Goal: Information Seeking & Learning: Check status

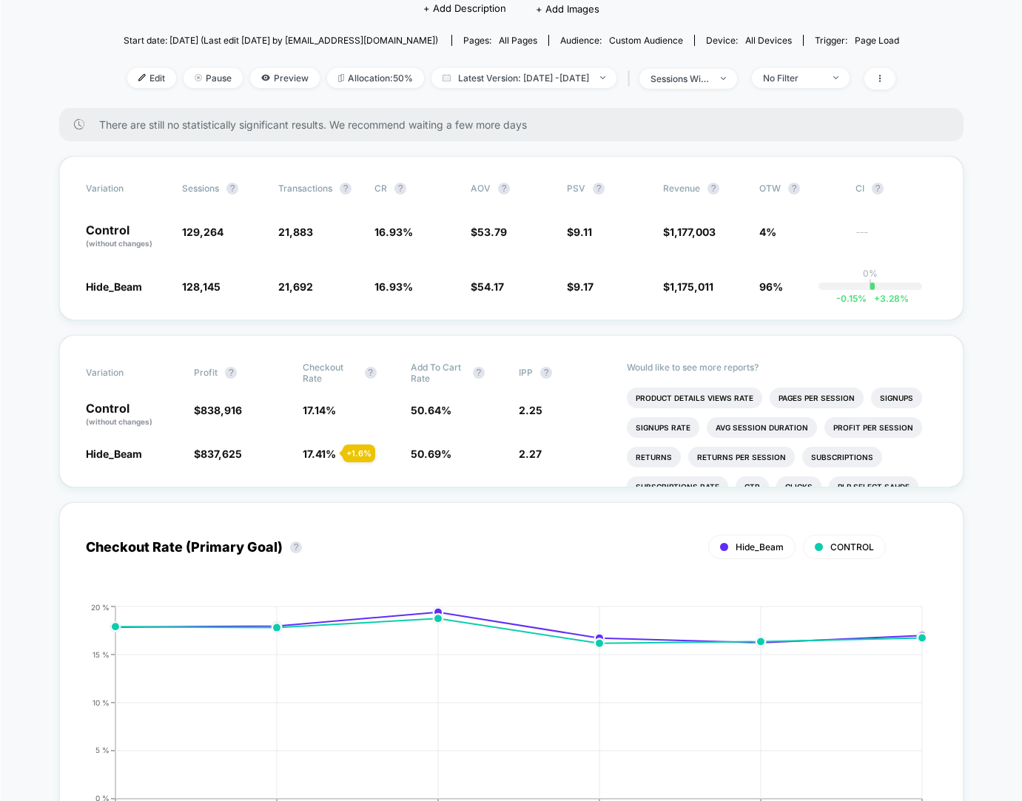
scroll to position [93, 0]
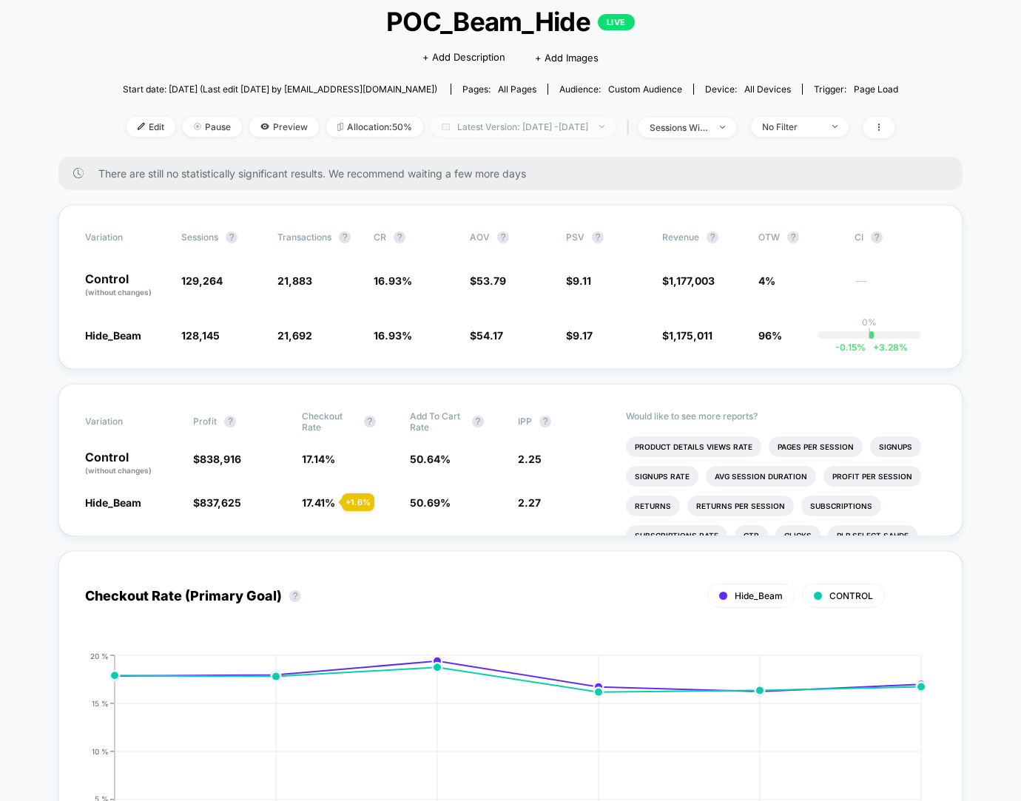
click at [508, 117] on span "Latest Version: [DATE] - [DATE]" at bounding box center [523, 127] width 185 height 20
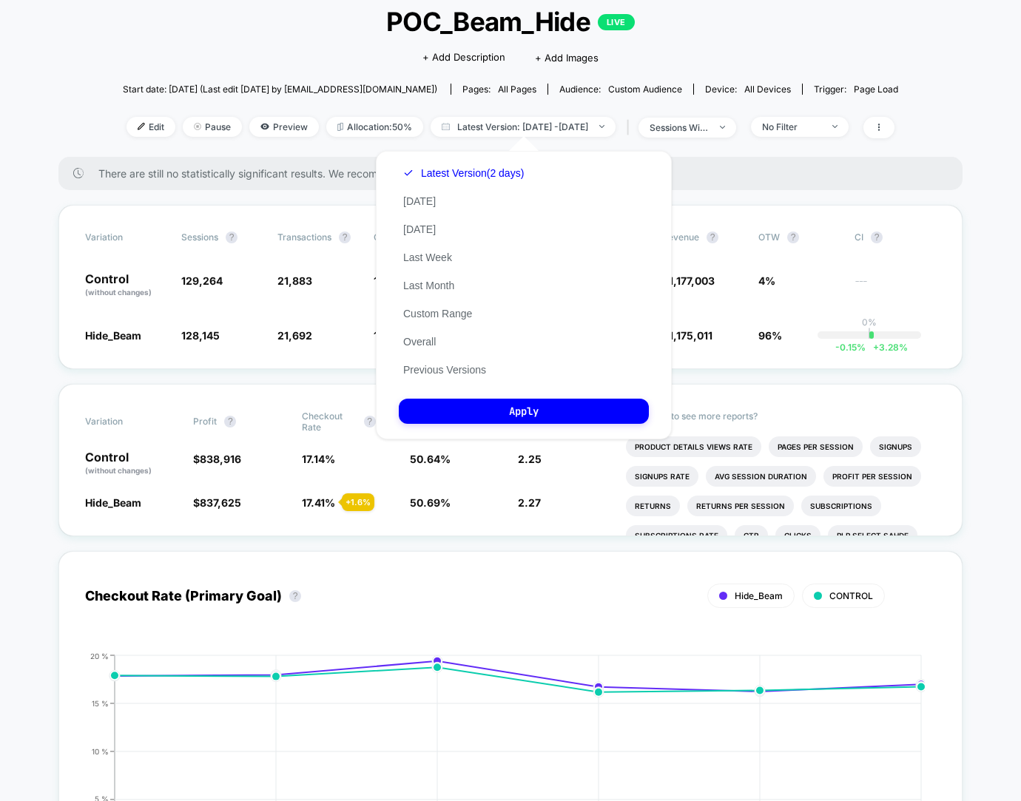
click at [414, 307] on div "Latest Version (2 days) [DATE] [DATE] Last Week Last Month Custom Range Overall…" at bounding box center [463, 271] width 129 height 225
click at [463, 319] on button "Custom Range" at bounding box center [438, 313] width 78 height 13
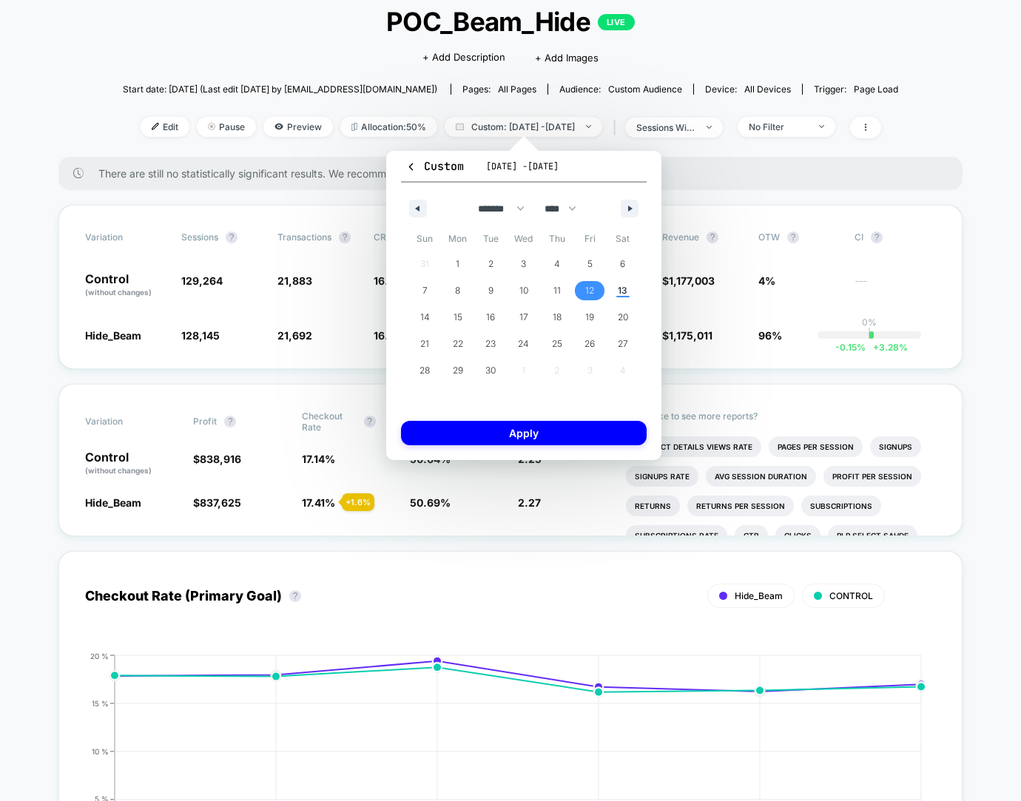
click at [582, 290] on span "12" at bounding box center [589, 290] width 33 height 19
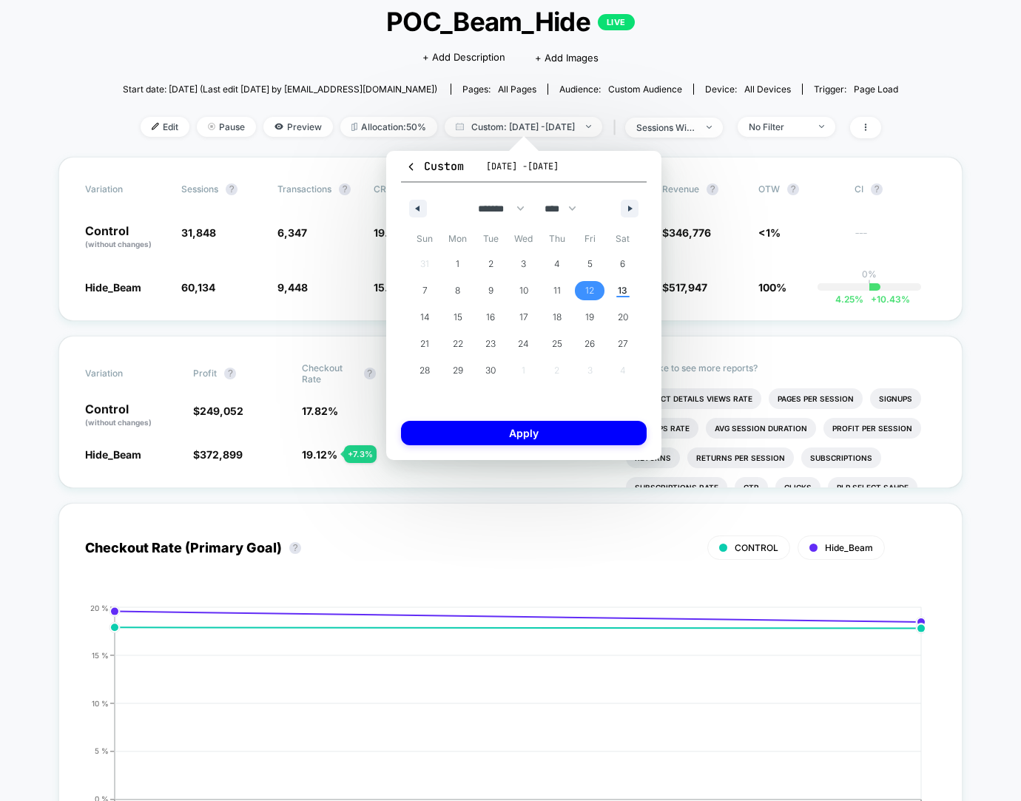
click at [591, 289] on span "12" at bounding box center [589, 290] width 9 height 27
click at [620, 283] on span "13" at bounding box center [623, 290] width 10 height 27
click at [555, 431] on button "Apply" at bounding box center [524, 433] width 246 height 24
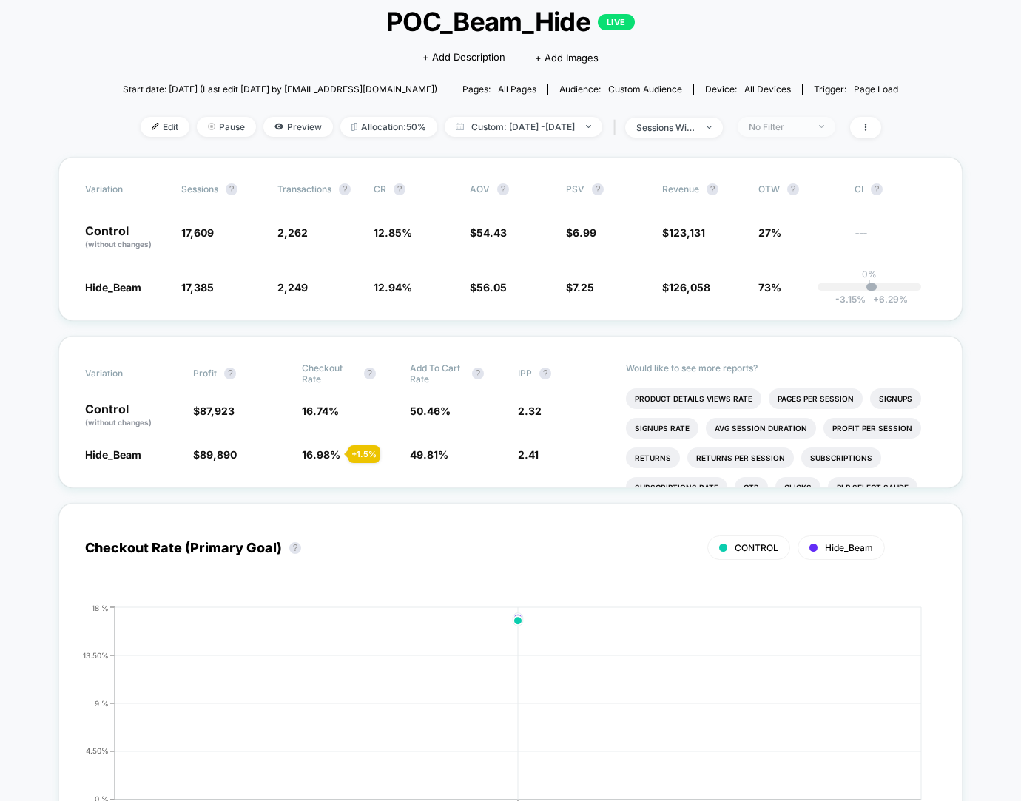
click at [808, 122] on div "No Filter" at bounding box center [778, 126] width 59 height 11
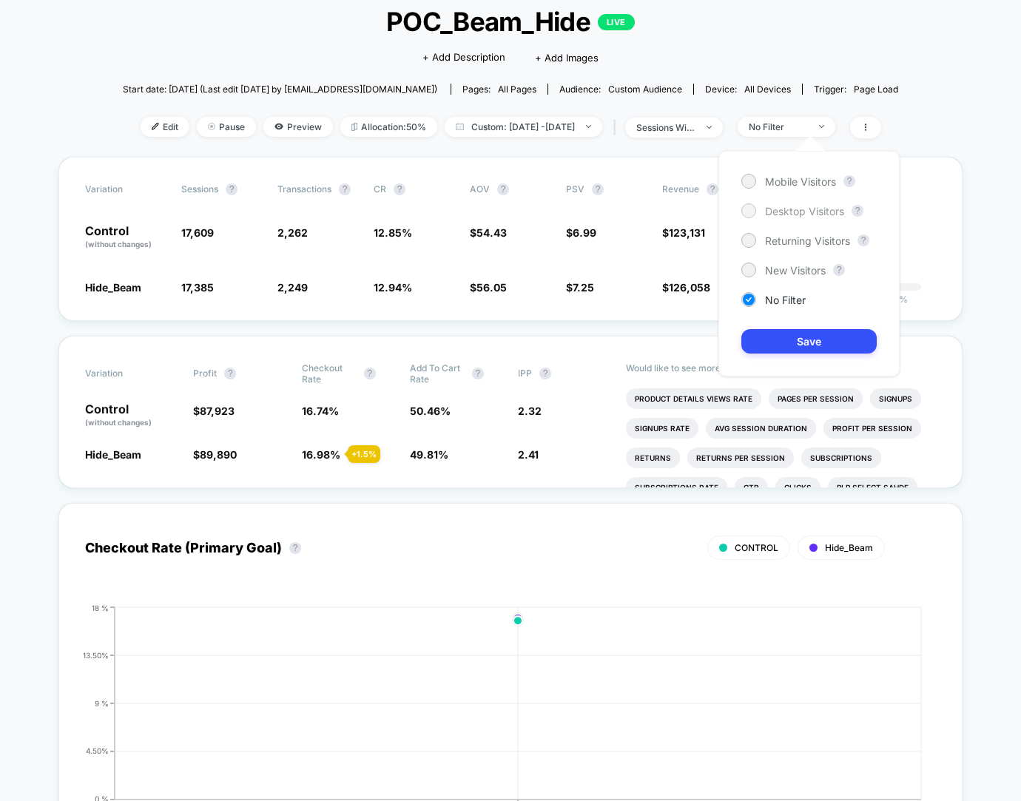
click at [789, 215] on span "Desktop Visitors" at bounding box center [804, 211] width 79 height 13
click at [789, 337] on button "Save" at bounding box center [808, 341] width 135 height 24
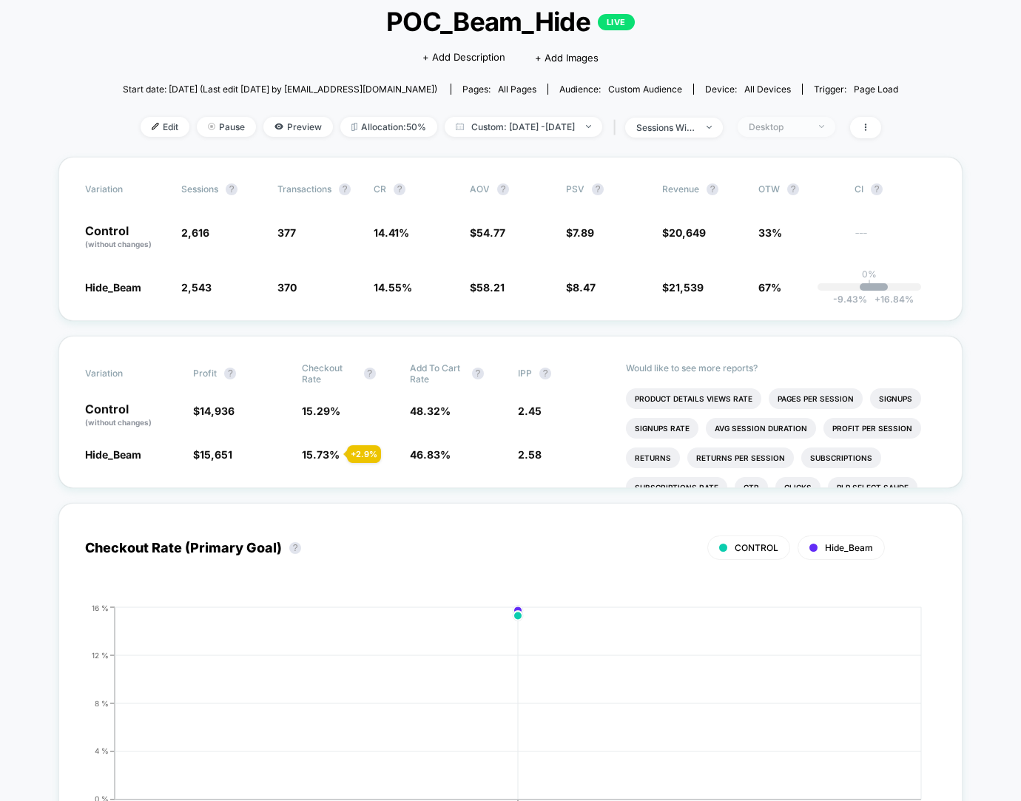
click at [808, 122] on div "Desktop" at bounding box center [778, 126] width 59 height 11
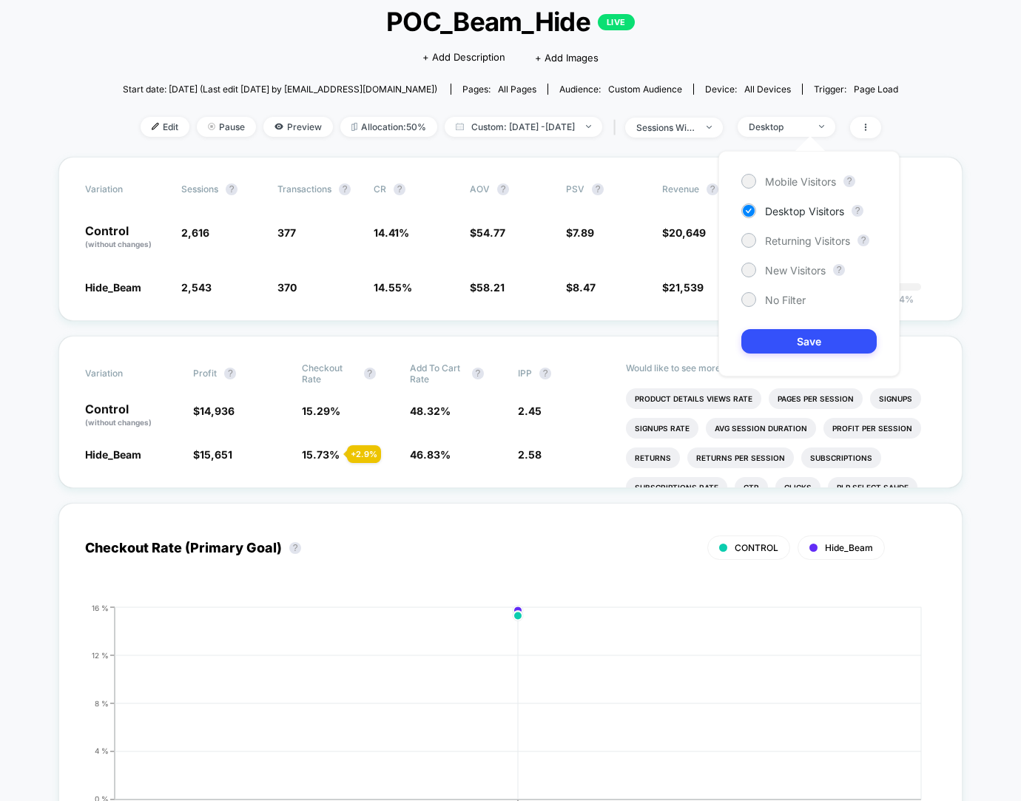
click at [795, 189] on div "Mobile Visitors ? Desktop Visitors ? Returning Visitors ? New Visitors ? No Fil…" at bounding box center [808, 264] width 181 height 226
click at [787, 178] on span "Mobile Visitors" at bounding box center [800, 181] width 71 height 13
click at [799, 341] on button "Save" at bounding box center [808, 341] width 135 height 24
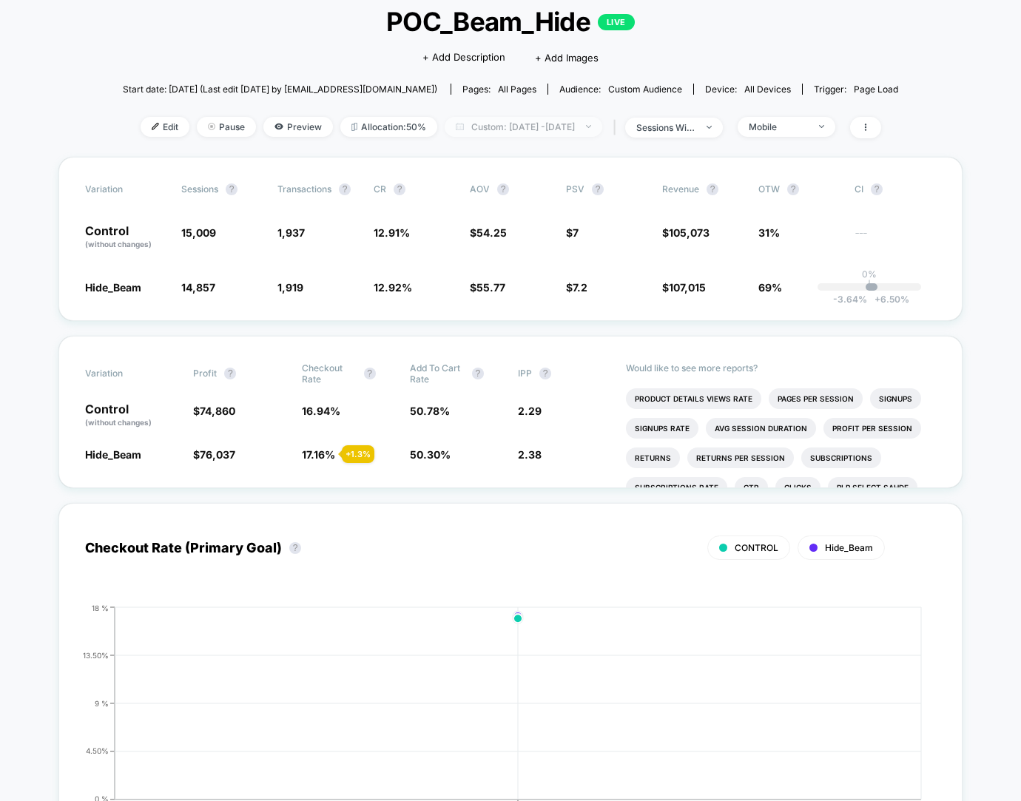
click at [530, 132] on span "Custom: [DATE] - [DATE]" at bounding box center [524, 127] width 158 height 20
select select "*"
select select "****"
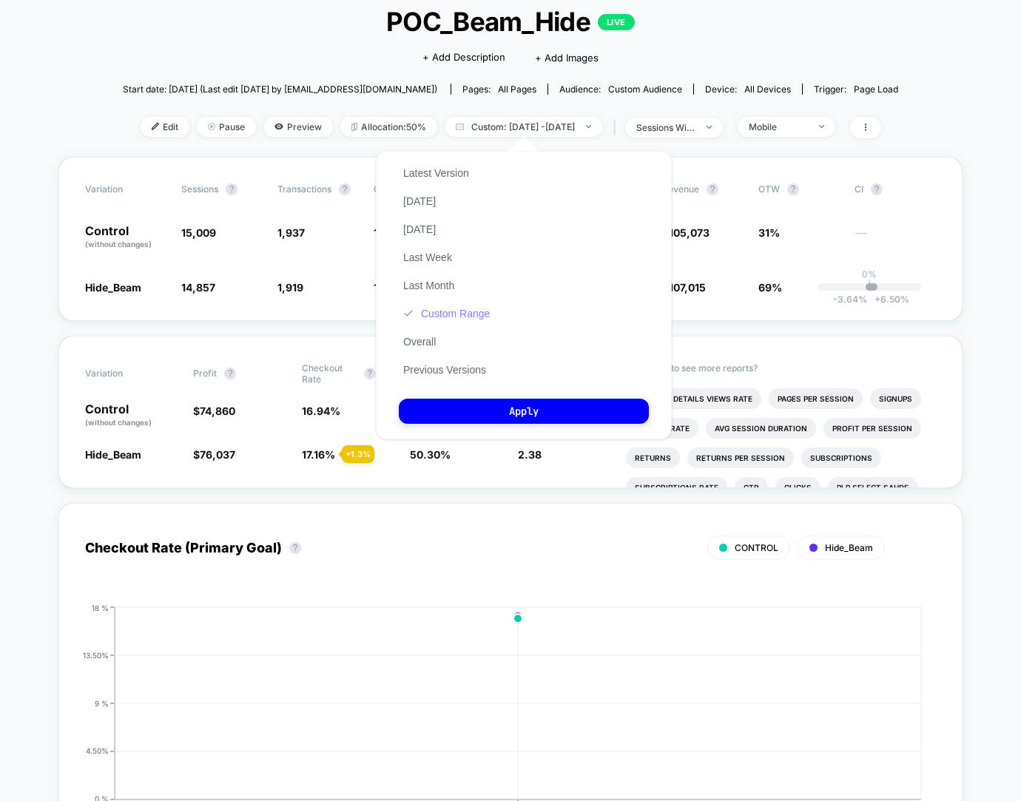
click at [462, 308] on button "Custom Range" at bounding box center [446, 313] width 95 height 13
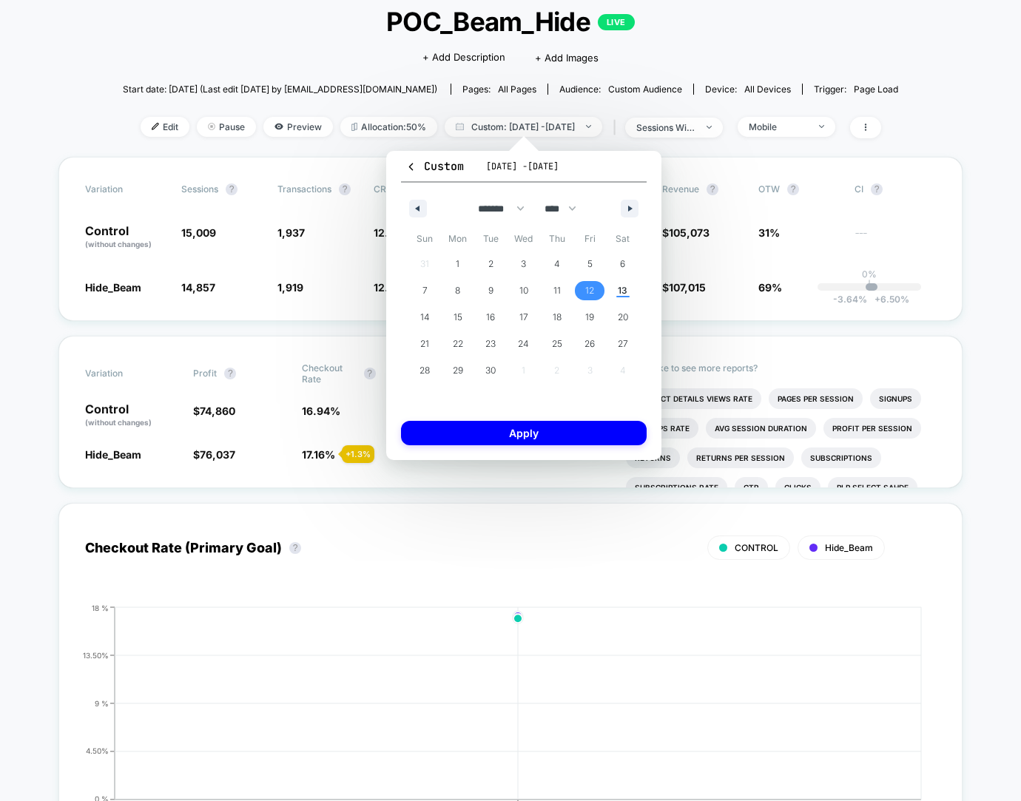
click at [594, 289] on span "12" at bounding box center [589, 290] width 33 height 19
click at [516, 425] on button "Apply" at bounding box center [524, 433] width 246 height 24
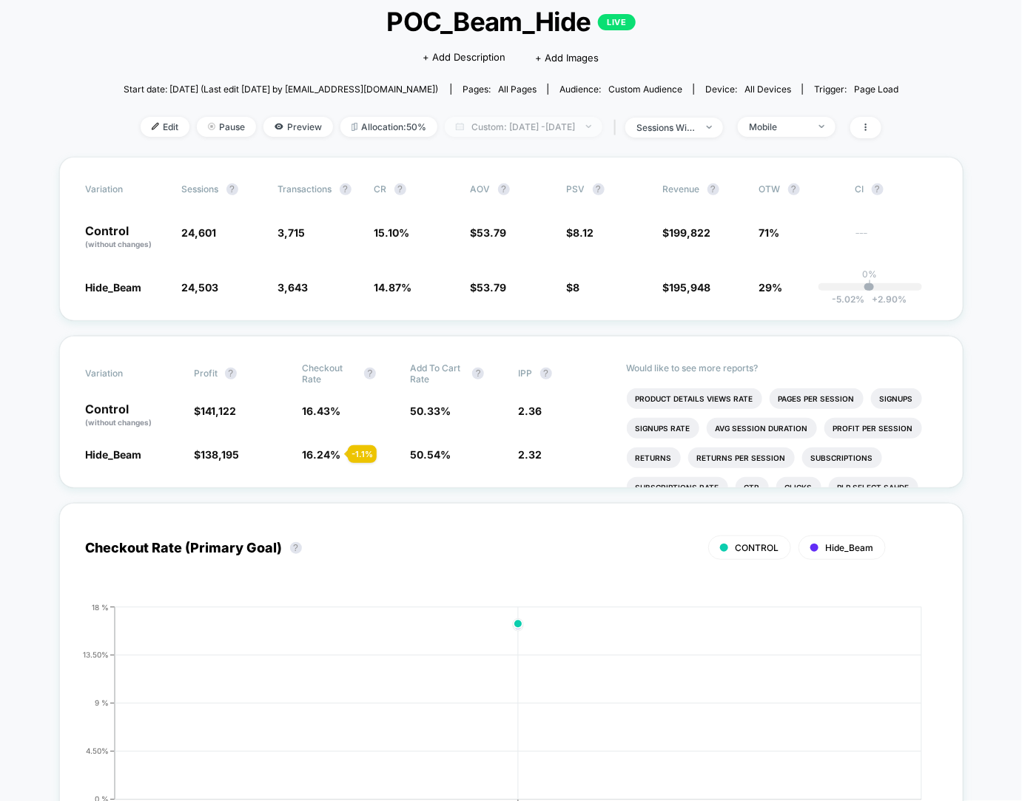
click at [510, 134] on span "Custom: [DATE] - [DATE]" at bounding box center [524, 127] width 158 height 20
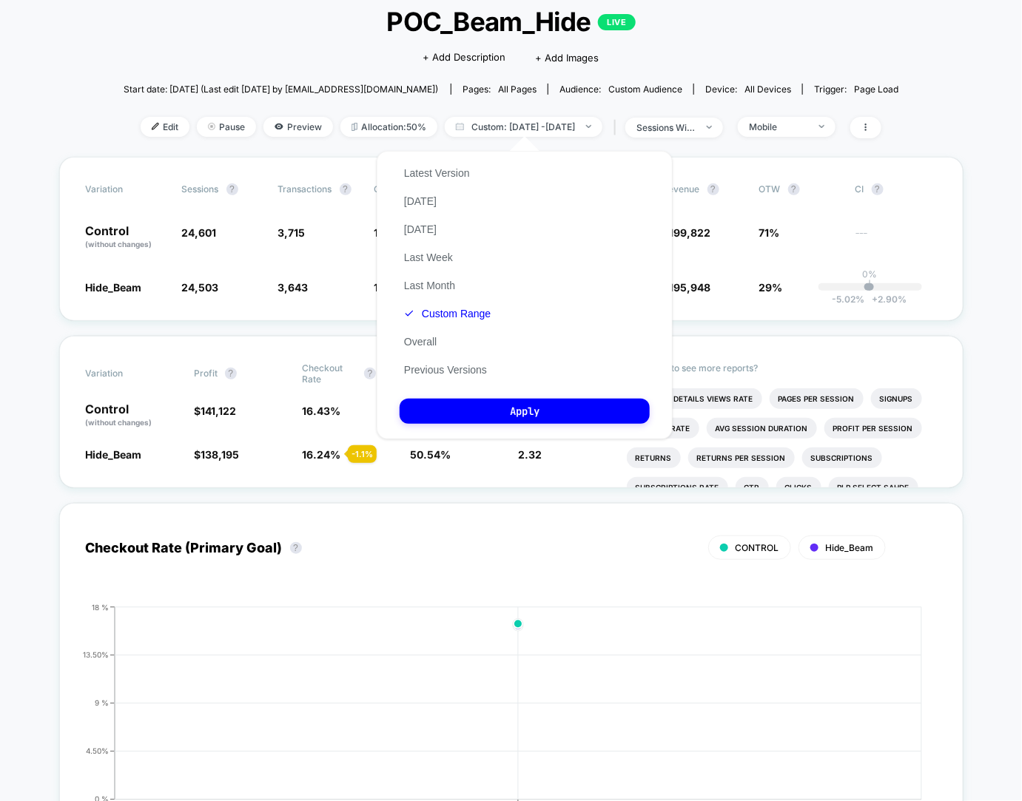
click at [468, 306] on div "Latest Version [DATE] [DATE] Last Week Last Month Custom Range Overall Previous…" at bounding box center [446, 271] width 95 height 225
click at [468, 317] on button "Custom Range" at bounding box center [446, 313] width 95 height 13
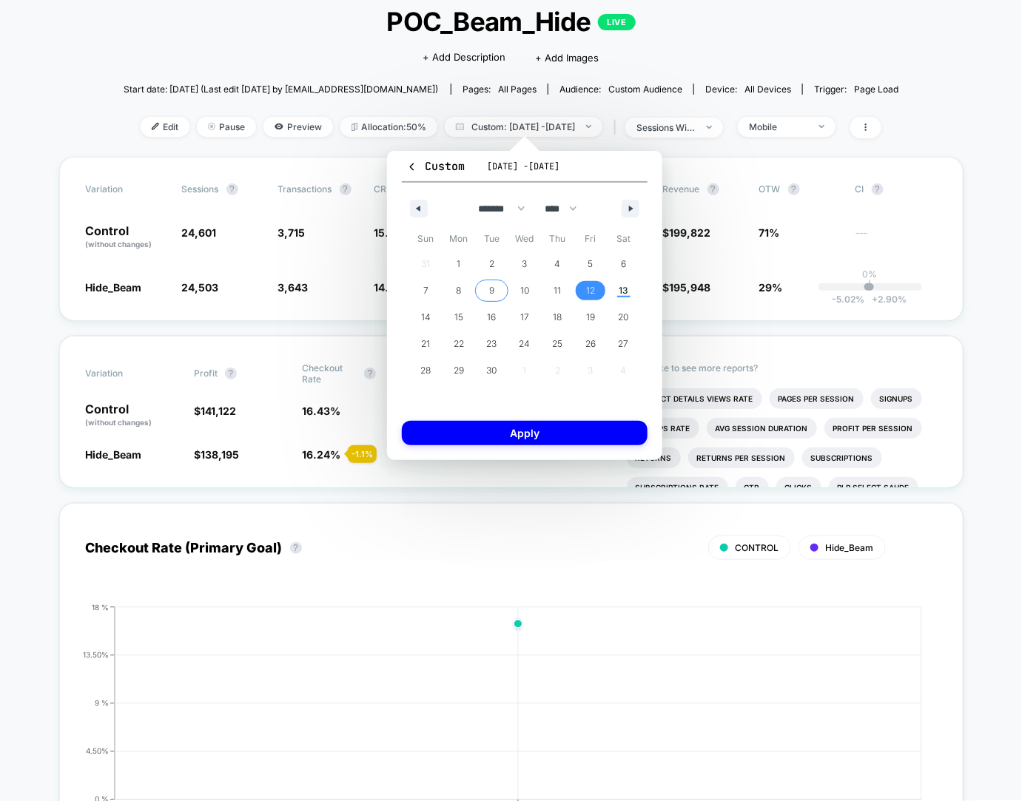
click at [470, 290] on span "8" at bounding box center [458, 290] width 33 height 19
click at [559, 422] on button "Apply" at bounding box center [525, 433] width 246 height 24
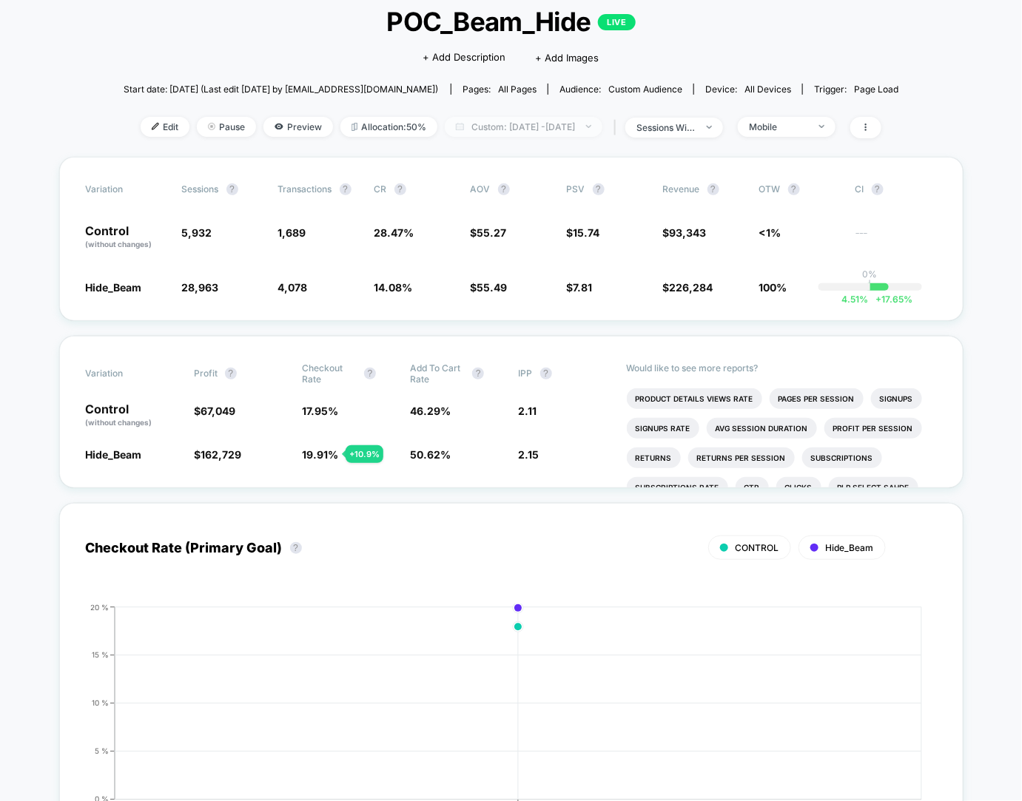
click at [471, 132] on span "Custom: [DATE] - [DATE]" at bounding box center [524, 127] width 158 height 20
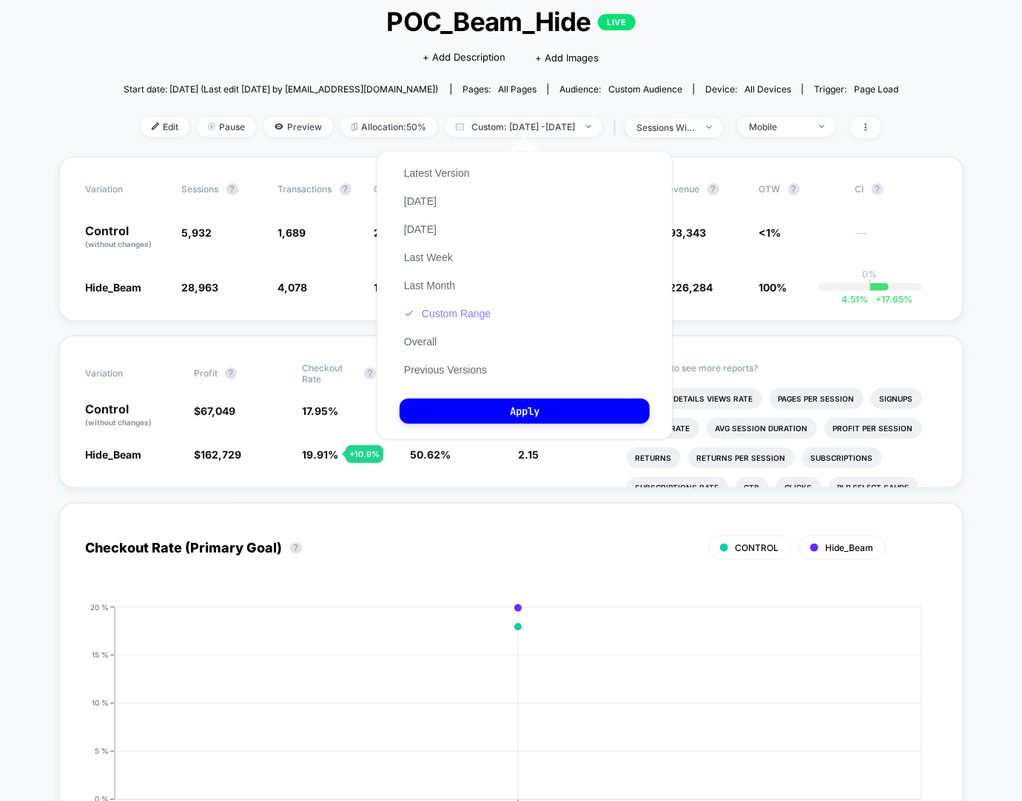
click at [464, 319] on button "Custom Range" at bounding box center [446, 313] width 95 height 13
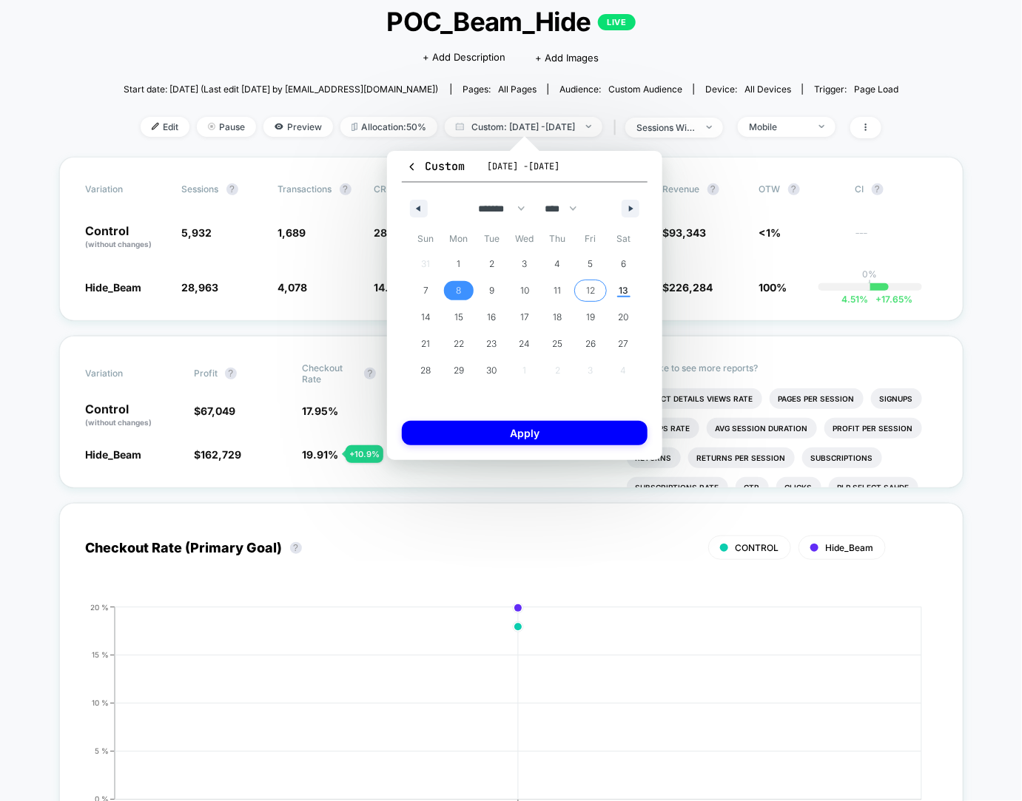
click at [592, 290] on span "12" at bounding box center [590, 290] width 9 height 27
click at [592, 291] on span "12" at bounding box center [590, 290] width 9 height 27
click at [510, 436] on button "Apply" at bounding box center [525, 433] width 246 height 24
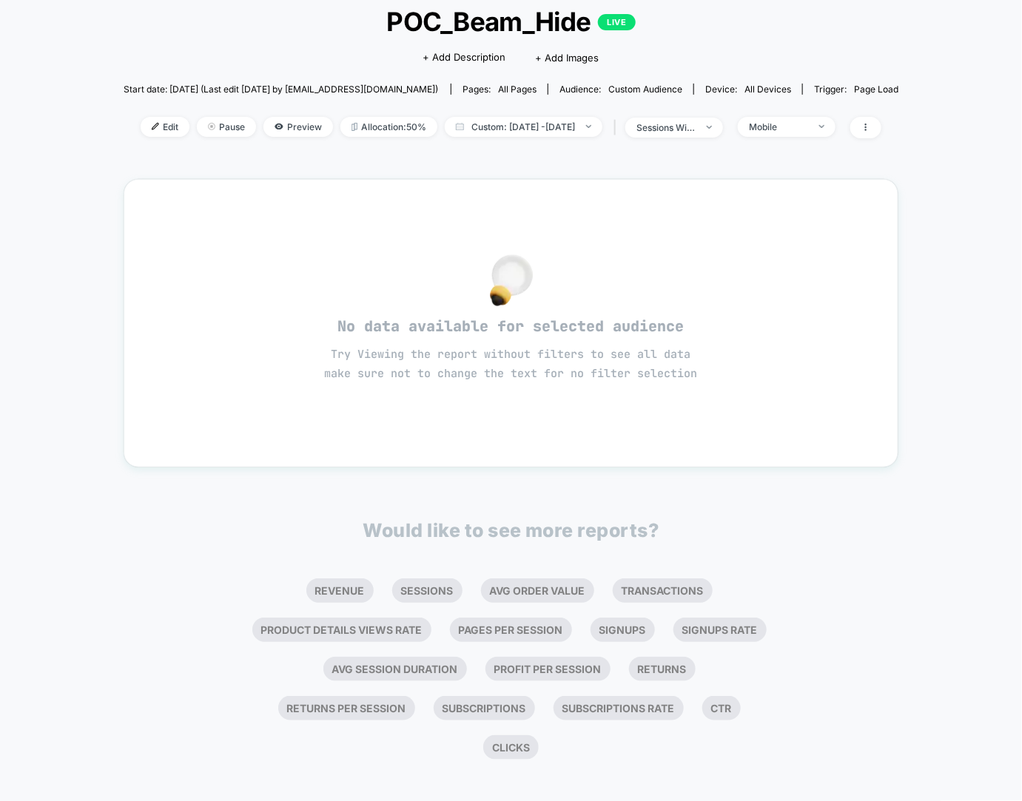
scroll to position [64, 0]
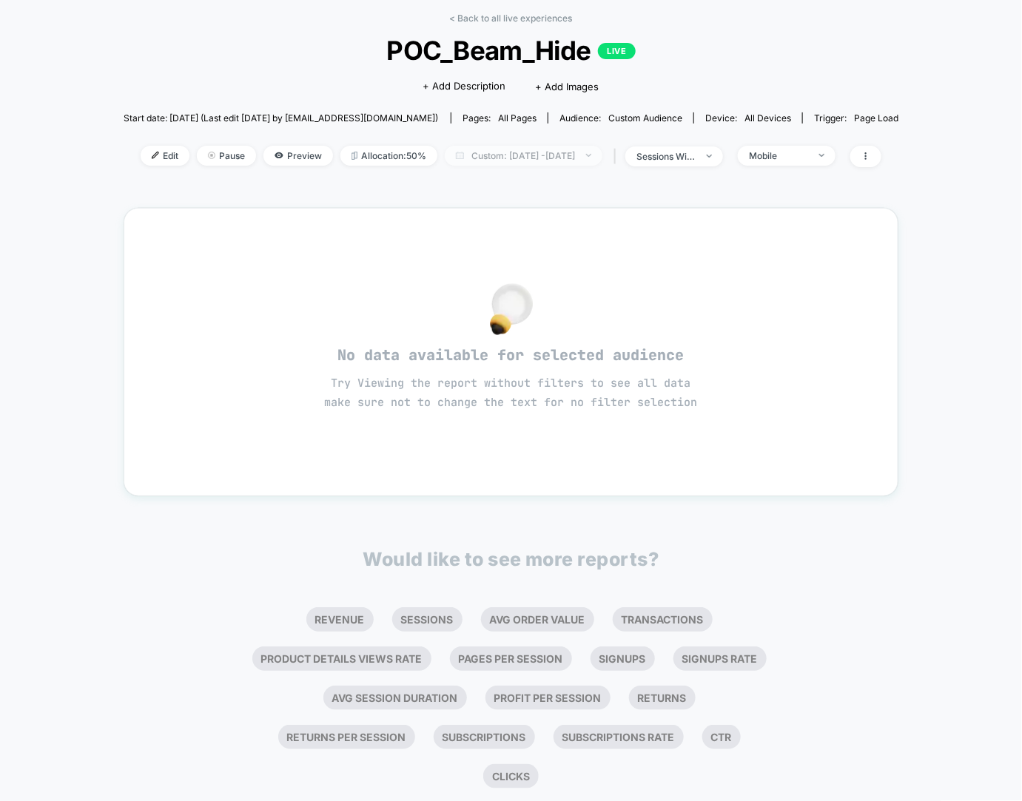
click at [495, 152] on span "Custom: [DATE] - [DATE]" at bounding box center [524, 156] width 158 height 20
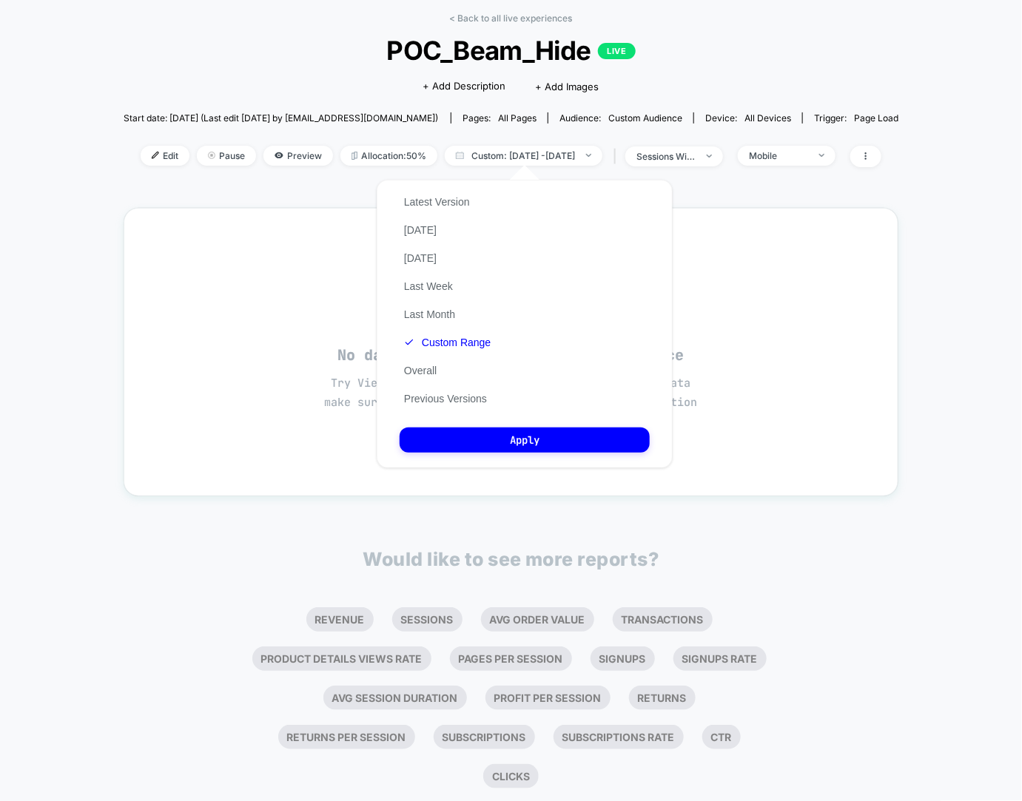
click at [446, 344] on button "Custom Range" at bounding box center [446, 342] width 95 height 13
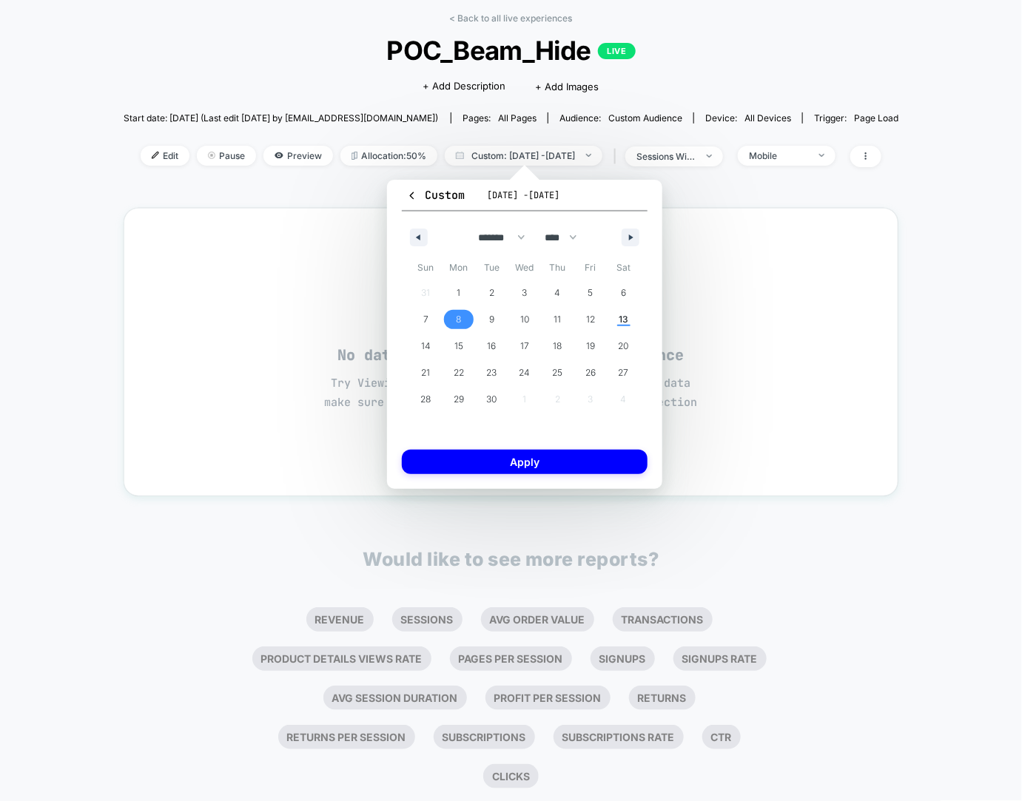
click at [462, 317] on span "8" at bounding box center [458, 319] width 33 height 19
click at [471, 463] on button "Apply" at bounding box center [525, 462] width 246 height 24
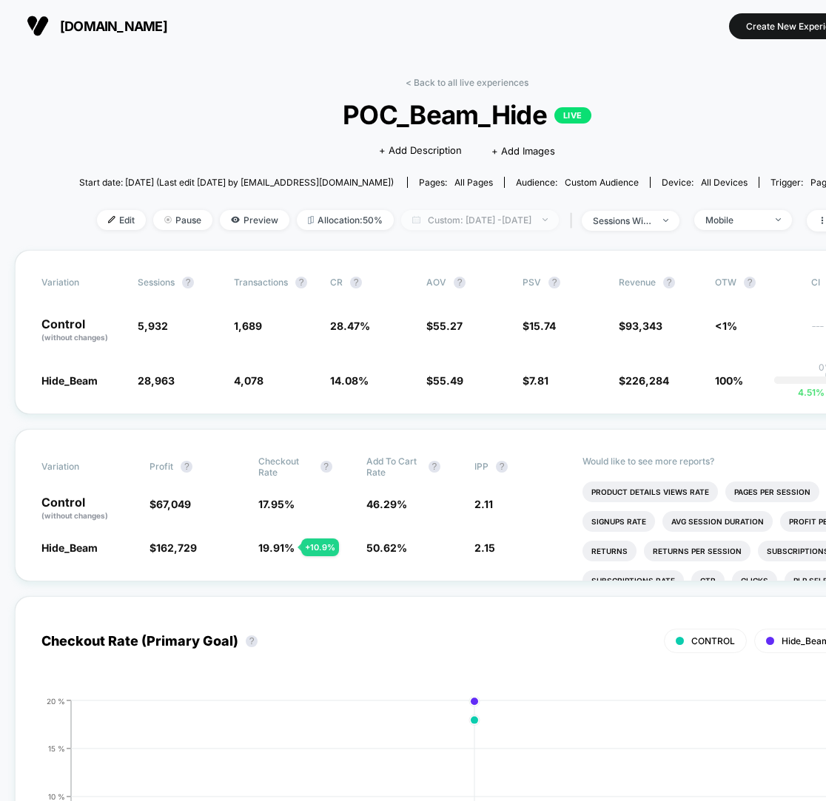
click at [485, 223] on span "Custom: [DATE] - [DATE]" at bounding box center [480, 220] width 158 height 20
select select "*"
select select "****"
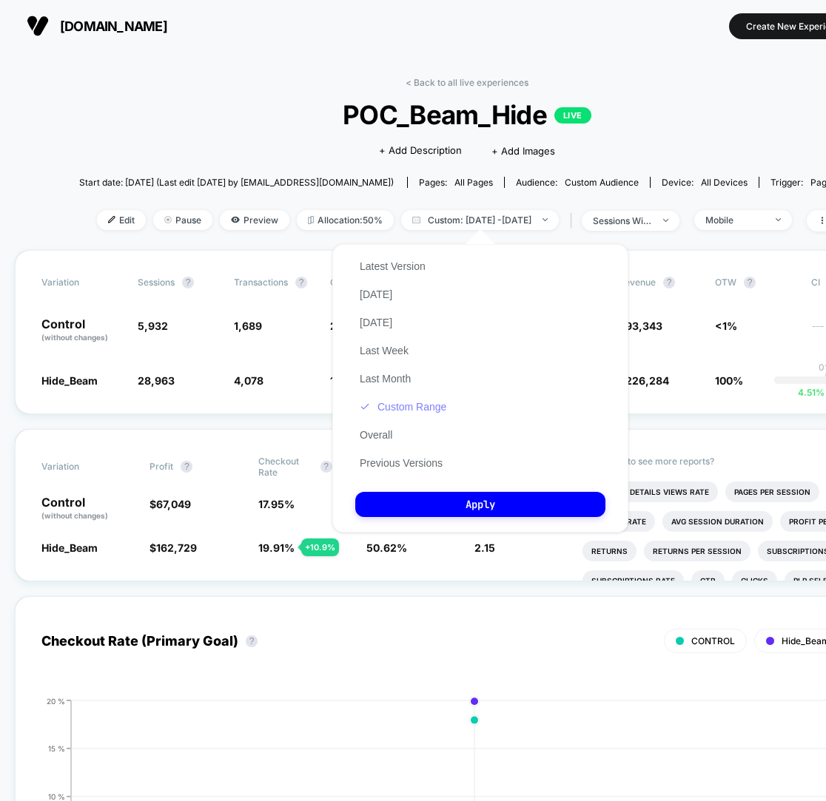
click at [427, 414] on button "Custom Range" at bounding box center [402, 406] width 95 height 13
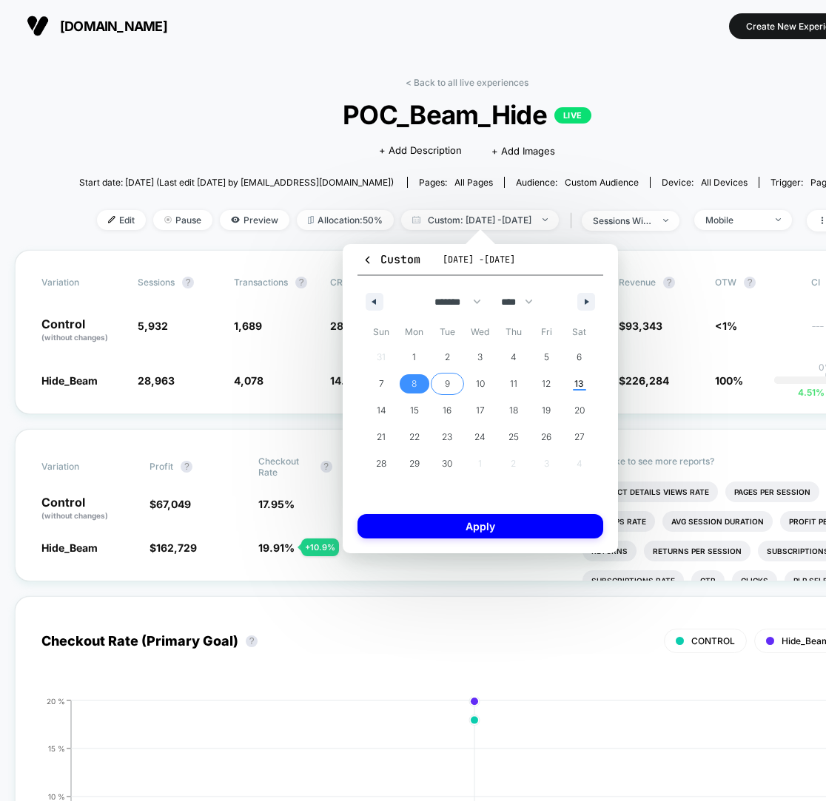
click at [446, 384] on span "9" at bounding box center [447, 384] width 5 height 27
click at [448, 382] on span "9" at bounding box center [447, 384] width 5 height 27
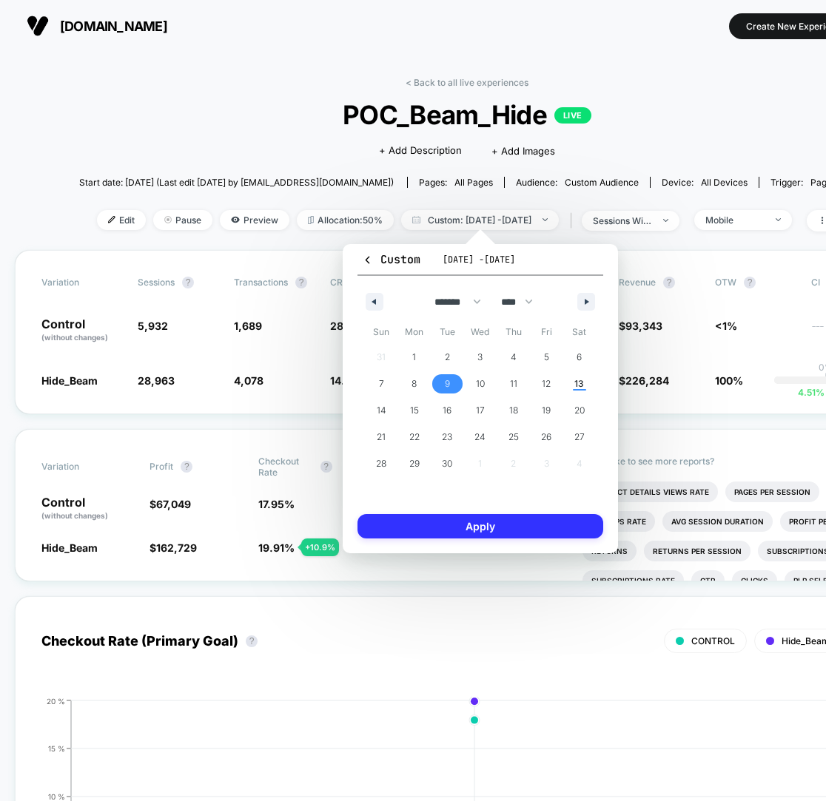
click at [443, 524] on button "Apply" at bounding box center [480, 526] width 246 height 24
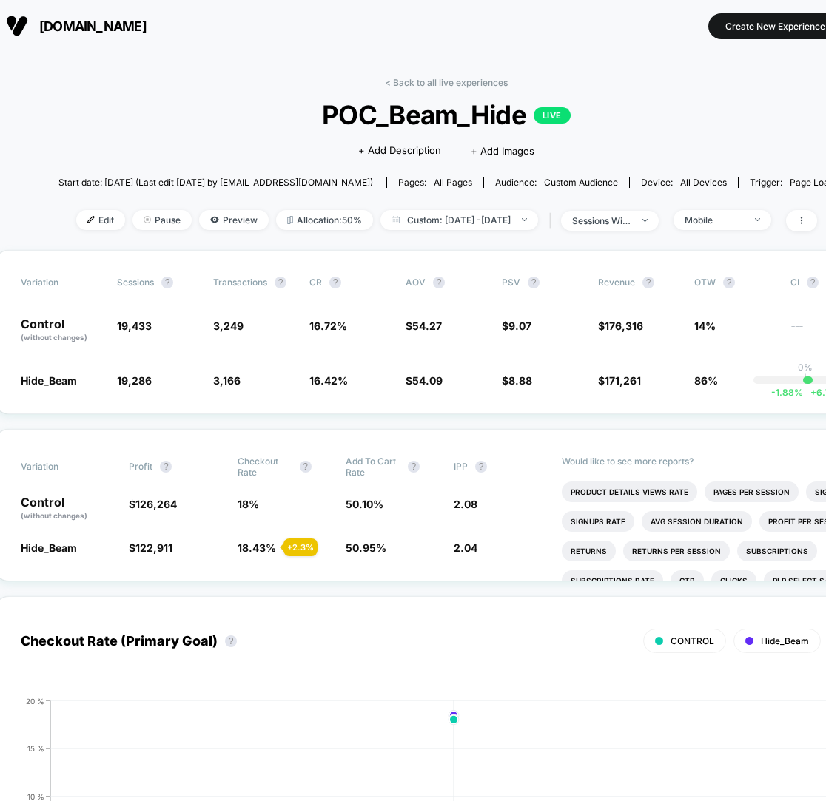
scroll to position [0, 23]
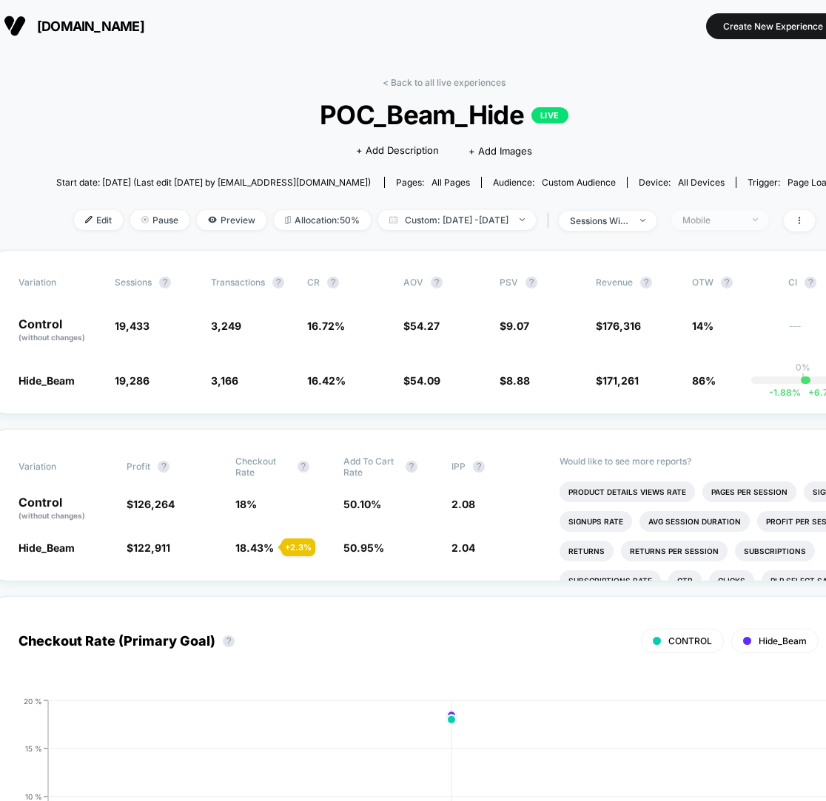
click at [764, 218] on span "Mobile" at bounding box center [720, 220] width 98 height 20
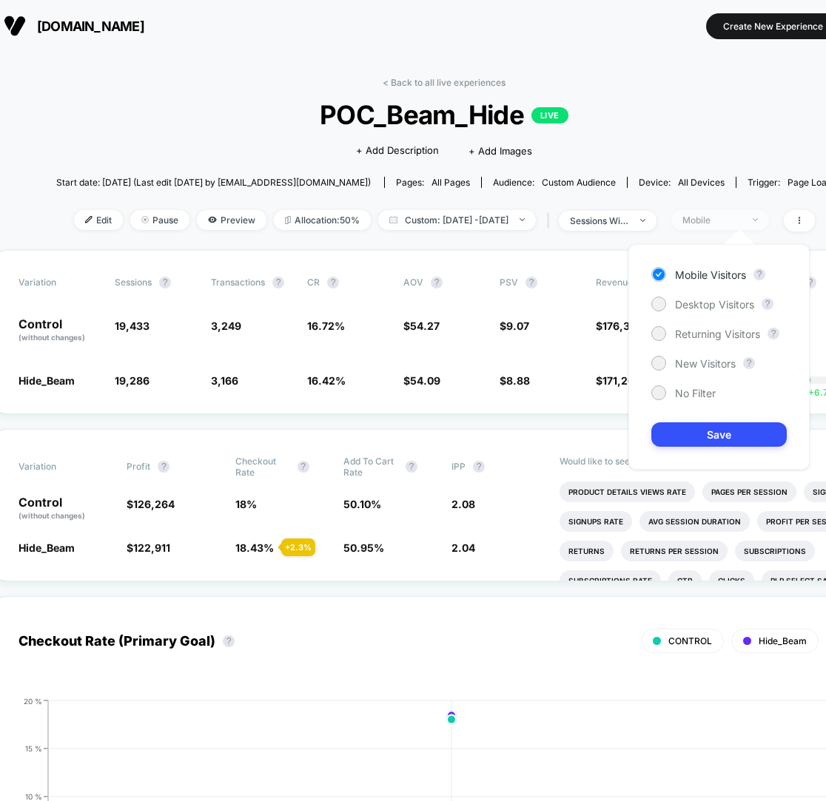
click at [741, 218] on div "Mobile" at bounding box center [711, 220] width 59 height 11
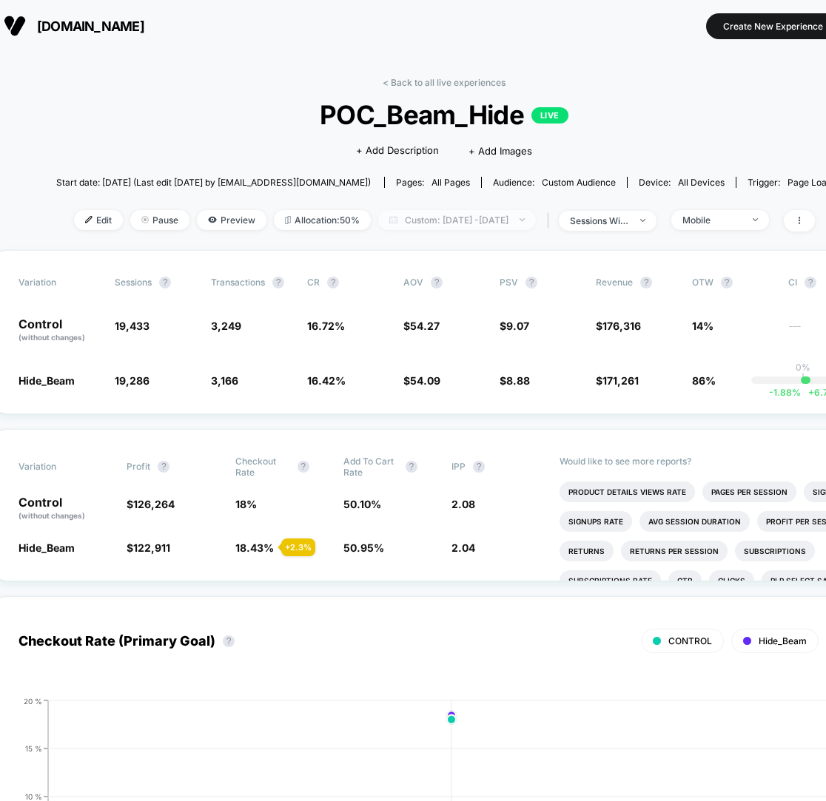
click at [516, 210] on span "Custom: [DATE] - [DATE]" at bounding box center [457, 220] width 158 height 20
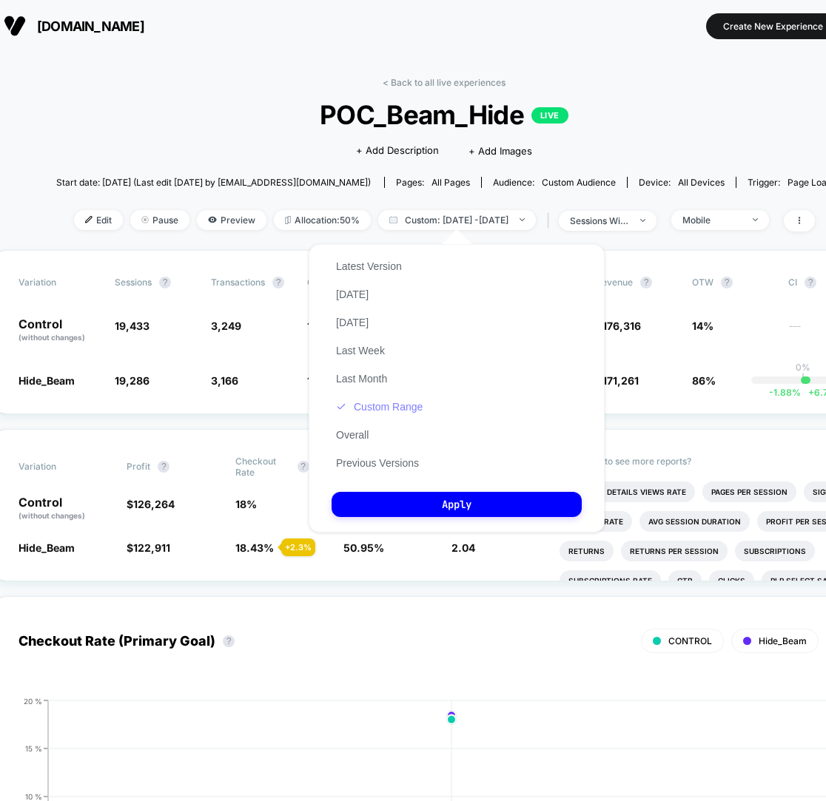
click at [404, 408] on button "Custom Range" at bounding box center [378, 406] width 95 height 13
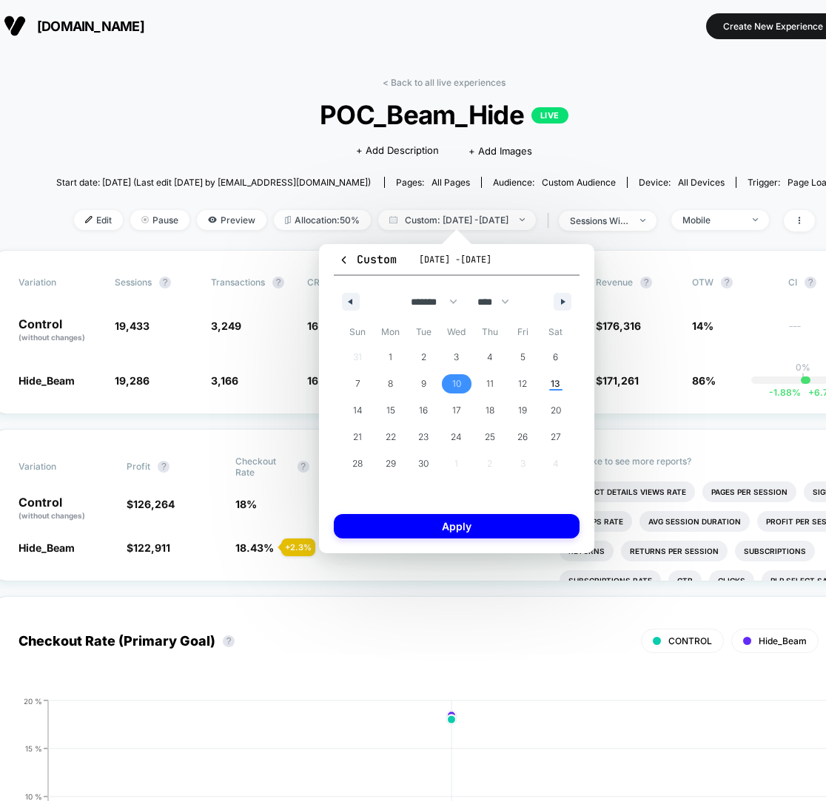
click at [455, 380] on span "10" at bounding box center [456, 384] width 9 height 27
click at [442, 514] on button "Apply" at bounding box center [457, 526] width 246 height 24
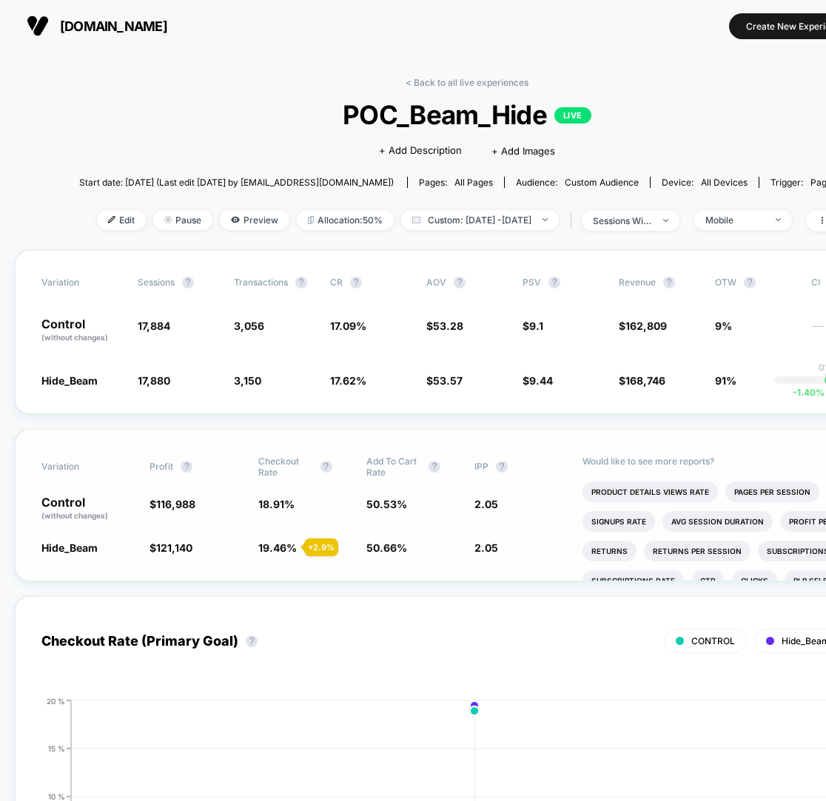
scroll to position [0, 107]
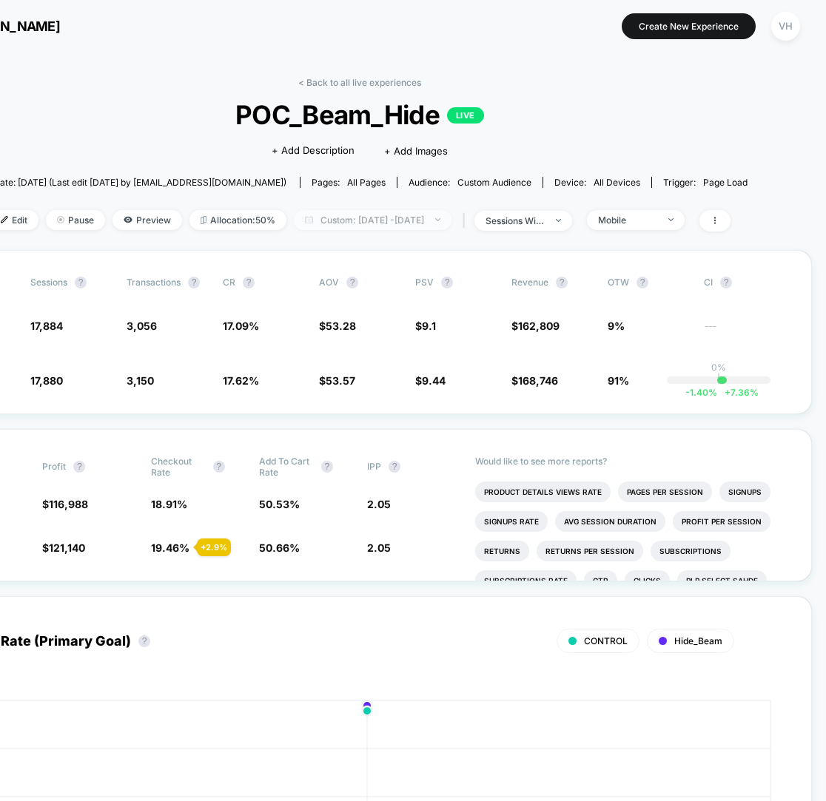
click at [425, 218] on span "Custom: [DATE] - [DATE]" at bounding box center [373, 220] width 158 height 20
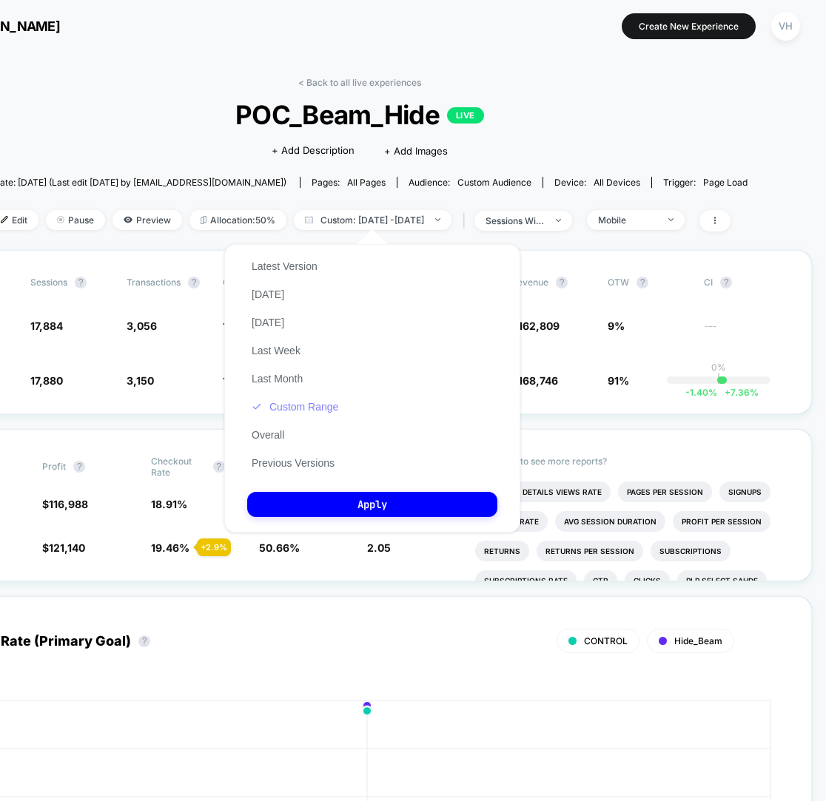
click at [296, 406] on button "Custom Range" at bounding box center [294, 406] width 95 height 13
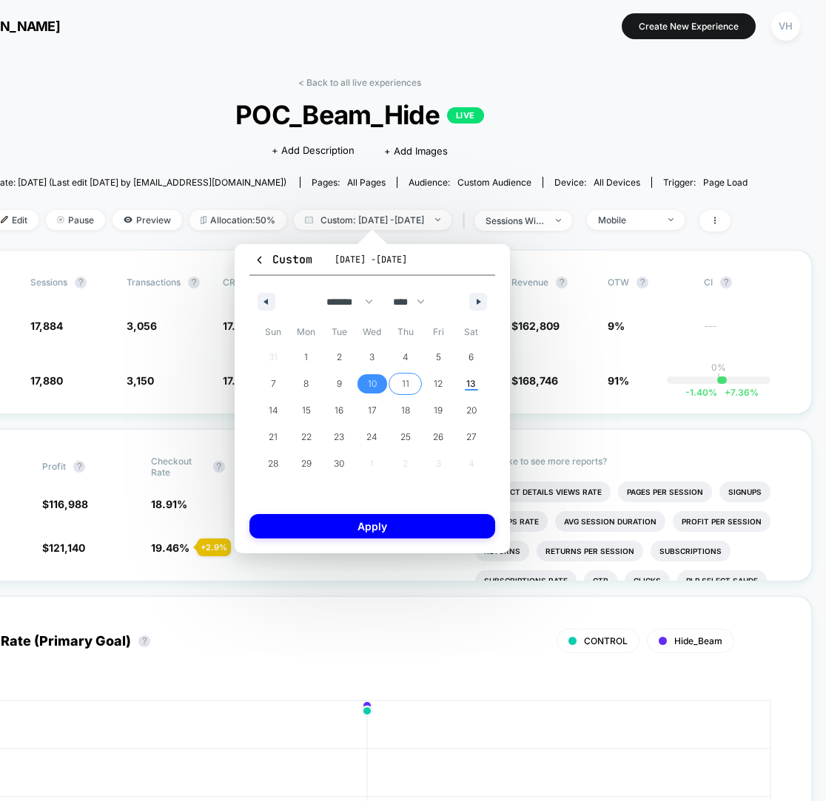
click at [406, 382] on span "11" at bounding box center [405, 384] width 7 height 27
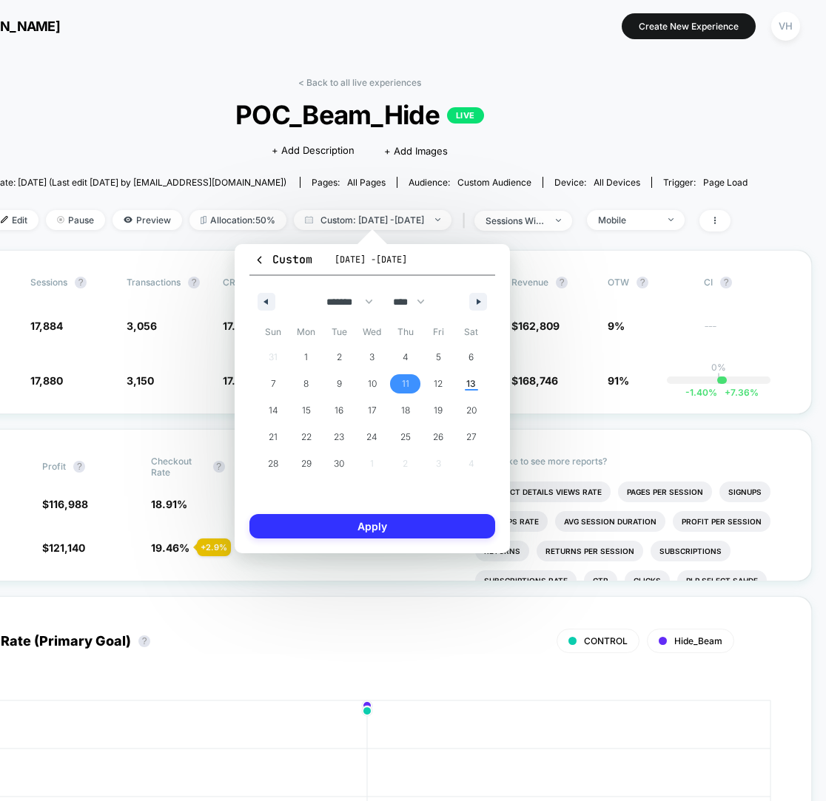
click at [380, 529] on button "Apply" at bounding box center [372, 526] width 246 height 24
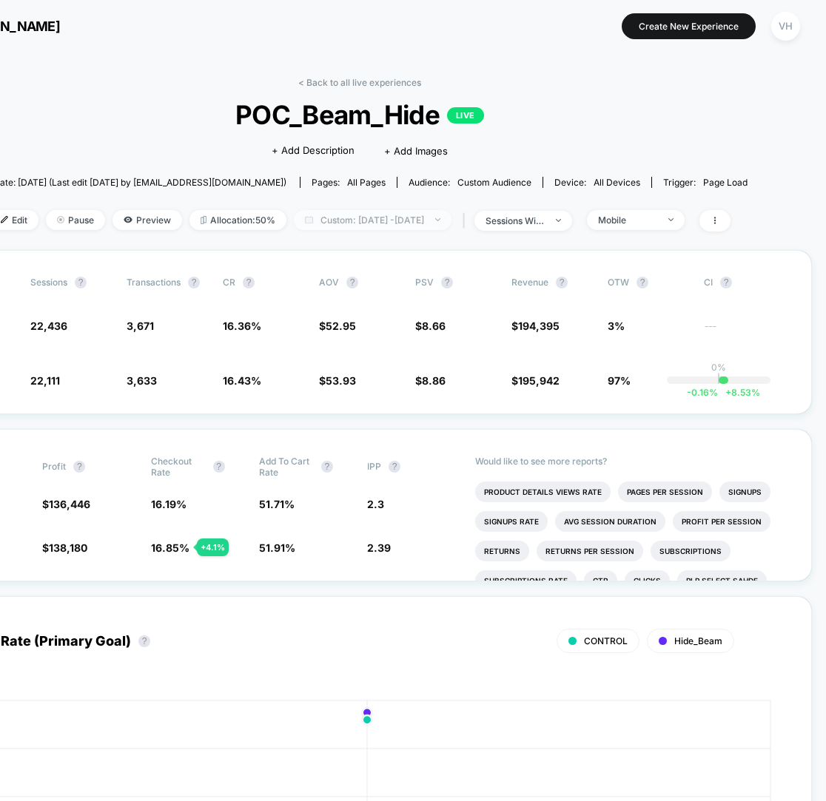
click at [403, 220] on span "Custom: [DATE] - [DATE]" at bounding box center [373, 220] width 158 height 20
select select "*"
select select "****"
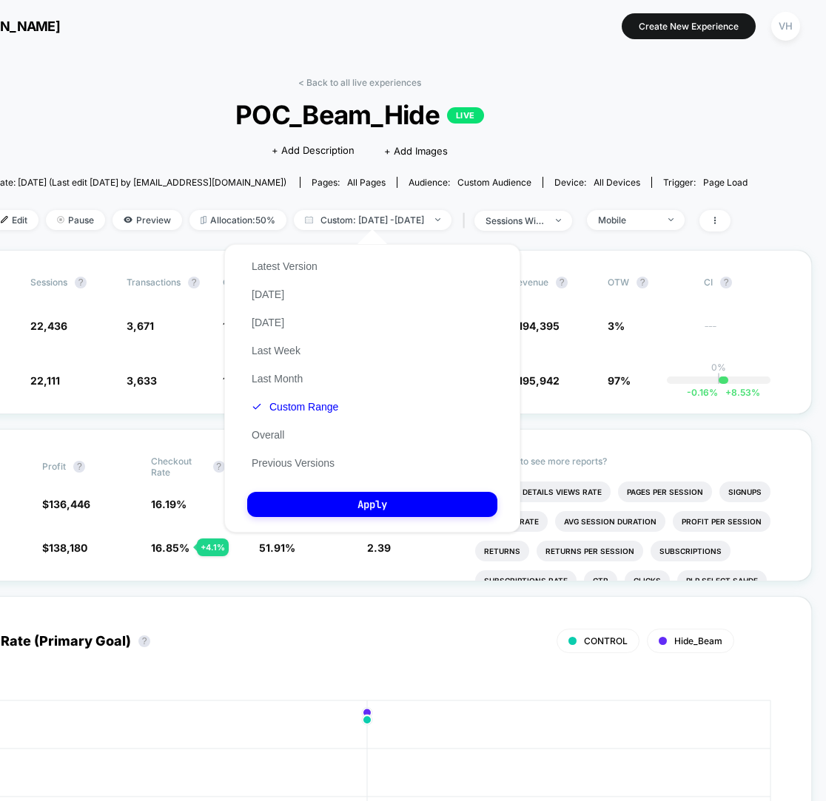
click at [270, 395] on div "Latest Version [DATE] [DATE] Last Week Last Month Custom Range Overall Previous…" at bounding box center [294, 364] width 95 height 225
click at [270, 398] on div "Latest Version [DATE] [DATE] Last Week Last Month Custom Range Overall Previous…" at bounding box center [294, 364] width 95 height 225
click at [278, 409] on button "Custom Range" at bounding box center [294, 406] width 95 height 13
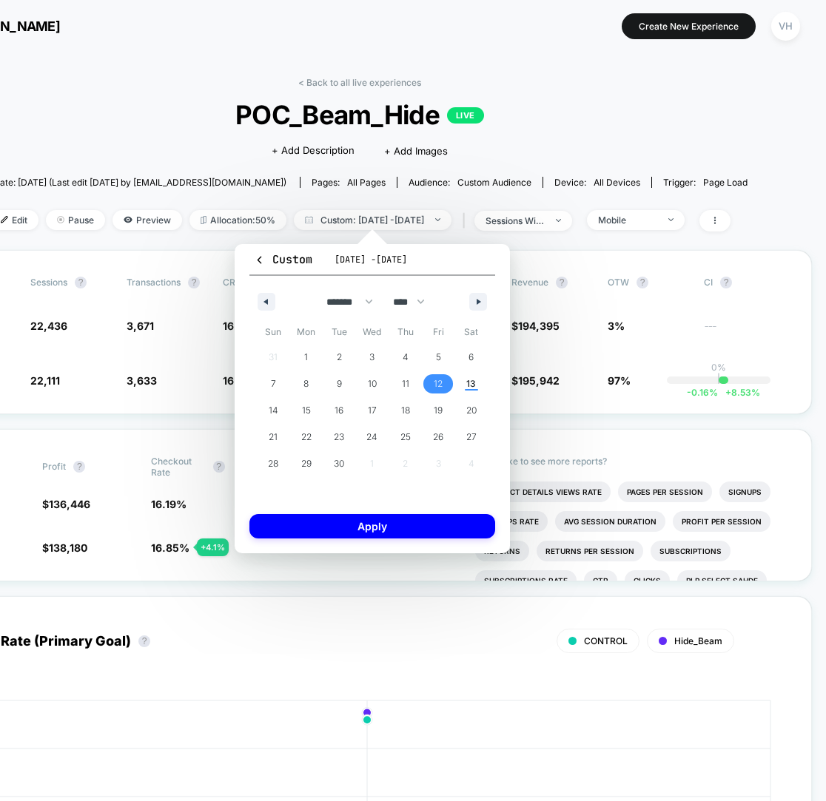
click at [433, 375] on span "12" at bounding box center [438, 383] width 33 height 19
click at [362, 524] on button "Apply" at bounding box center [372, 526] width 246 height 24
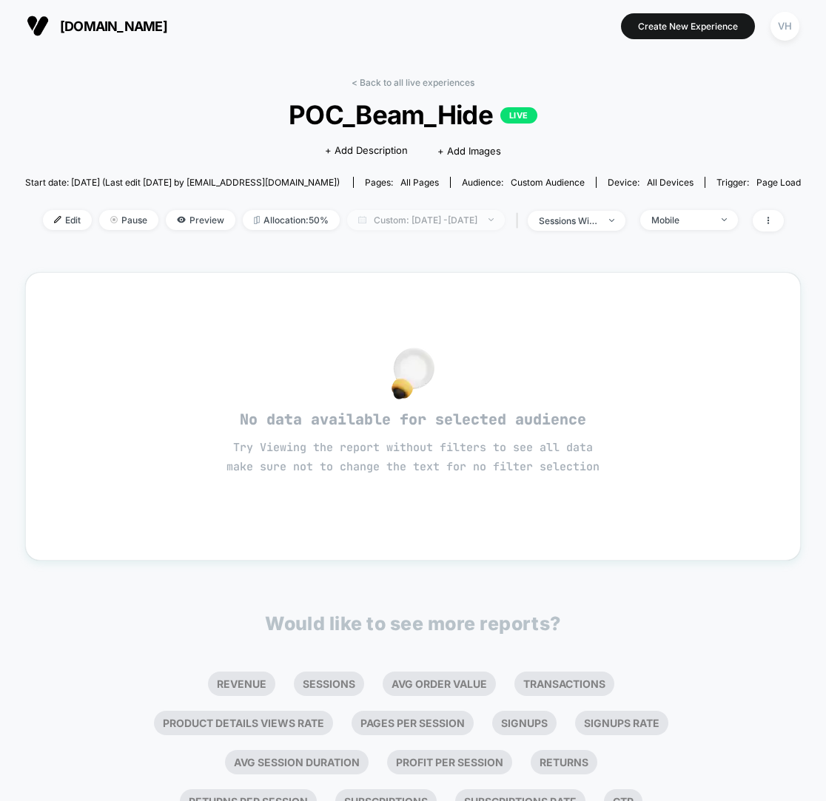
click at [466, 220] on span "Custom: [DATE] - [DATE]" at bounding box center [426, 220] width 158 height 20
select select "*"
select select "****"
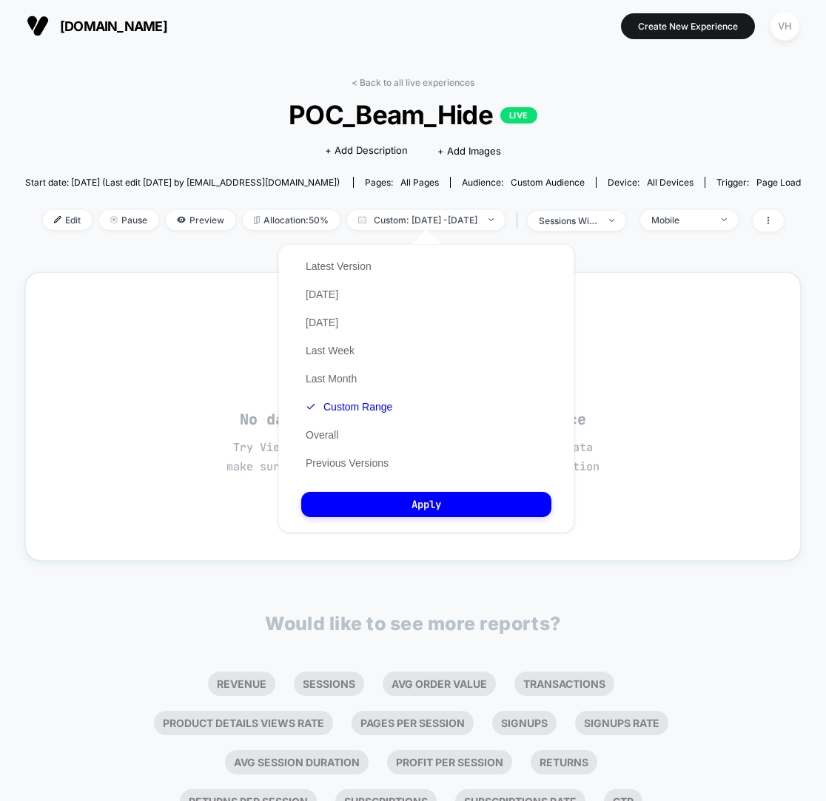
click at [355, 421] on div "Latest Version [DATE] [DATE] Last Week Last Month Custom Range Overall Previous…" at bounding box center [348, 364] width 95 height 225
click at [360, 407] on button "Custom Range" at bounding box center [348, 406] width 95 height 13
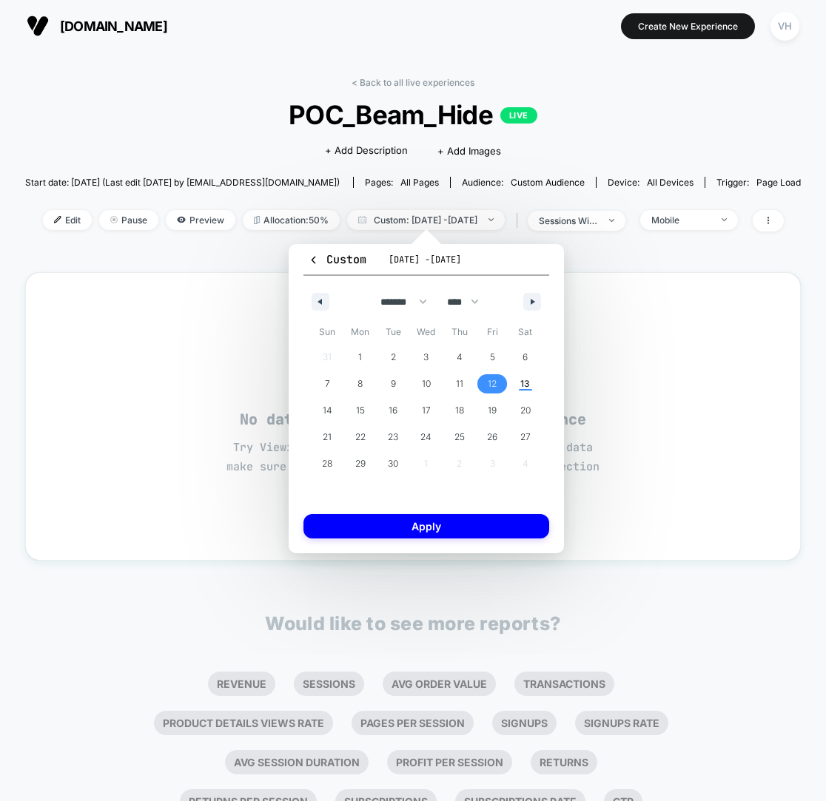
click at [488, 386] on span "12" at bounding box center [492, 384] width 9 height 27
click at [443, 530] on button "Apply" at bounding box center [426, 526] width 246 height 24
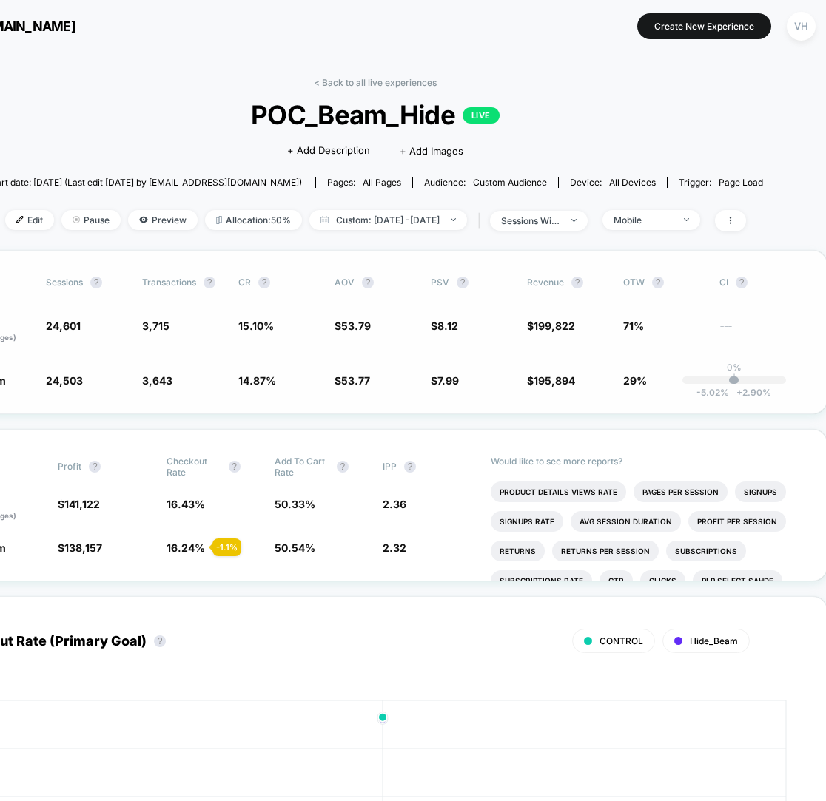
scroll to position [0, 107]
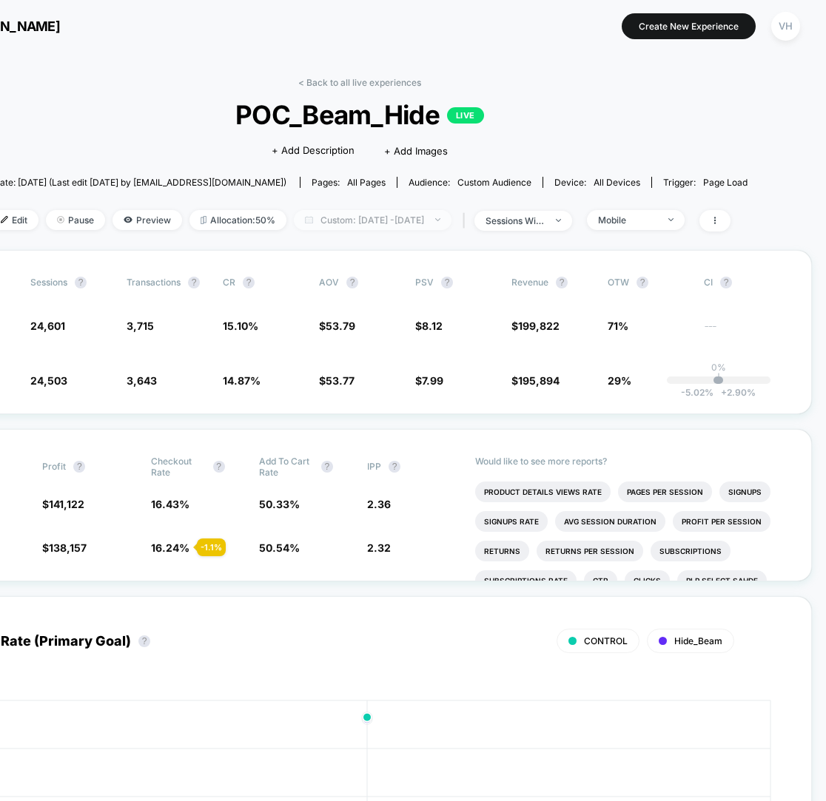
click at [434, 217] on span "Custom: [DATE] - [DATE]" at bounding box center [373, 220] width 158 height 20
select select "*"
select select "****"
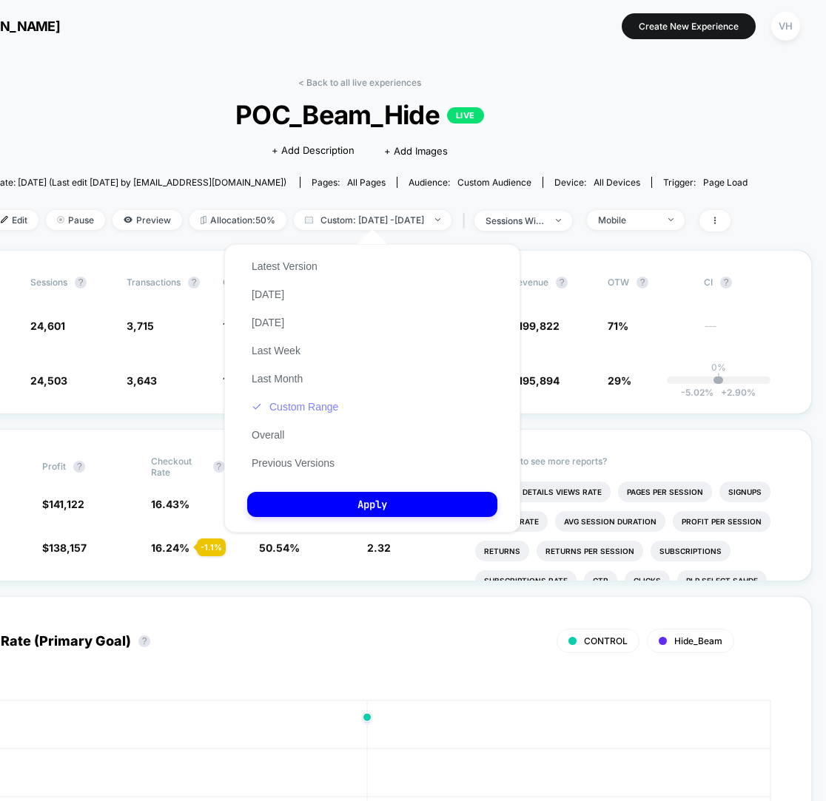
click at [287, 411] on button "Custom Range" at bounding box center [294, 406] width 95 height 13
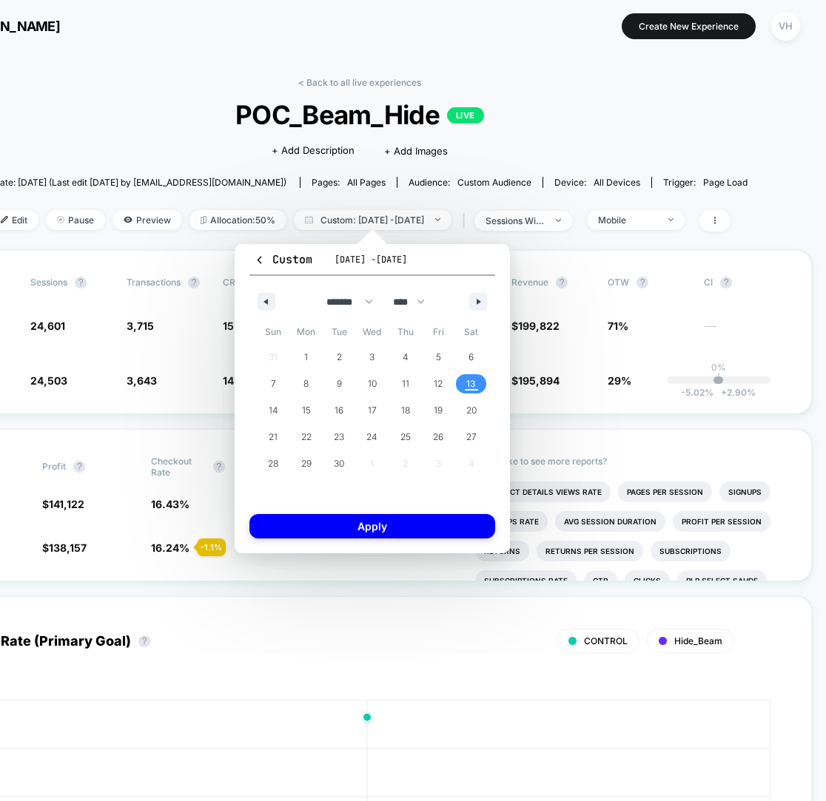
click at [466, 379] on span "13" at bounding box center [471, 384] width 10 height 27
click at [407, 531] on button "Apply" at bounding box center [372, 526] width 246 height 24
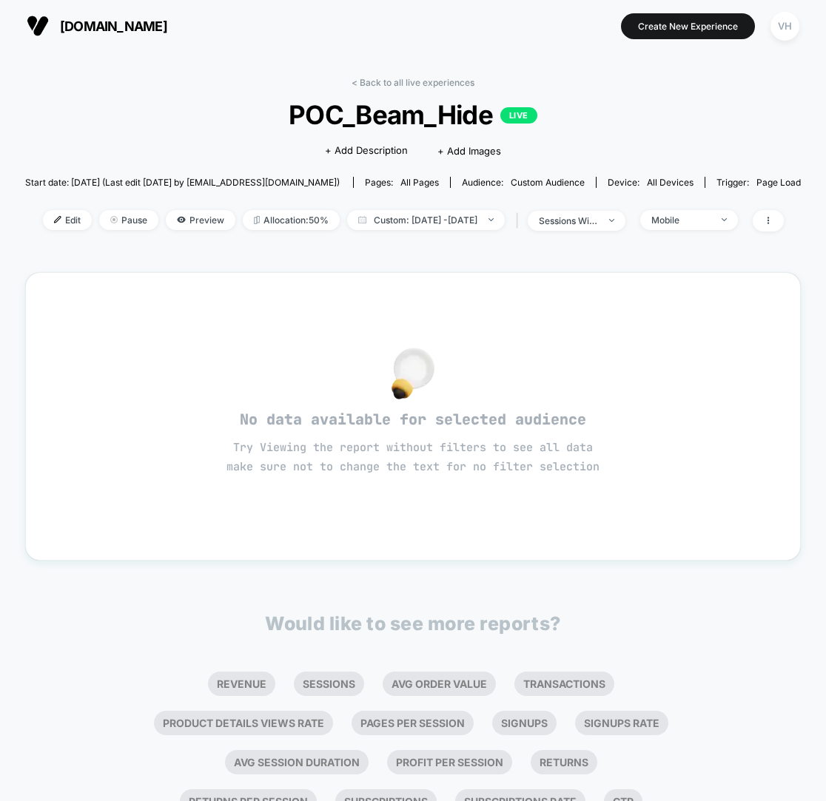
click at [414, 200] on div "< Back to all live experiences POC_Beam_Hide LIVE Click to edit experience deta…" at bounding box center [412, 163] width 775 height 173
click at [414, 215] on span "Custom: [DATE] - [DATE]" at bounding box center [426, 220] width 158 height 20
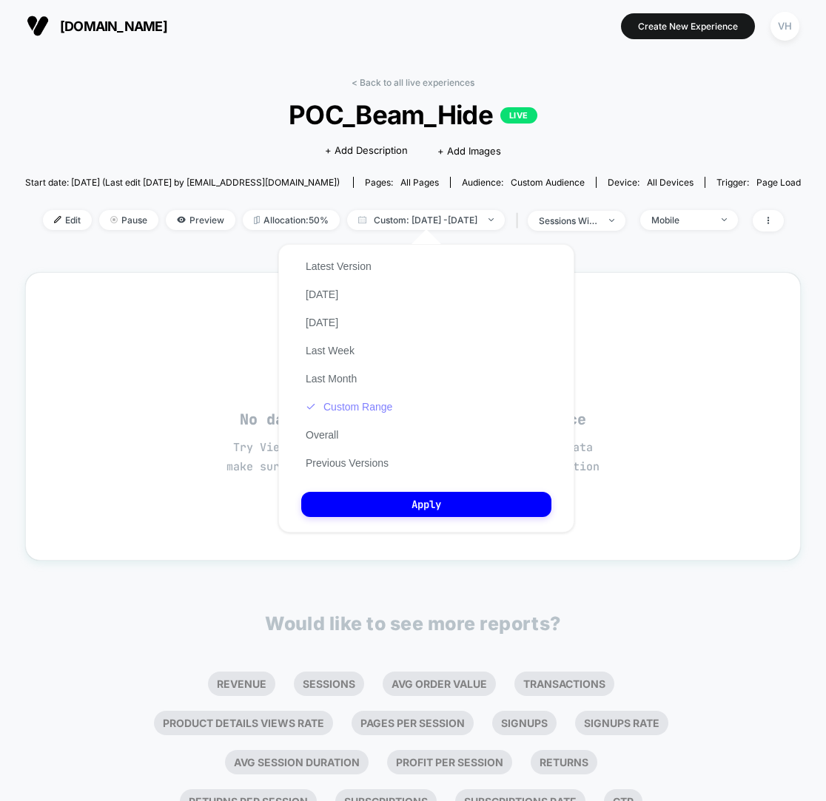
click at [351, 401] on button "Custom Range" at bounding box center [348, 406] width 95 height 13
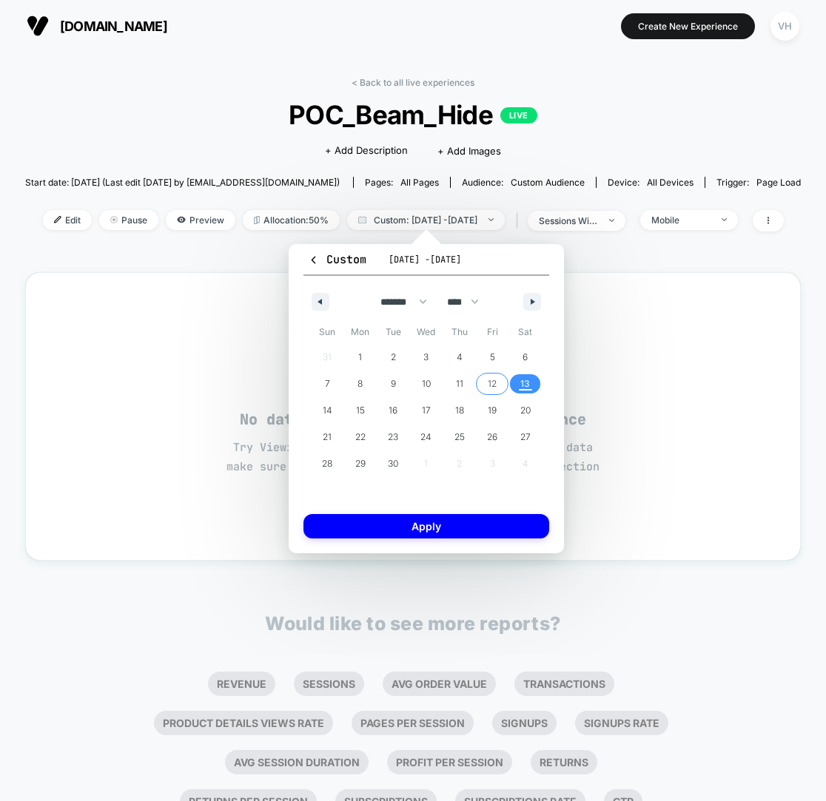
click at [522, 380] on span "13" at bounding box center [525, 384] width 10 height 27
click at [469, 533] on button "Apply" at bounding box center [426, 526] width 246 height 24
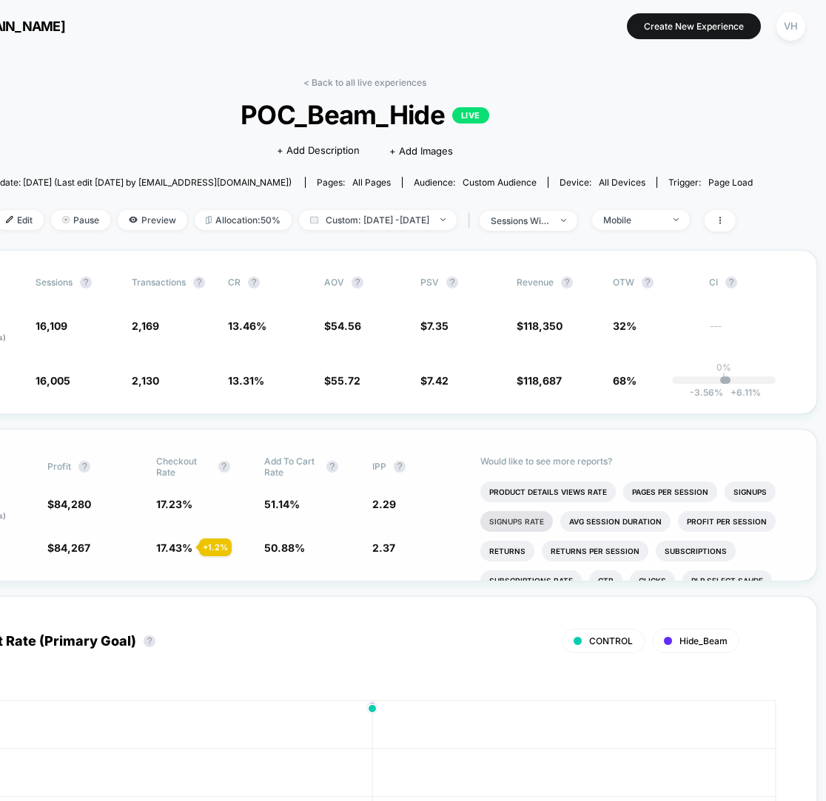
scroll to position [0, 107]
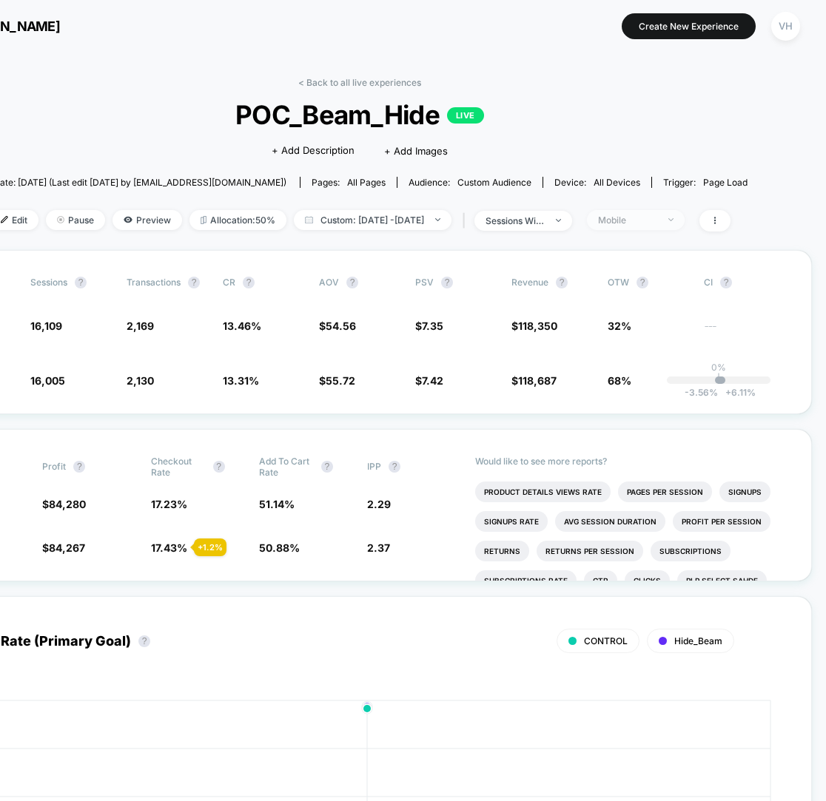
click at [657, 224] on div "Mobile" at bounding box center [627, 220] width 59 height 11
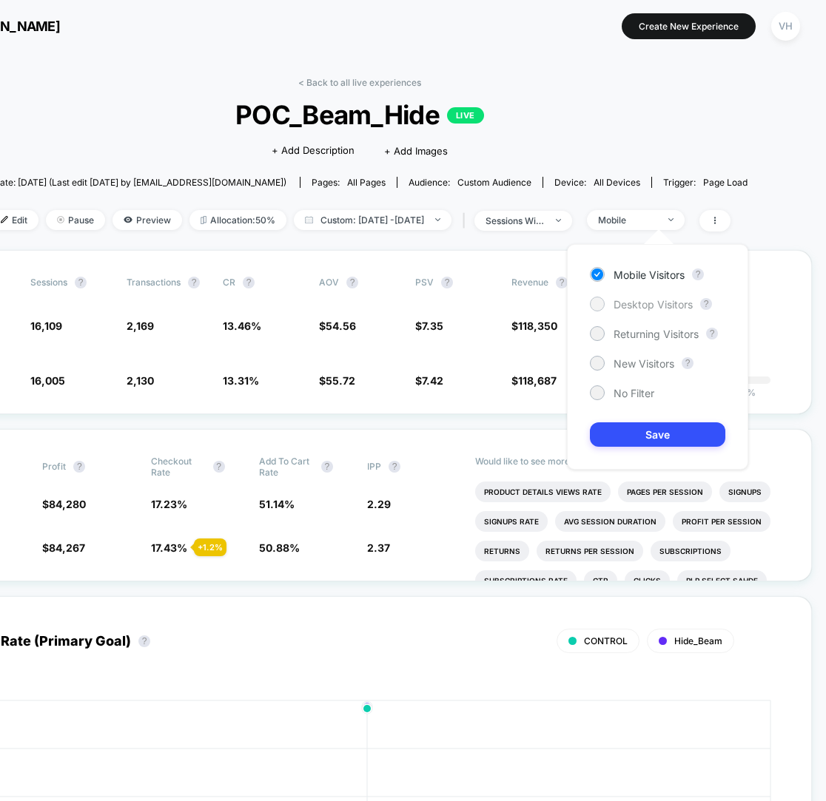
click at [647, 299] on span "Desktop Visitors" at bounding box center [652, 304] width 79 height 13
click at [587, 133] on div "Click to edit experience details + Add Description + Add Images" at bounding box center [359, 149] width 465 height 39
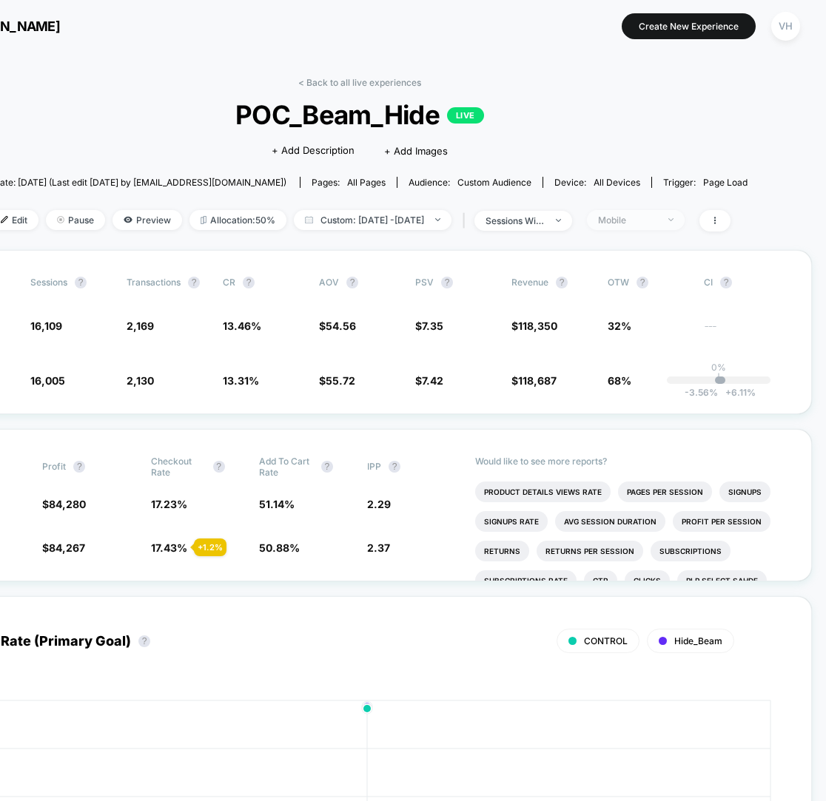
click at [657, 220] on div "Mobile" at bounding box center [627, 220] width 59 height 11
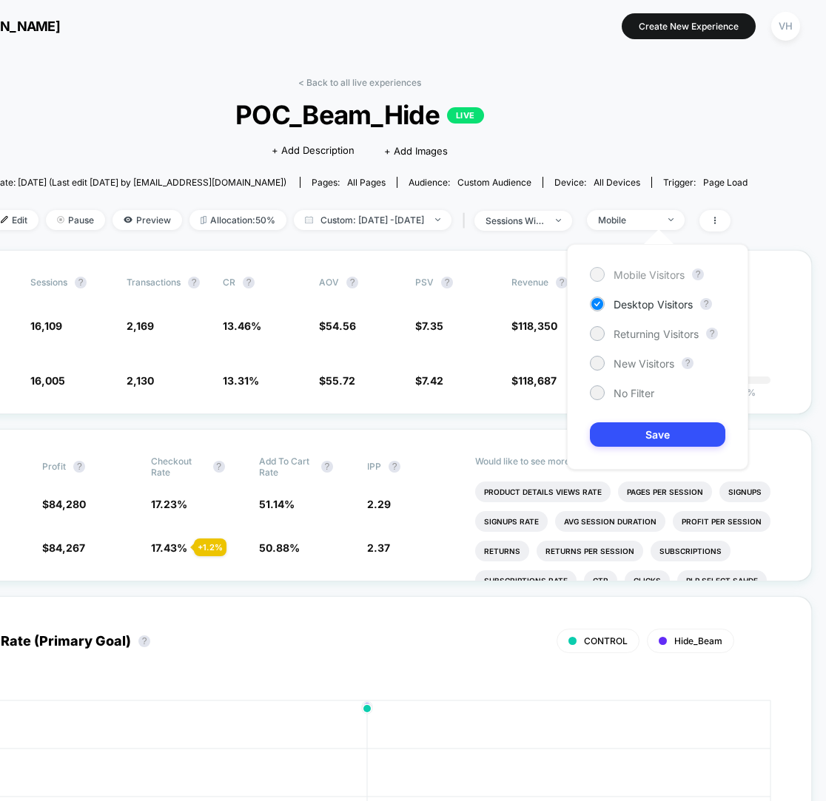
click at [680, 270] on span "Mobile Visitors" at bounding box center [648, 275] width 71 height 13
click at [658, 433] on button "Save" at bounding box center [657, 434] width 135 height 24
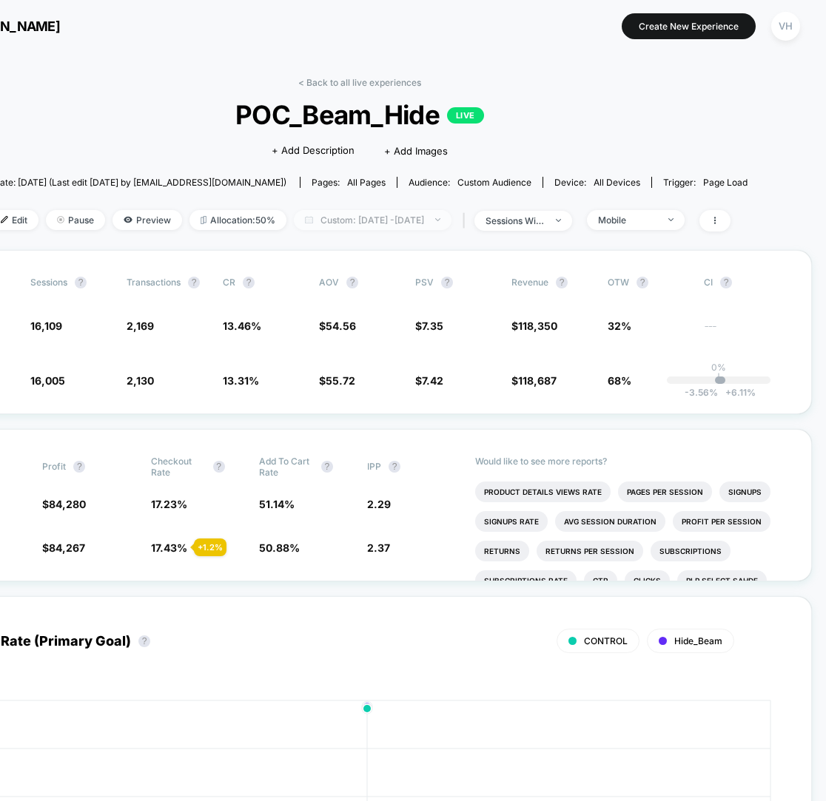
click at [382, 223] on span "Custom: [DATE] - [DATE]" at bounding box center [373, 220] width 158 height 20
select select "*"
select select "****"
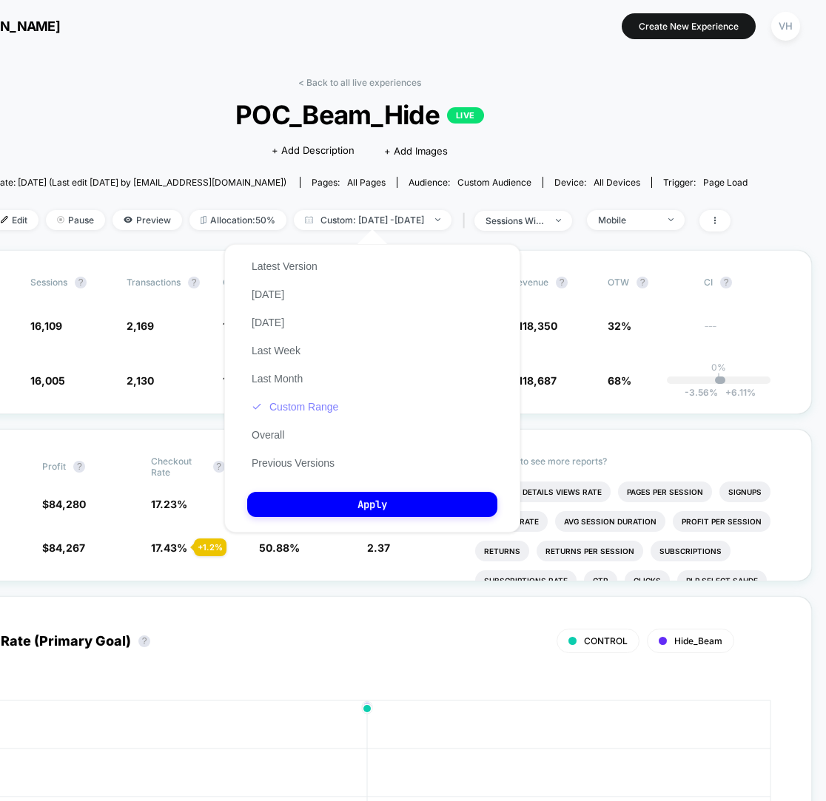
click at [318, 414] on button "Custom Range" at bounding box center [294, 406] width 95 height 13
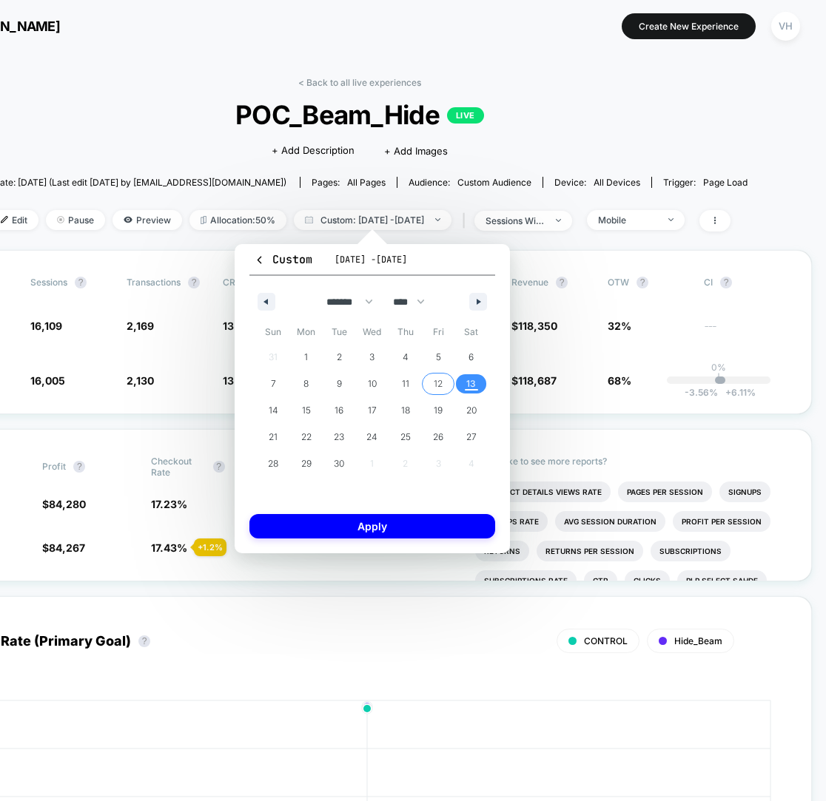
click at [434, 380] on span "12" at bounding box center [438, 384] width 9 height 27
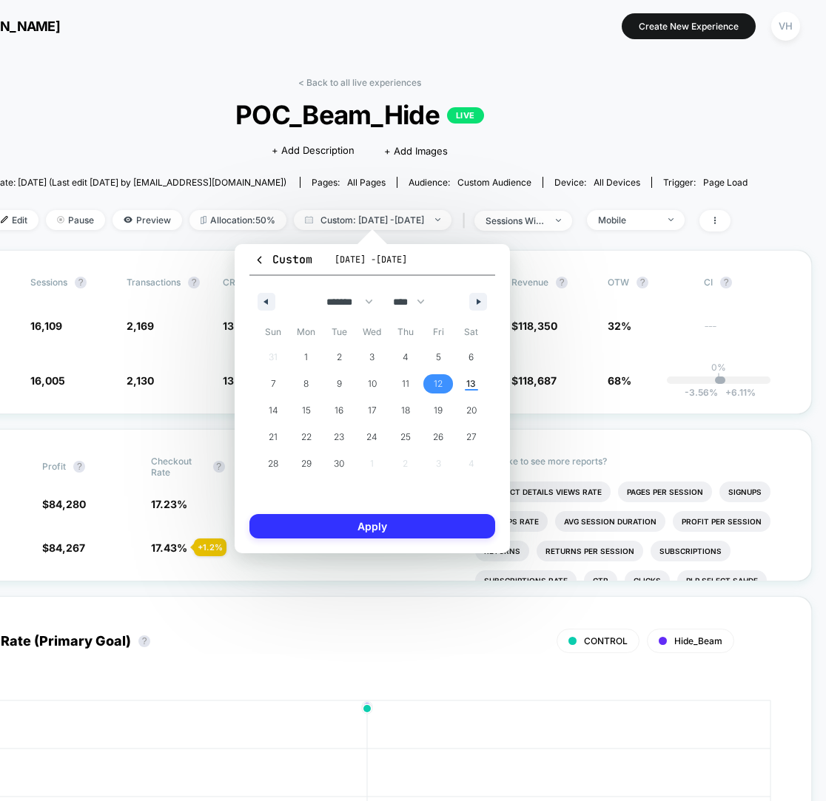
click at [408, 515] on button "Apply" at bounding box center [372, 526] width 246 height 24
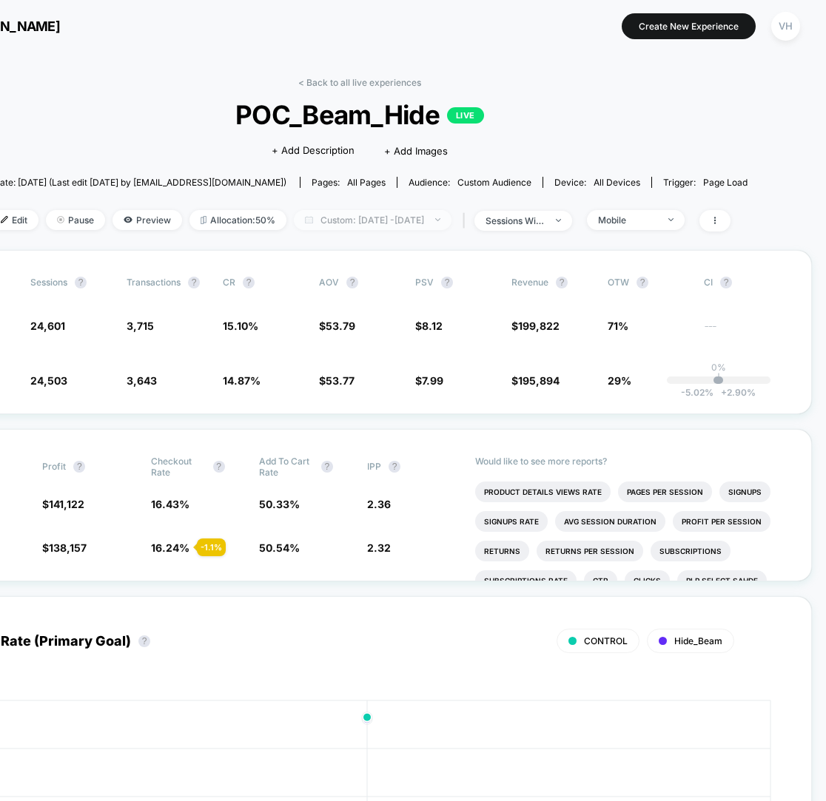
click at [436, 218] on span "Custom: [DATE] - [DATE]" at bounding box center [373, 220] width 158 height 20
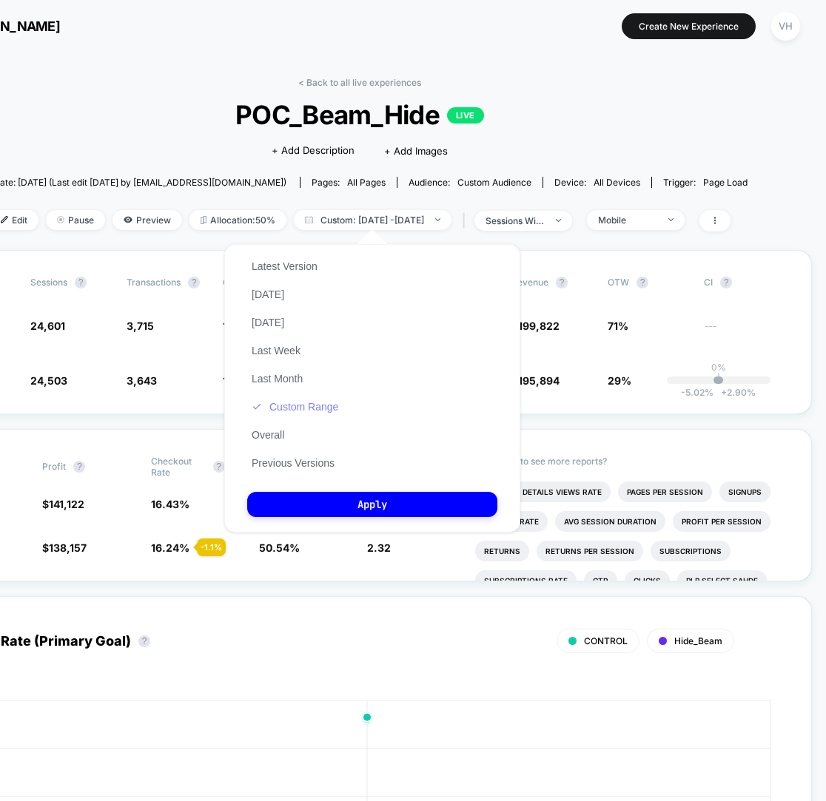
click at [338, 412] on button "Custom Range" at bounding box center [294, 406] width 95 height 13
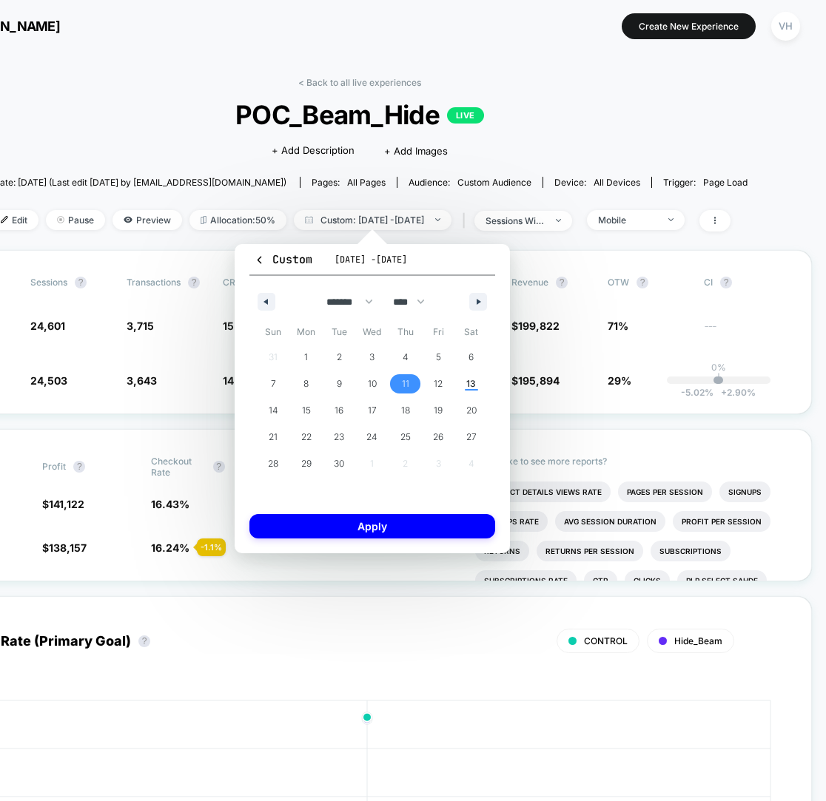
click at [415, 382] on span "11" at bounding box center [404, 383] width 33 height 19
click at [434, 536] on button "Apply" at bounding box center [372, 526] width 246 height 24
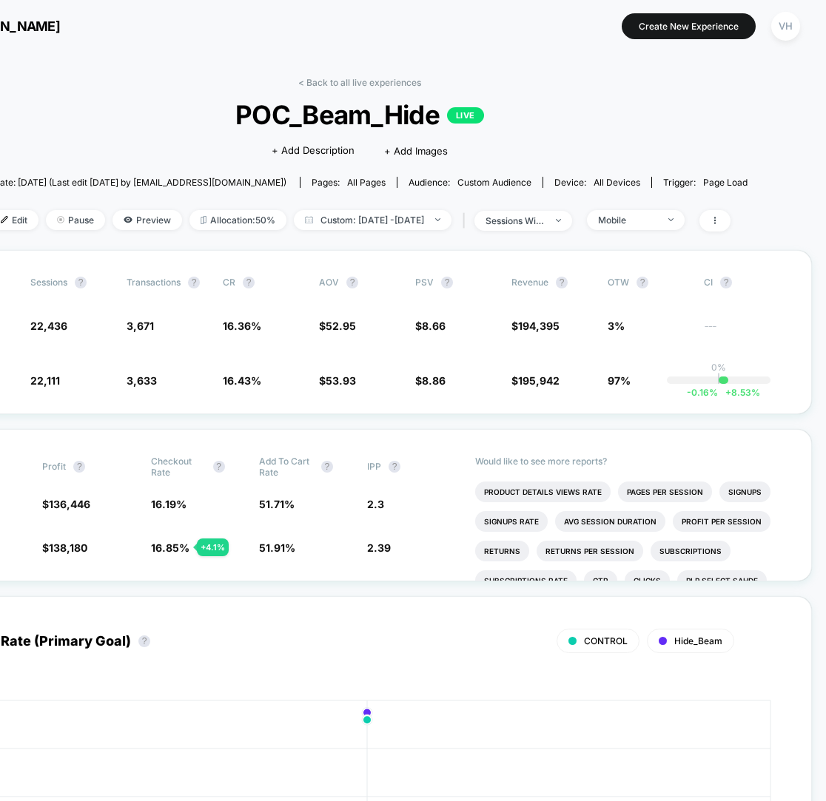
click at [366, 205] on div "< Back to all live experiences POC_Beam_Hide LIVE Click to edit experience deta…" at bounding box center [359, 163] width 775 height 173
click at [366, 220] on span "Custom: [DATE] - [DATE]" at bounding box center [373, 220] width 158 height 20
select select "*"
select select "****"
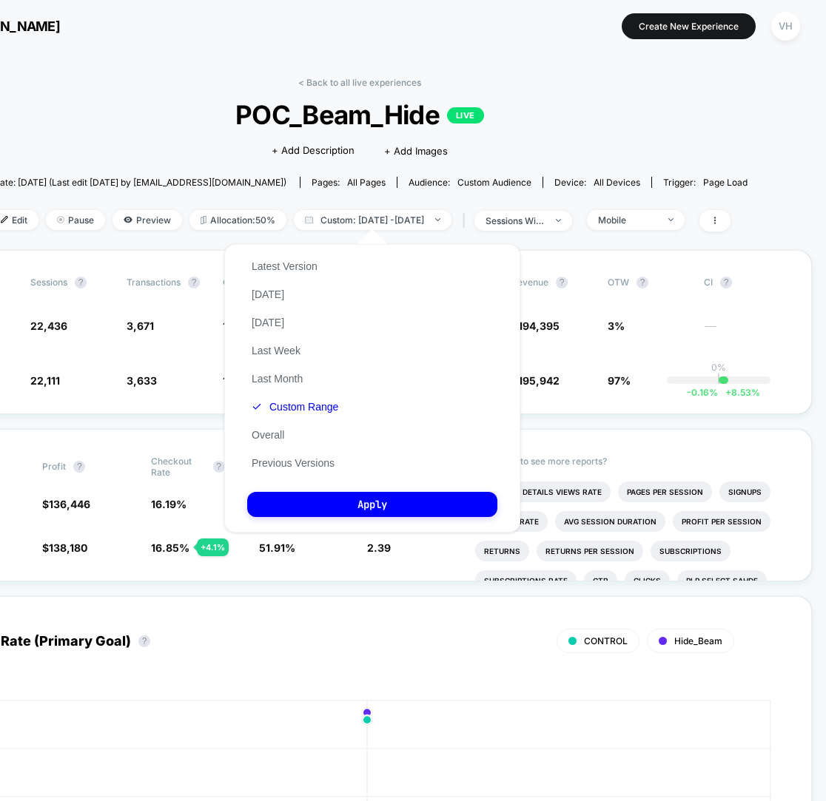
click at [305, 415] on div "Latest Version [DATE] [DATE] Last Week Last Month Custom Range Overall Previous…" at bounding box center [294, 364] width 95 height 225
click at [314, 409] on button "Custom Range" at bounding box center [294, 406] width 95 height 13
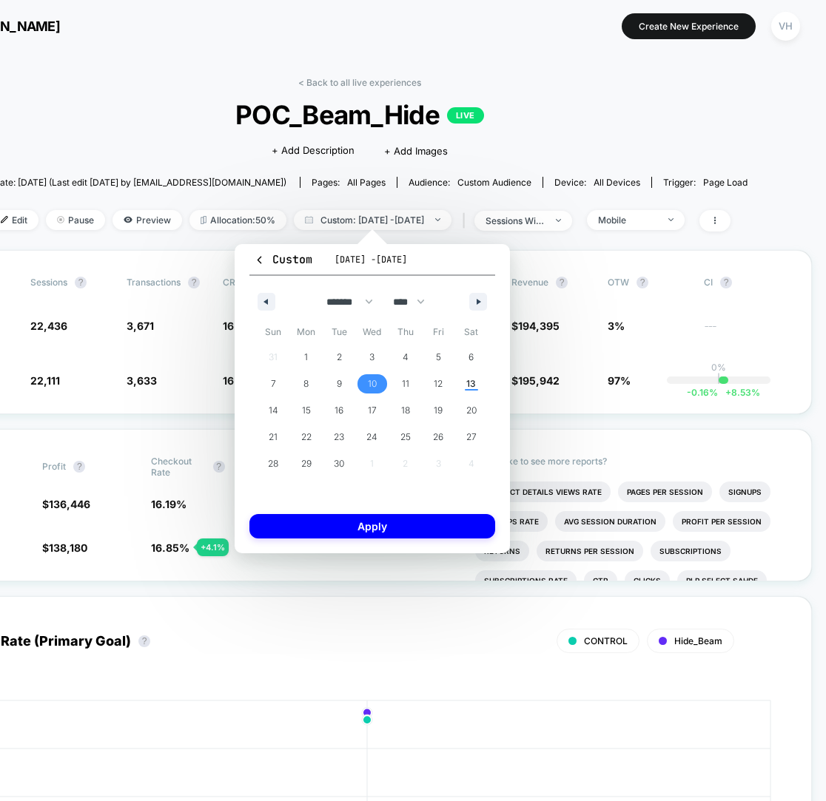
click at [360, 382] on span "10" at bounding box center [372, 383] width 33 height 19
click at [354, 551] on div "Custom [DATE] - [DATE] ******* ******** ***** ***** *** **** **** ****** ******…" at bounding box center [372, 398] width 275 height 309
click at [340, 534] on button "Apply" at bounding box center [372, 526] width 246 height 24
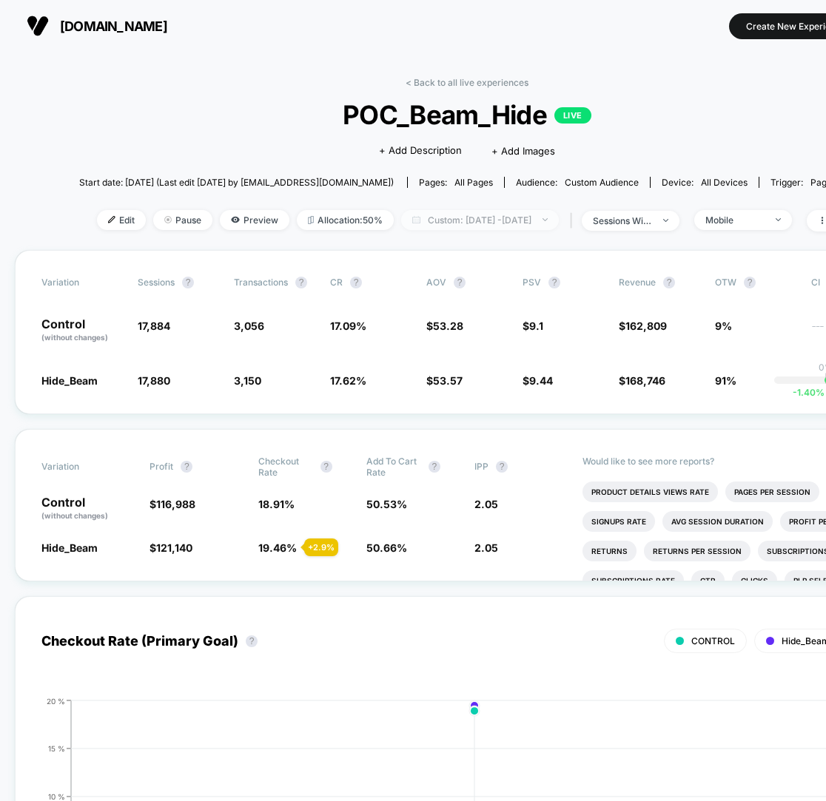
click at [428, 210] on span "Custom: [DATE] - [DATE]" at bounding box center [480, 220] width 158 height 20
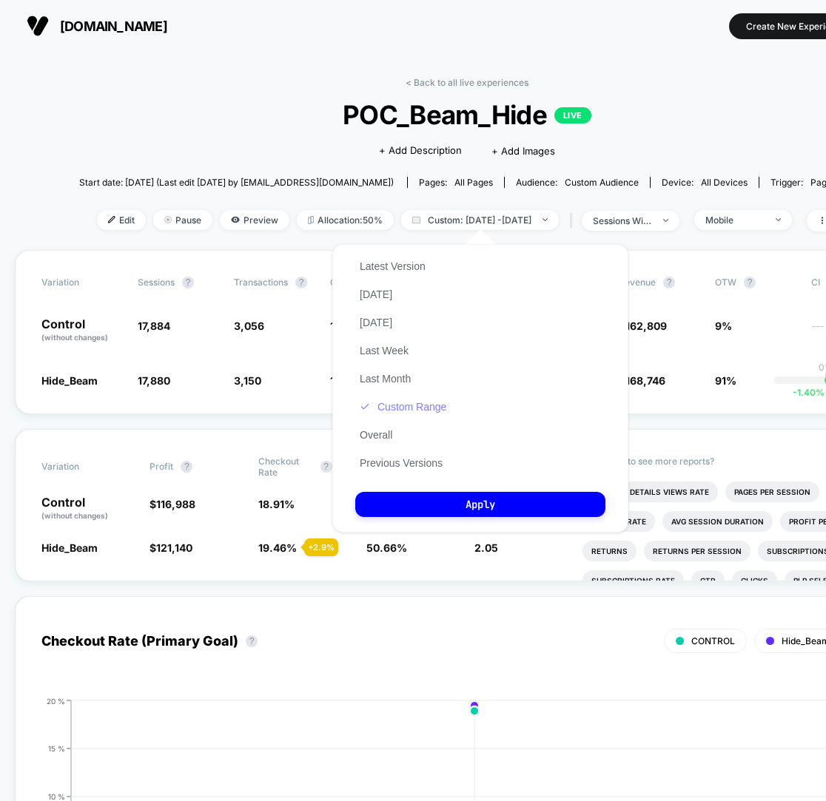
click at [415, 403] on button "Custom Range" at bounding box center [402, 406] width 95 height 13
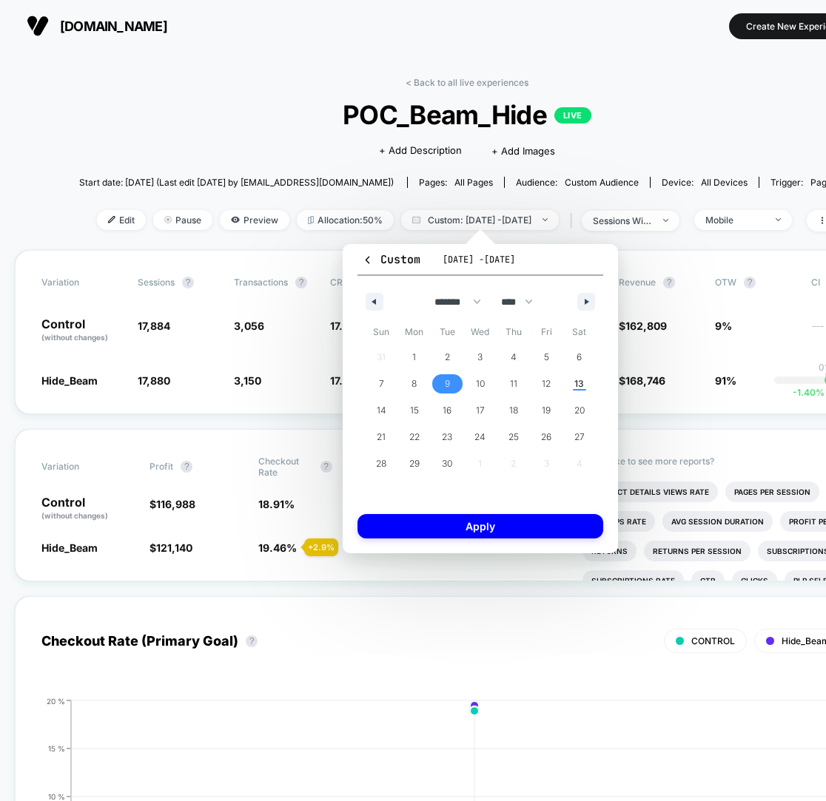
click at [453, 380] on span "9" at bounding box center [447, 383] width 33 height 19
click at [453, 520] on button "Apply" at bounding box center [480, 526] width 246 height 24
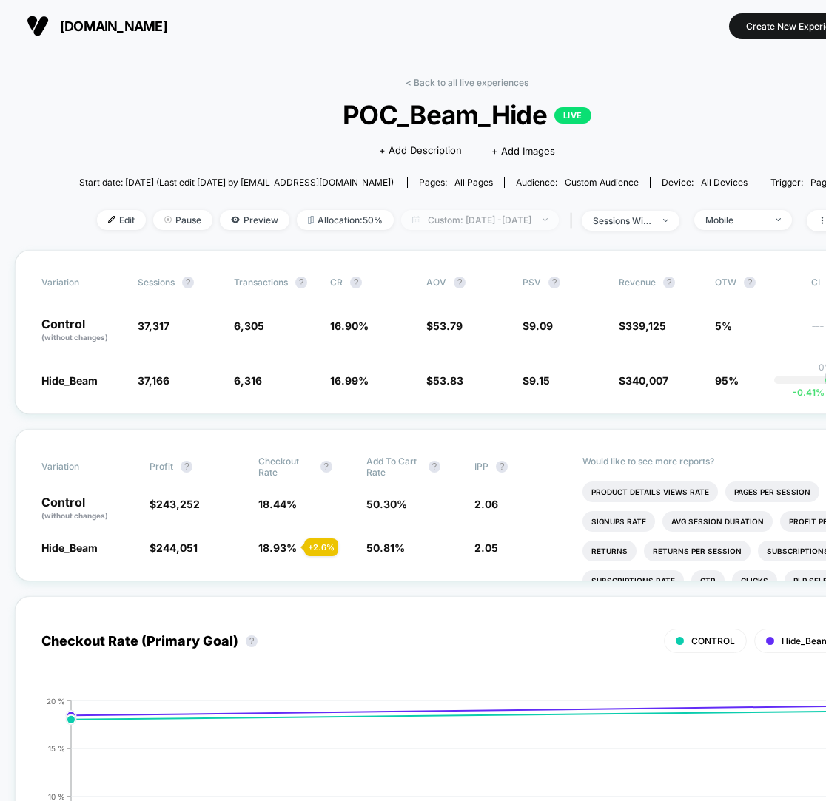
click at [547, 217] on span "Custom: [DATE] - [DATE]" at bounding box center [480, 220] width 158 height 20
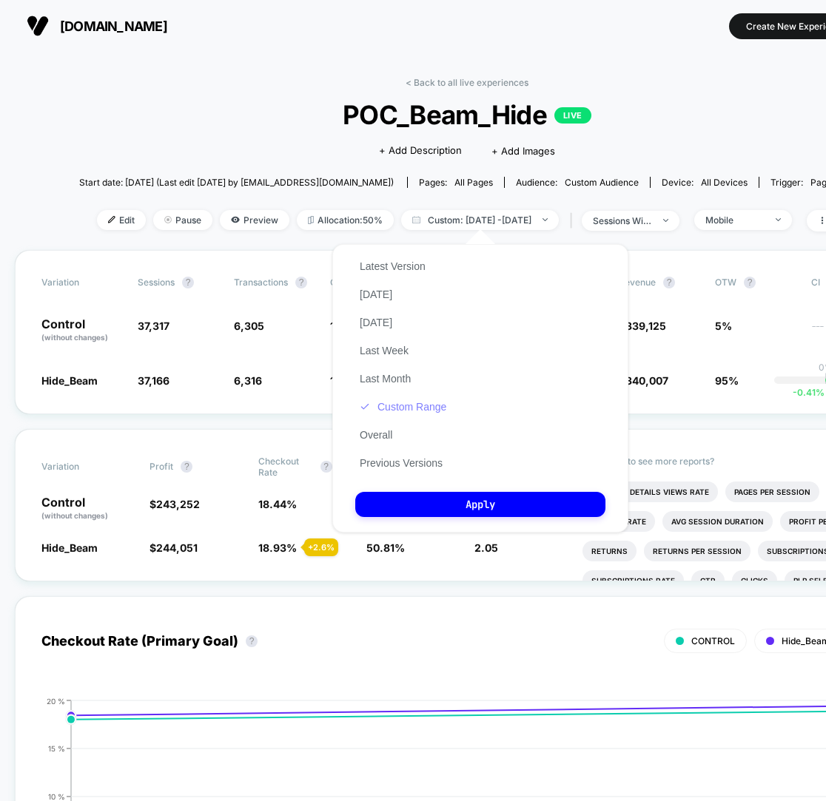
click at [397, 414] on button "Custom Range" at bounding box center [402, 406] width 95 height 13
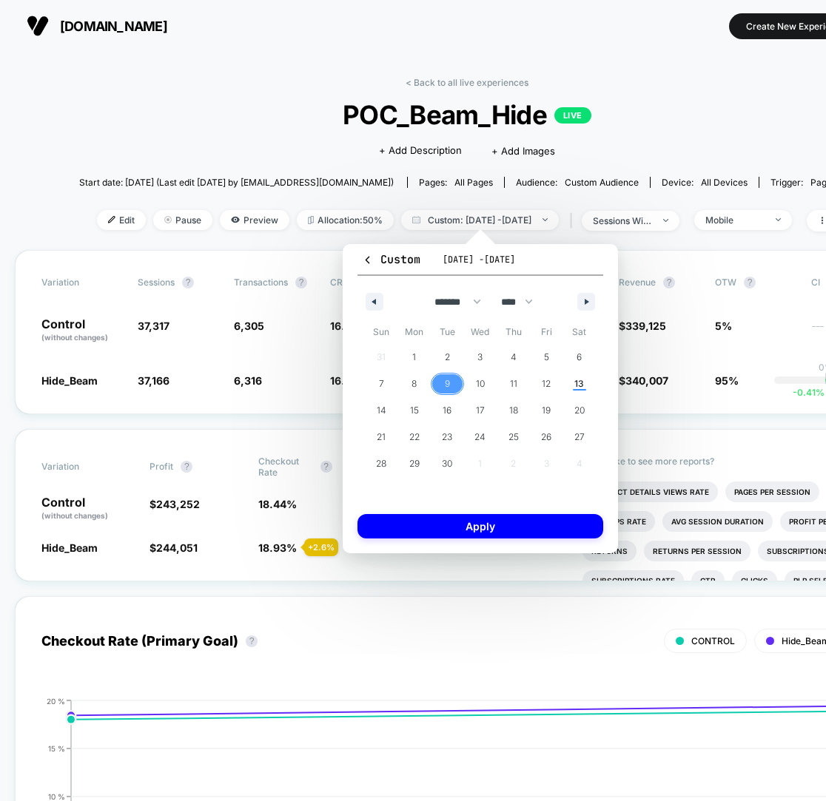
click at [447, 379] on span "9" at bounding box center [447, 384] width 5 height 27
click at [439, 527] on button "Apply" at bounding box center [480, 526] width 246 height 24
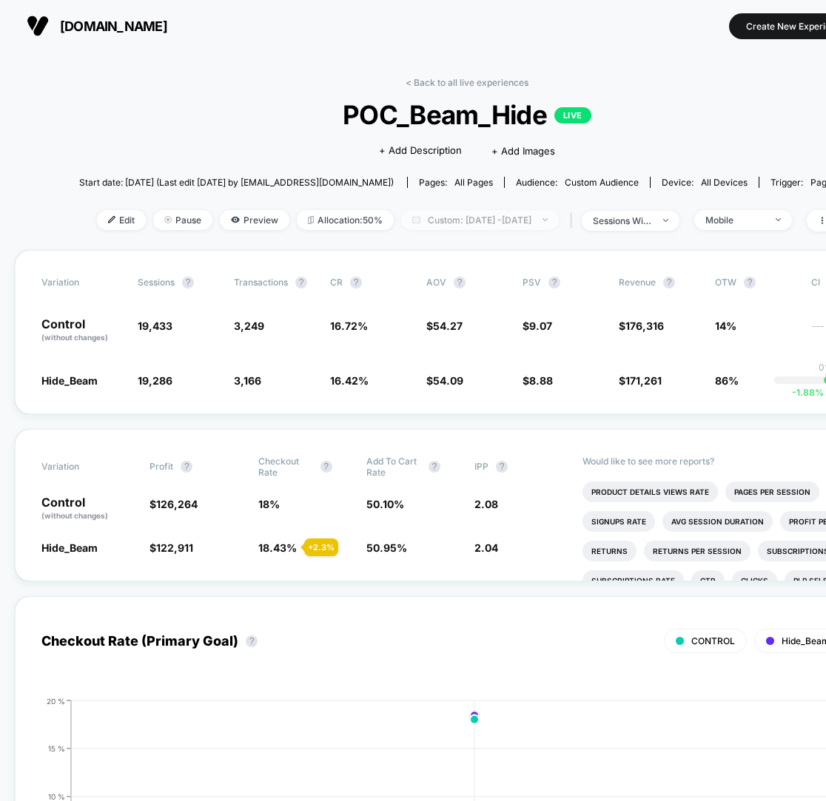
click at [516, 213] on span "Custom: [DATE] - [DATE]" at bounding box center [480, 220] width 158 height 20
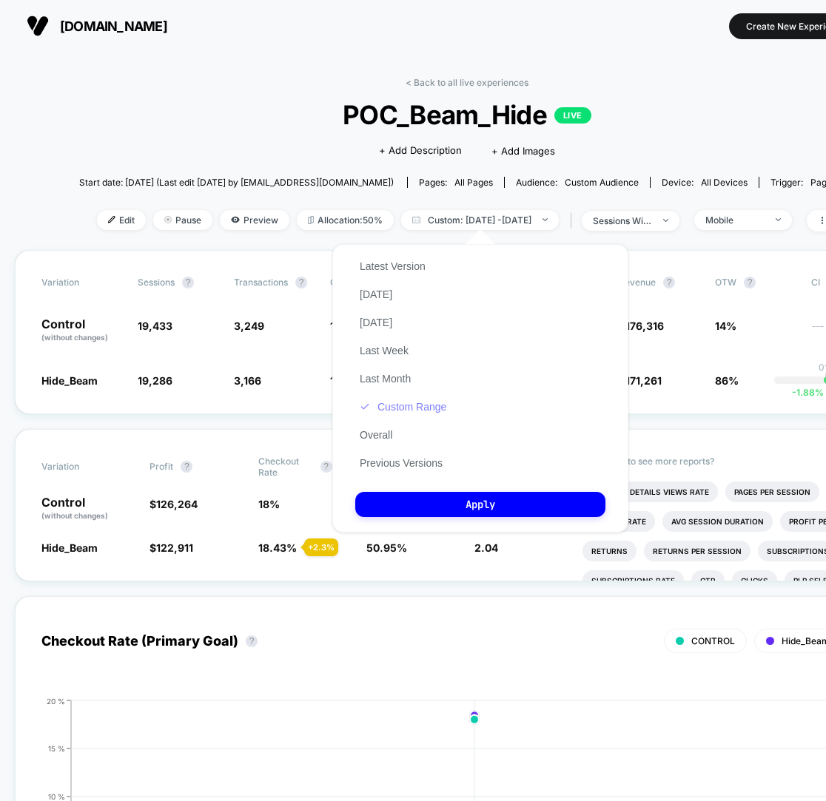
click at [422, 411] on button "Custom Range" at bounding box center [402, 406] width 95 height 13
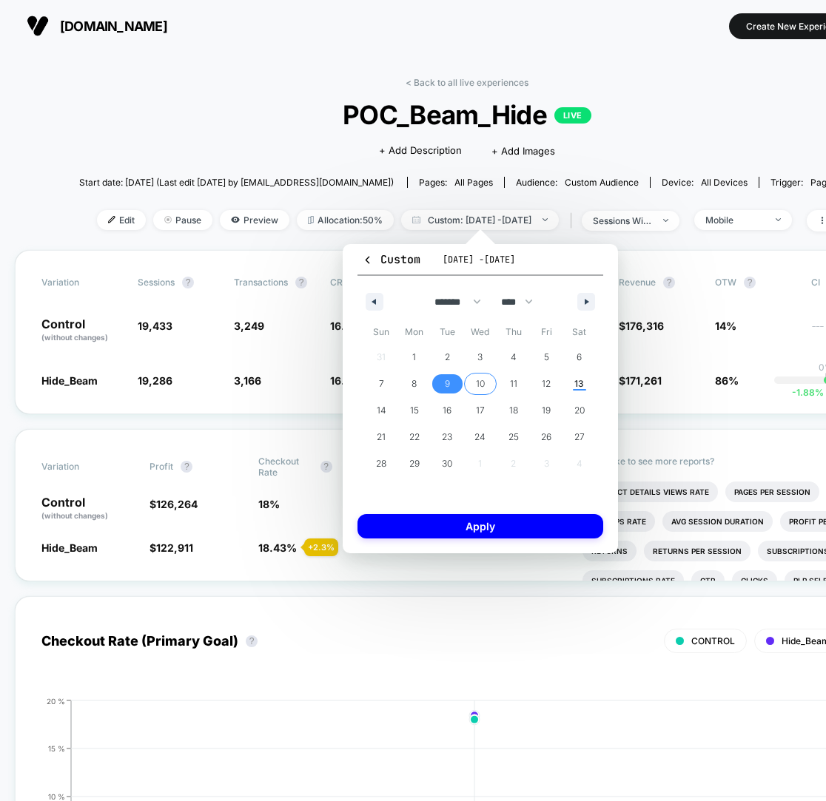
click at [480, 384] on span "10" at bounding box center [480, 384] width 9 height 27
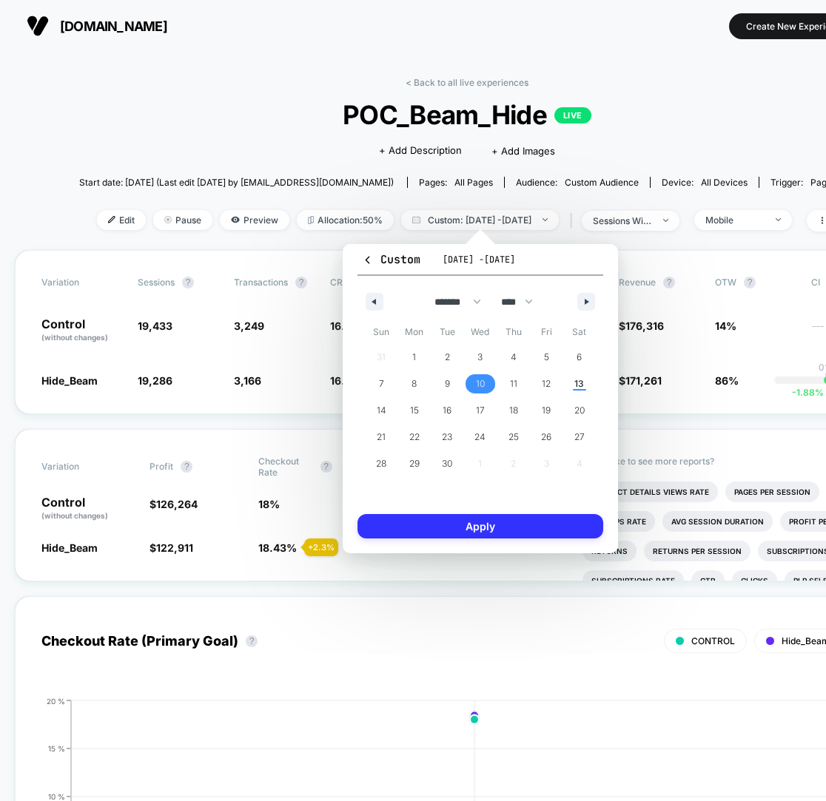
click at [473, 520] on button "Apply" at bounding box center [480, 526] width 246 height 24
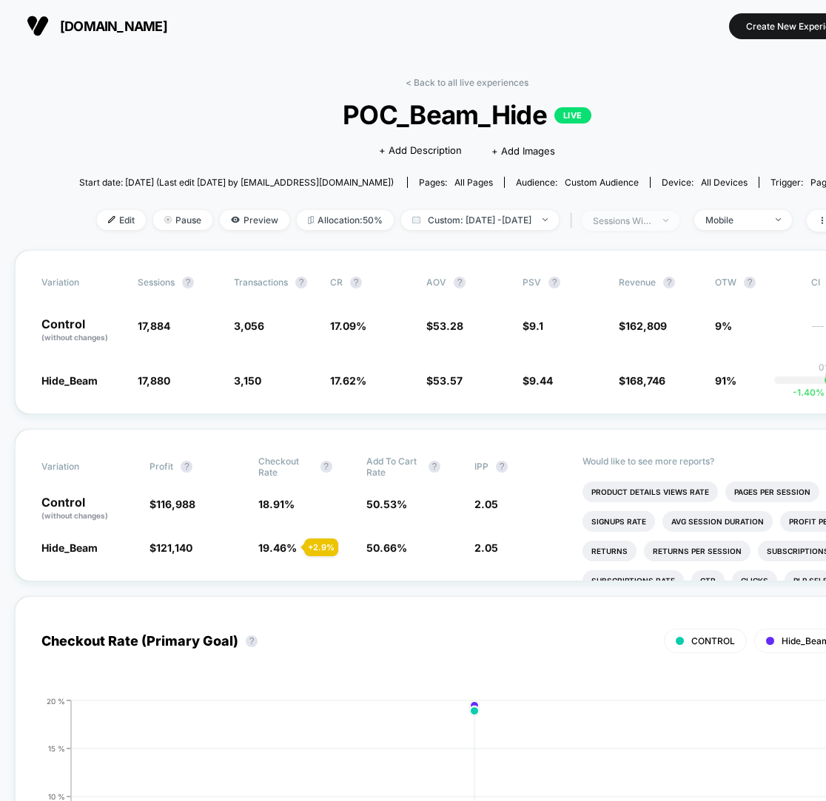
click at [652, 218] on div "sessions with impression" at bounding box center [622, 220] width 59 height 11
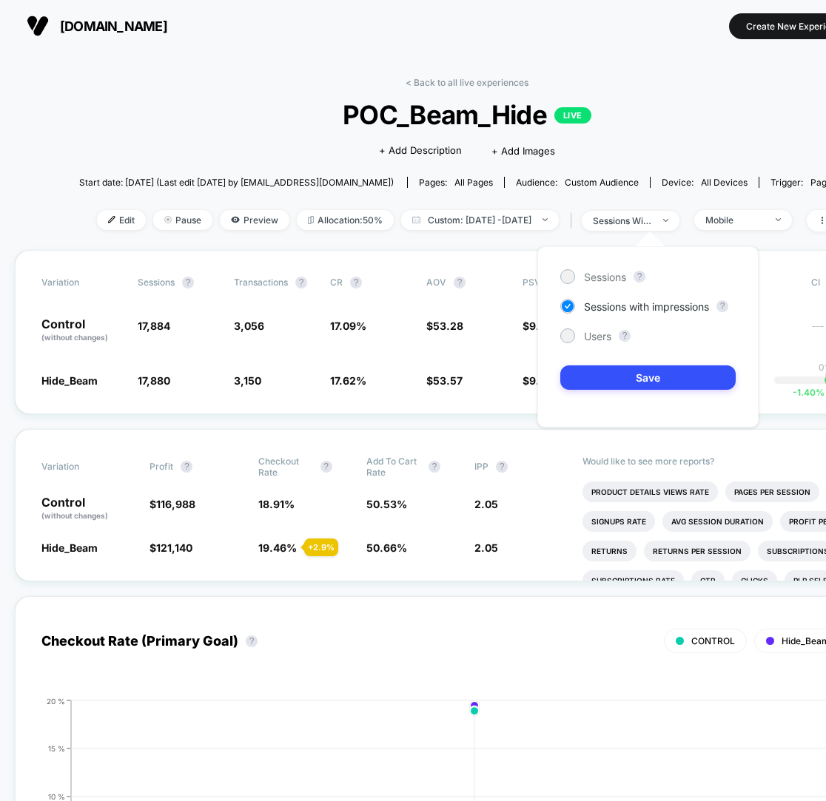
click at [742, 148] on div "< Back to all live experiences POC_Beam_Hide LIVE Click to edit experience deta…" at bounding box center [466, 163] width 775 height 173
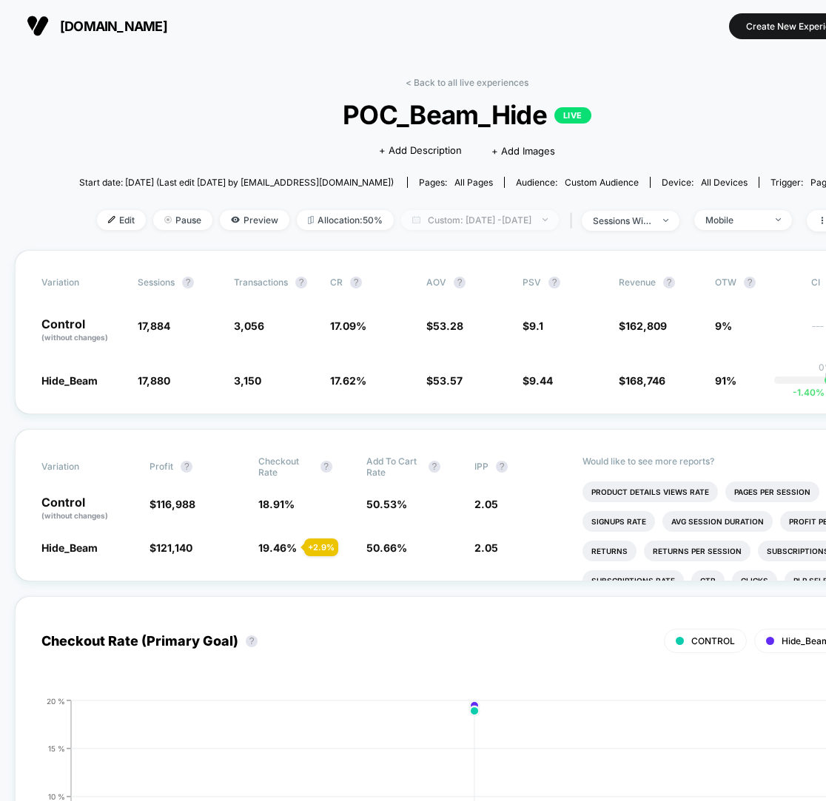
click at [547, 215] on span "Custom: [DATE] - [DATE]" at bounding box center [480, 220] width 158 height 20
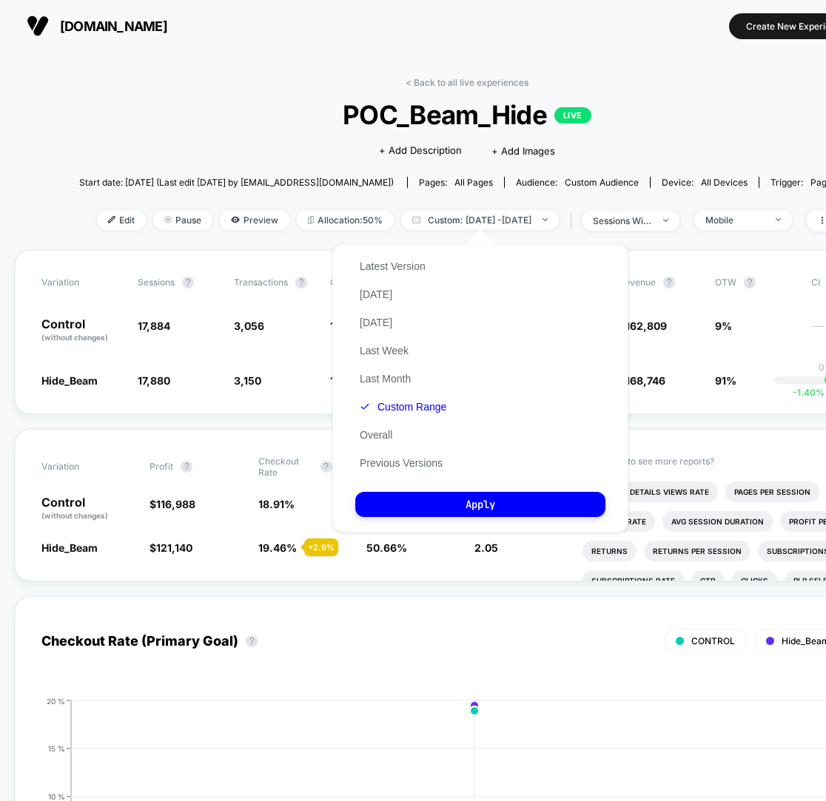
click at [432, 399] on div "Latest Version [DATE] [DATE] Last Week Last Month Custom Range Overall Previous…" at bounding box center [402, 364] width 95 height 225
click at [422, 407] on button "Custom Range" at bounding box center [402, 406] width 95 height 13
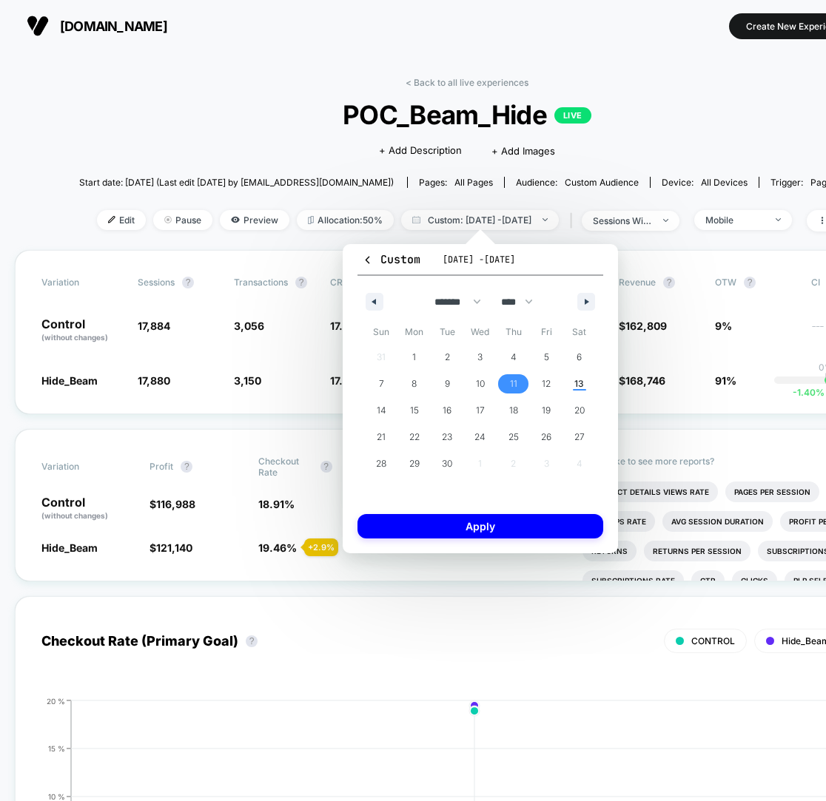
click at [505, 377] on span "11" at bounding box center [512, 383] width 33 height 19
click at [510, 524] on button "Apply" at bounding box center [480, 526] width 246 height 24
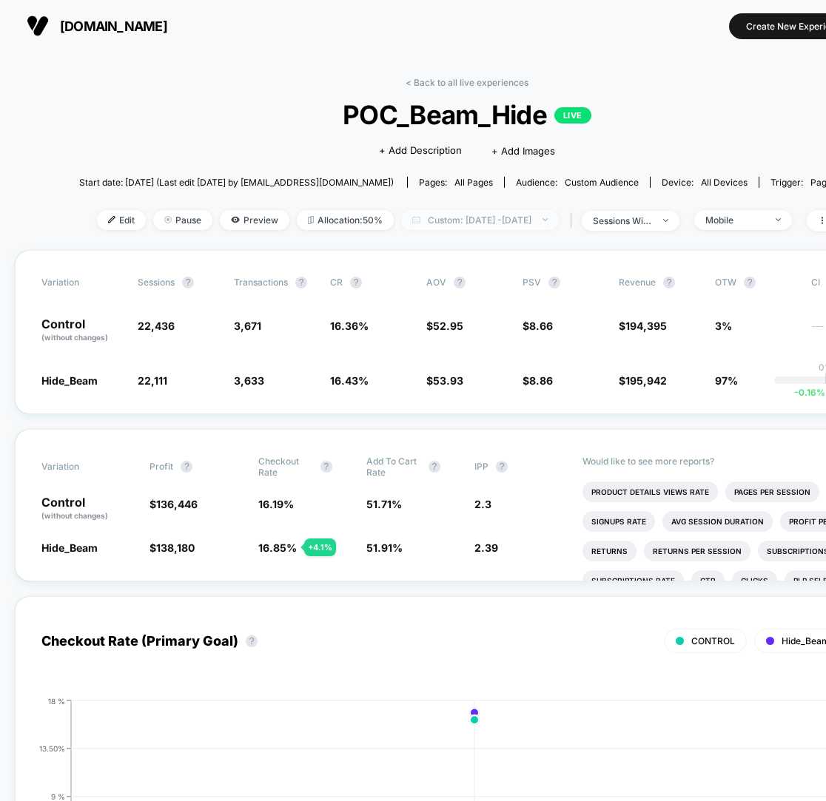
click at [502, 224] on span "Custom: [DATE] - [DATE]" at bounding box center [480, 220] width 158 height 20
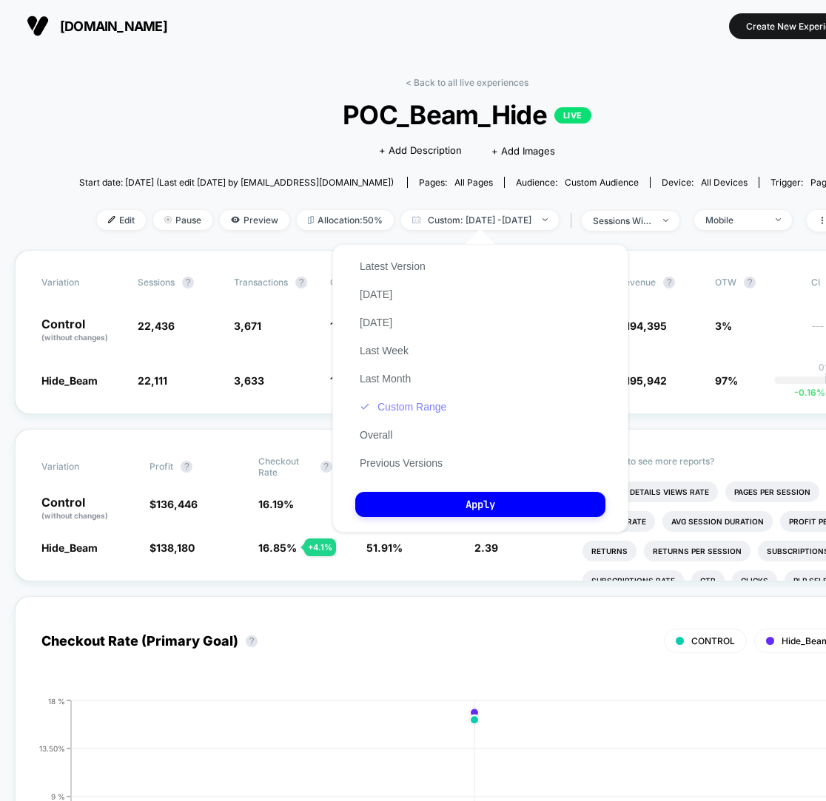
click at [421, 414] on button "Custom Range" at bounding box center [402, 406] width 95 height 13
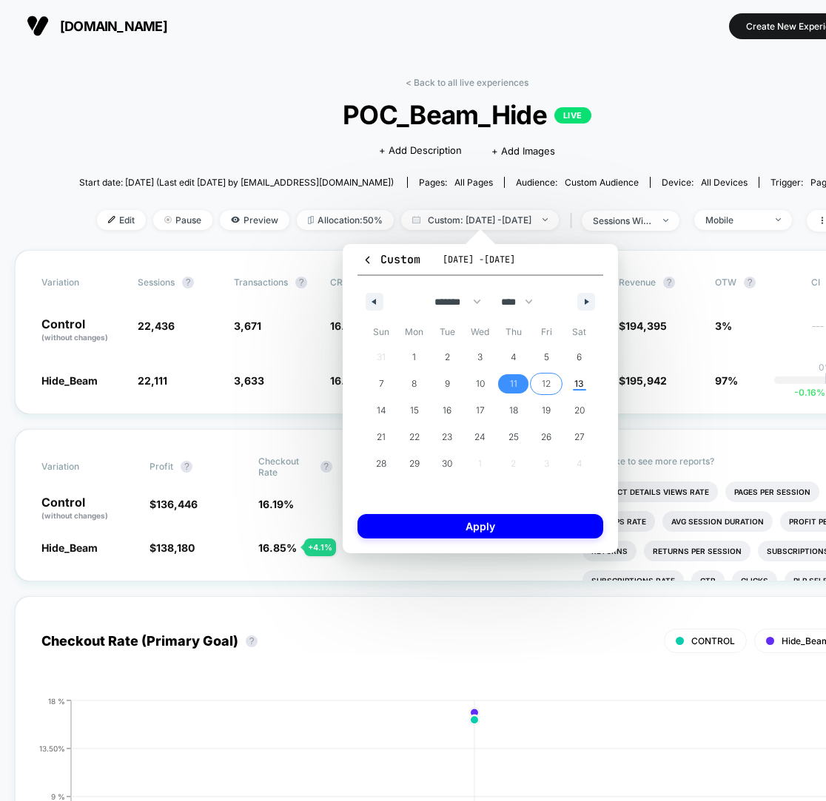
click at [543, 386] on span "12" at bounding box center [546, 384] width 9 height 27
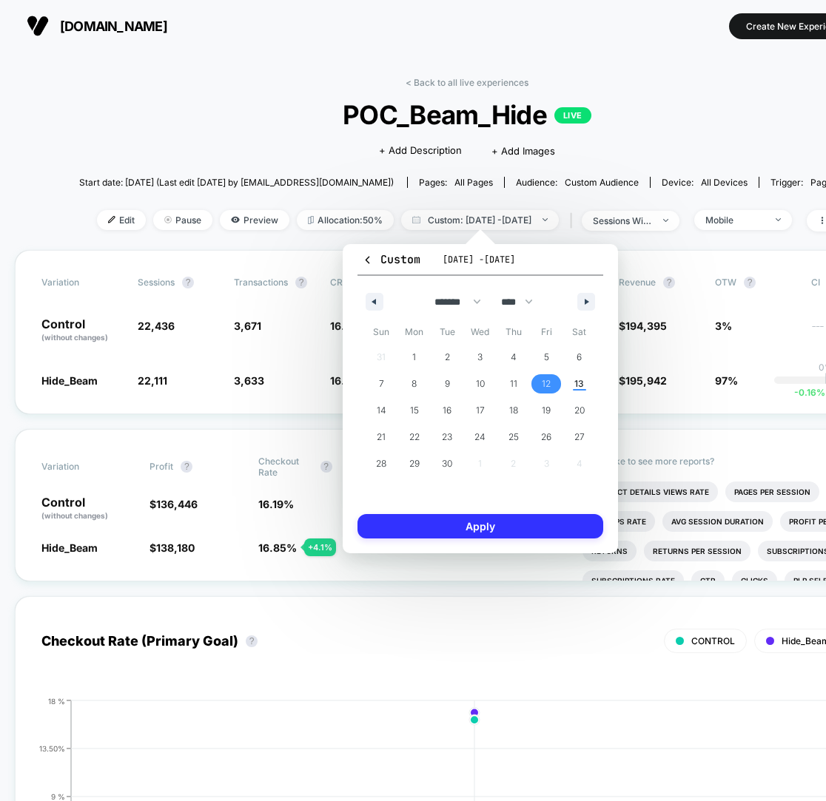
click at [510, 530] on button "Apply" at bounding box center [480, 526] width 246 height 24
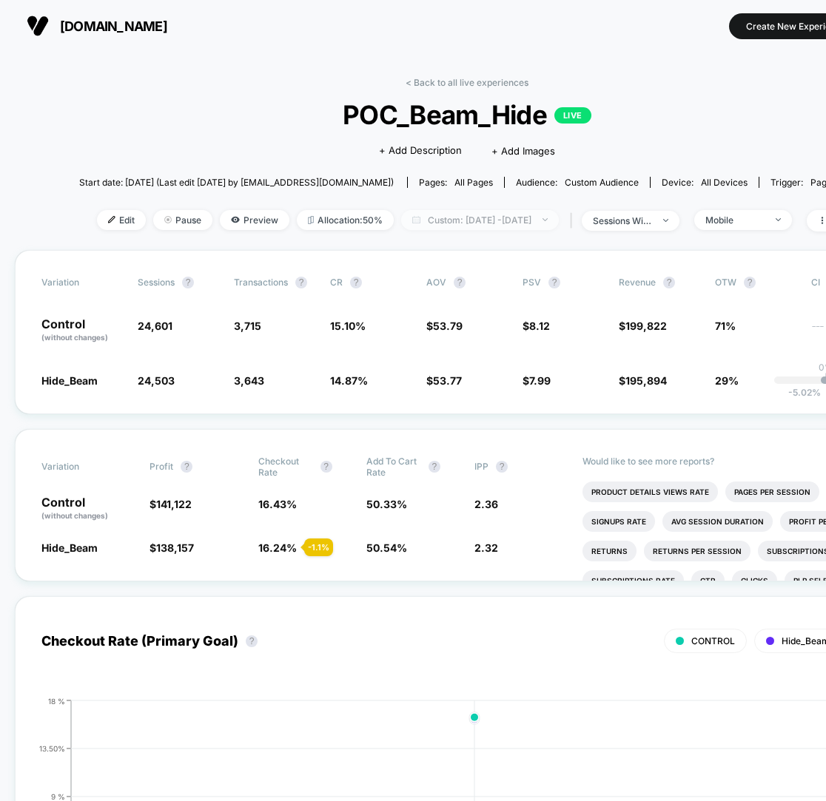
click at [518, 225] on span "Custom: [DATE] - [DATE]" at bounding box center [480, 220] width 158 height 20
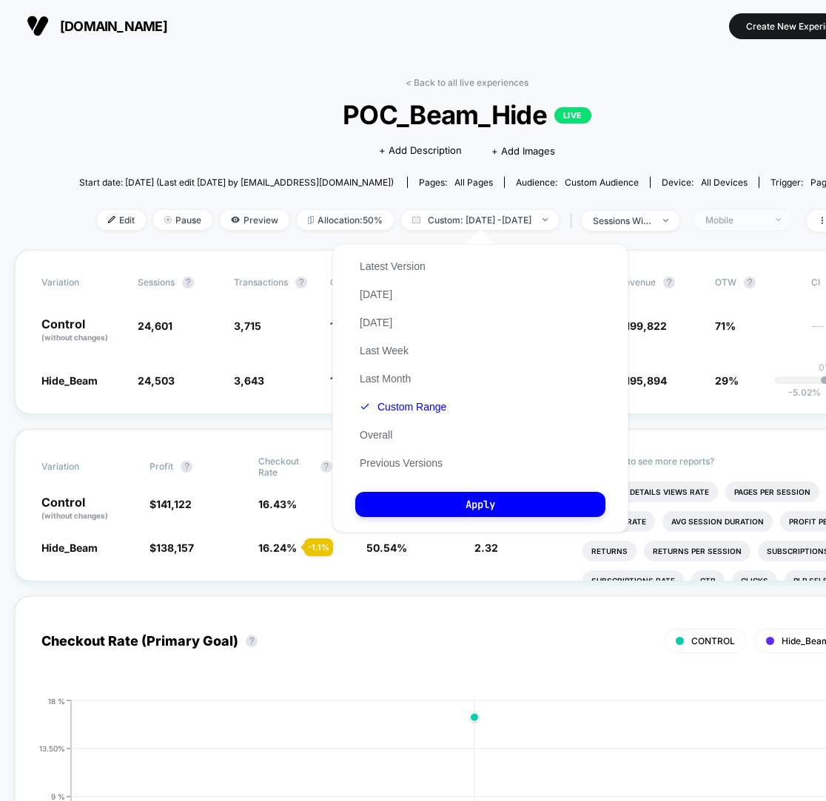
click at [764, 219] on div "Mobile" at bounding box center [734, 220] width 59 height 11
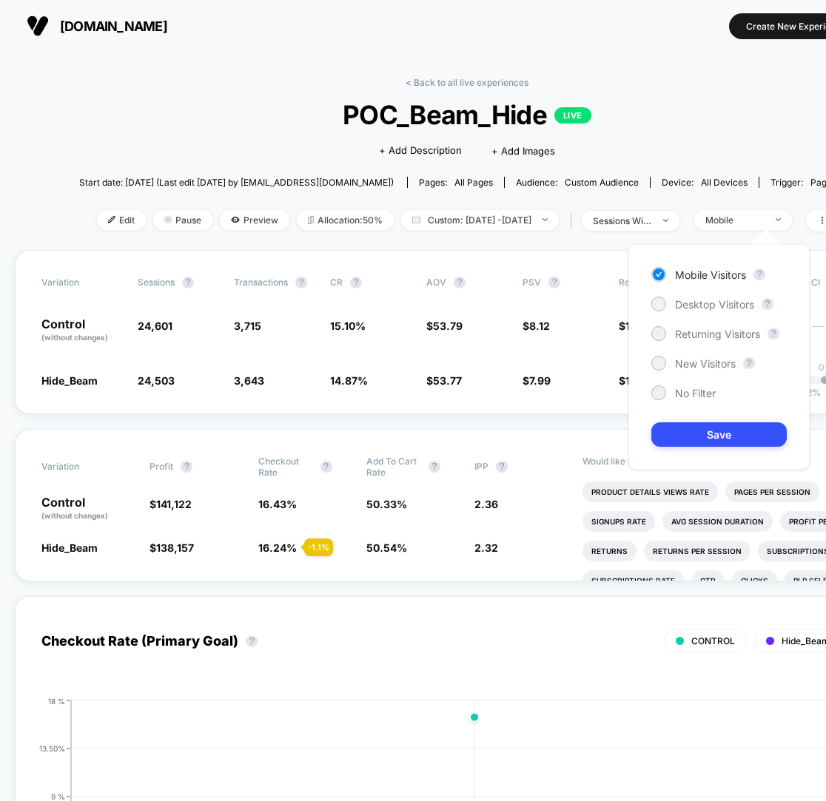
click at [714, 293] on div "Mobile Visitors ? Desktop Visitors ? Returning Visitors ? New Visitors ? No Fil…" at bounding box center [718, 357] width 181 height 226
click at [714, 301] on span "Desktop Visitors" at bounding box center [714, 304] width 79 height 13
click at [691, 432] on button "Save" at bounding box center [718, 434] width 135 height 24
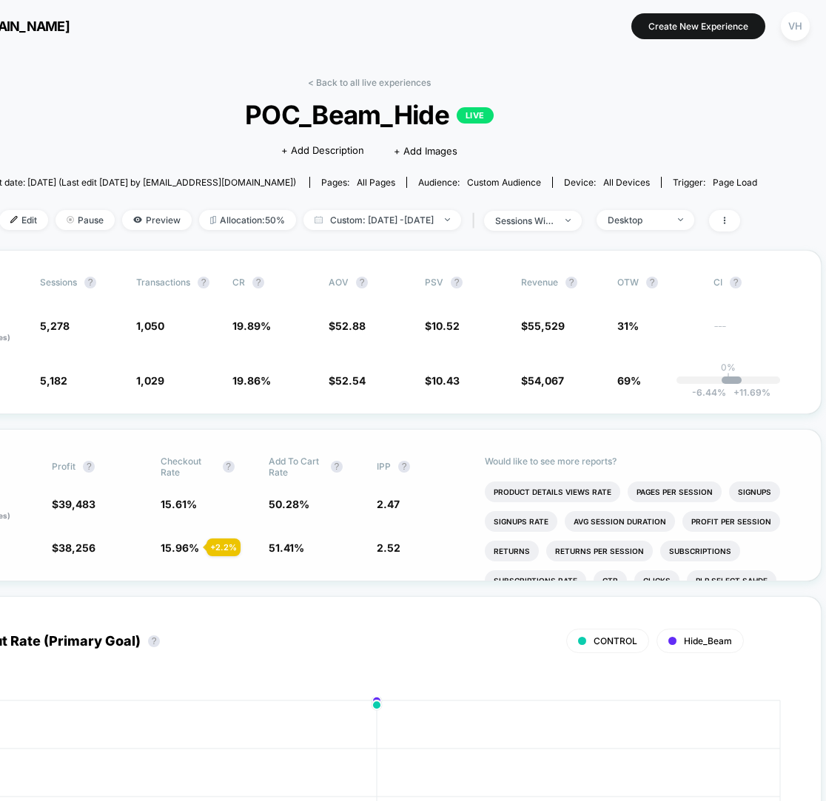
scroll to position [0, 107]
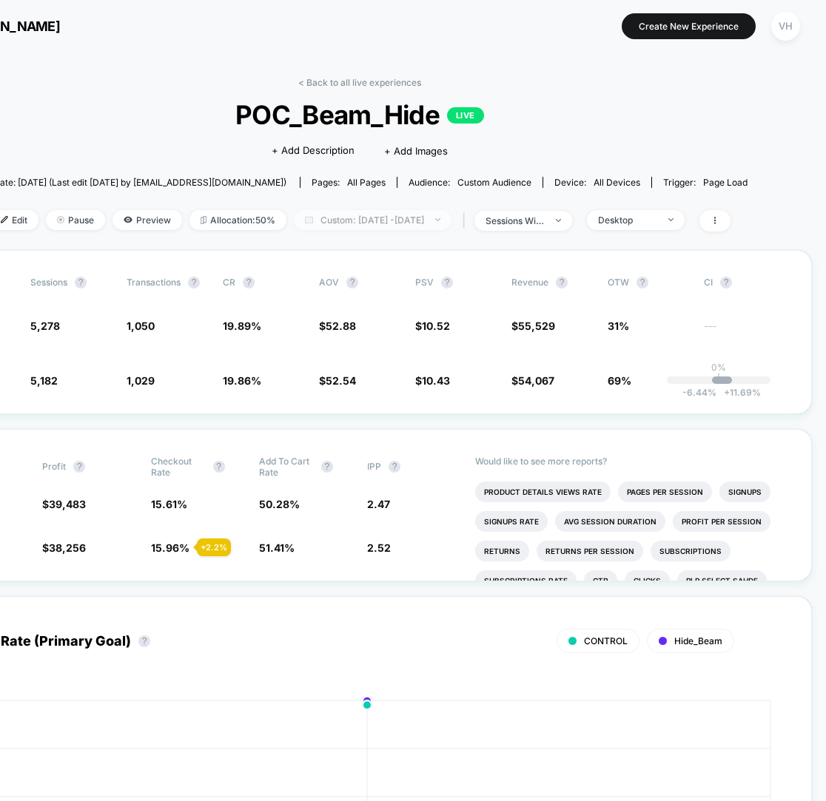
click at [408, 218] on span "Custom: [DATE] - [DATE]" at bounding box center [373, 220] width 158 height 20
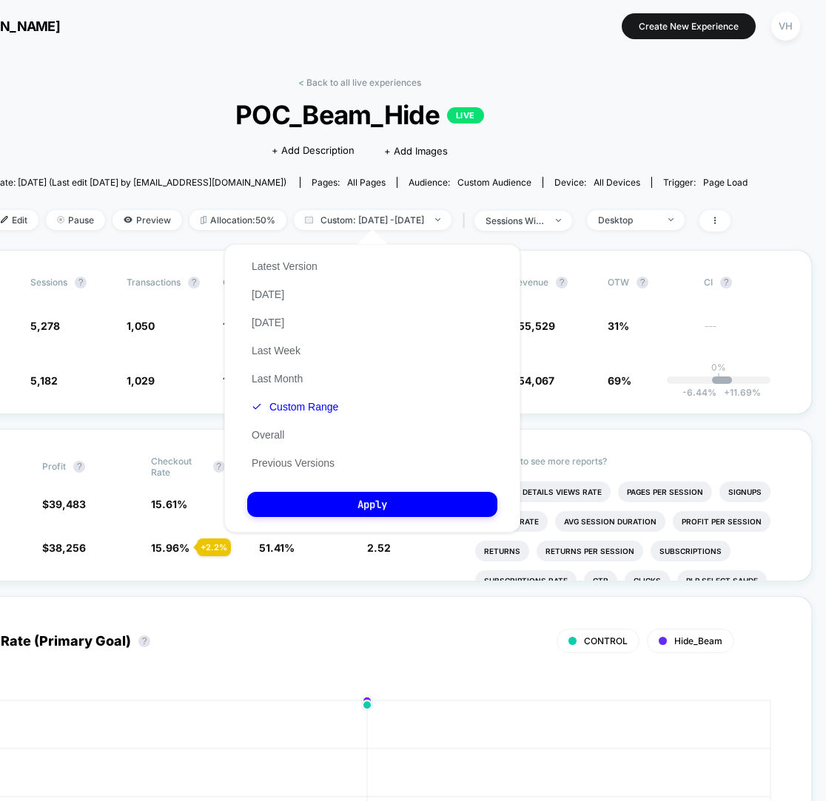
click at [291, 415] on div "Latest Version [DATE] [DATE] Last Week Last Month Custom Range Overall Previous…" at bounding box center [294, 364] width 95 height 225
click at [305, 404] on button "Custom Range" at bounding box center [294, 406] width 95 height 13
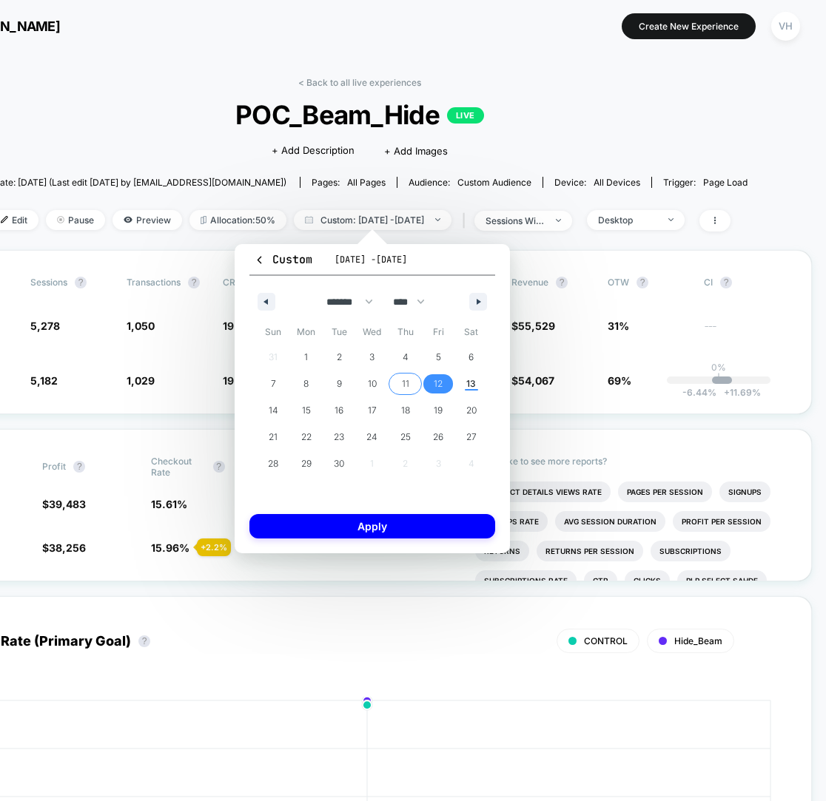
click at [407, 378] on span "11" at bounding box center [405, 384] width 7 height 27
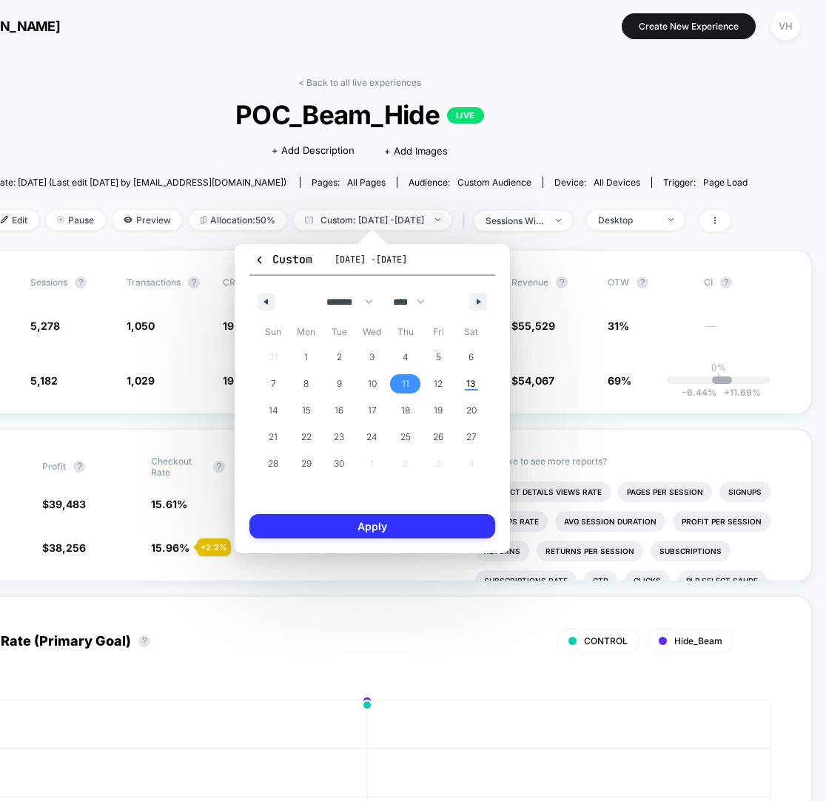
click at [388, 526] on button "Apply" at bounding box center [372, 526] width 246 height 24
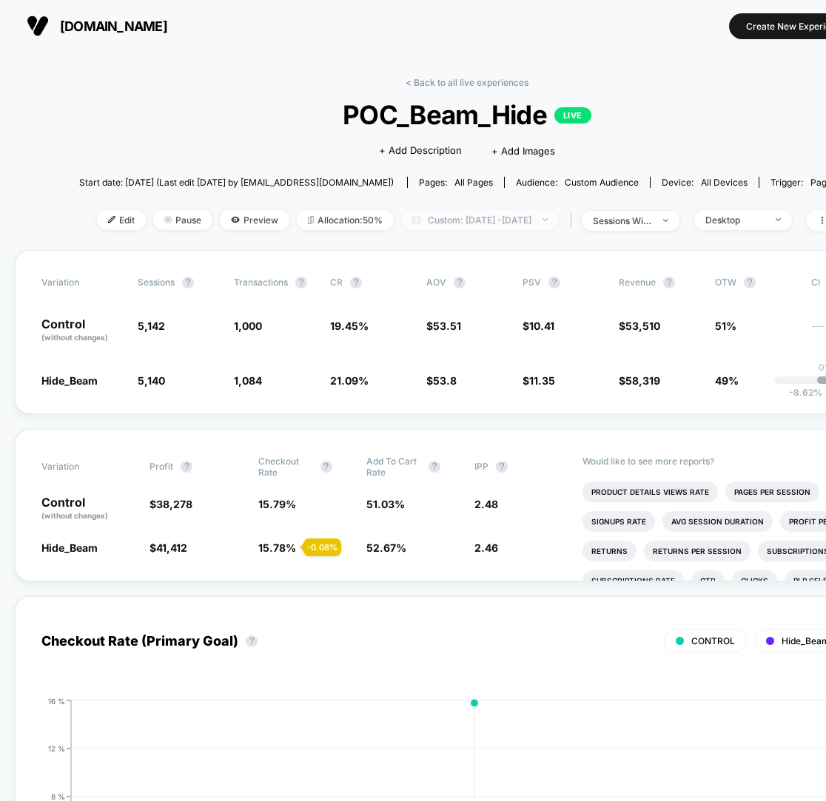
click at [550, 228] on span "Custom: [DATE] - [DATE]" at bounding box center [480, 220] width 158 height 20
select select "*"
select select "****"
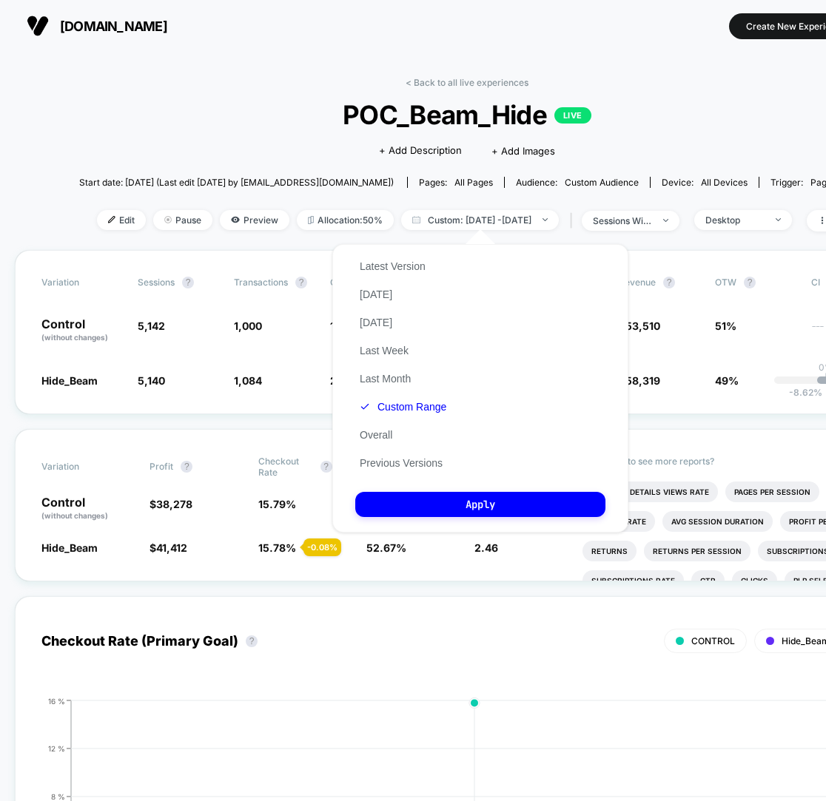
click at [387, 408] on button "Custom Range" at bounding box center [402, 406] width 95 height 13
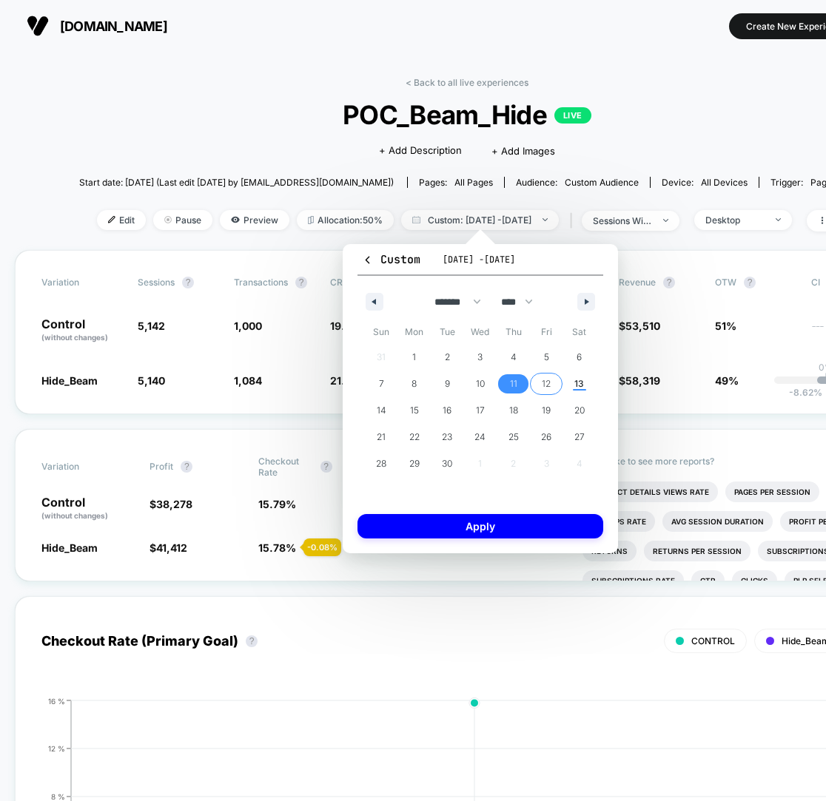
click at [545, 382] on span "12" at bounding box center [546, 384] width 9 height 27
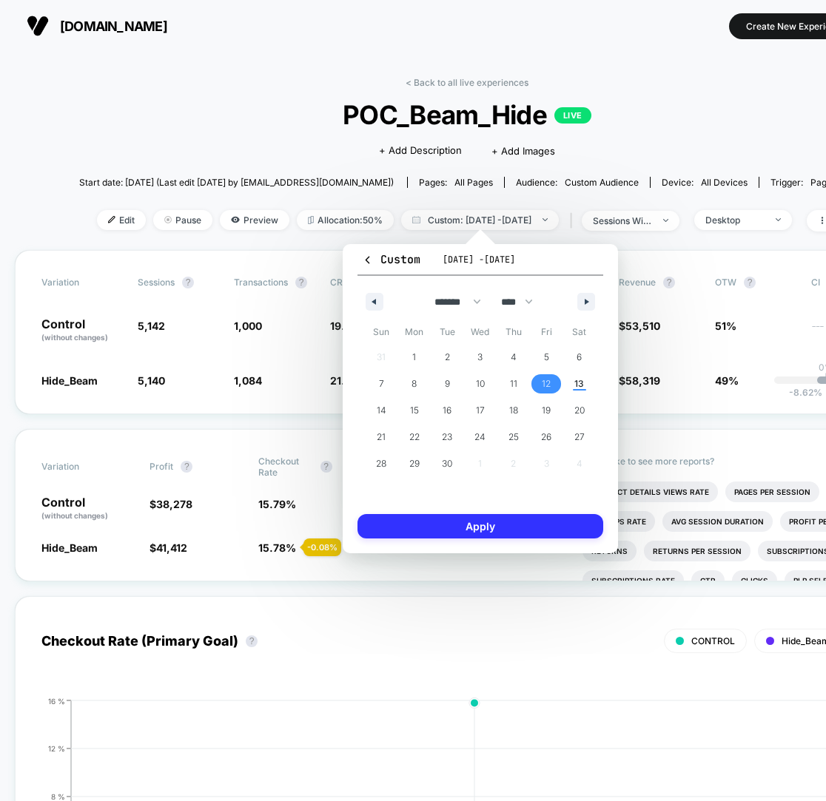
click at [482, 525] on button "Apply" at bounding box center [480, 526] width 246 height 24
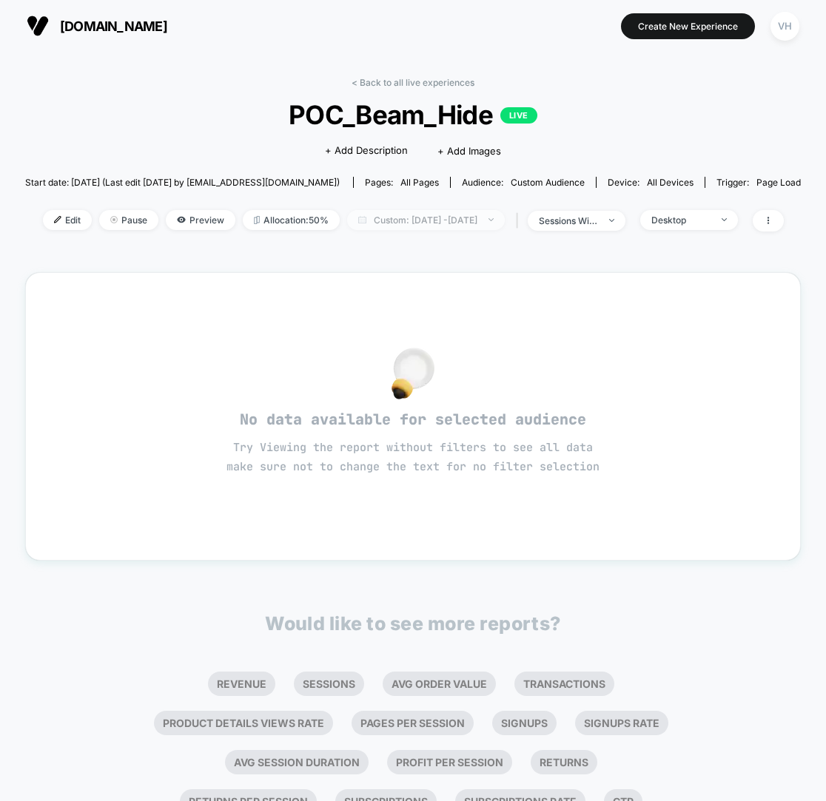
click at [479, 210] on span "Custom: [DATE] - [DATE]" at bounding box center [426, 220] width 158 height 20
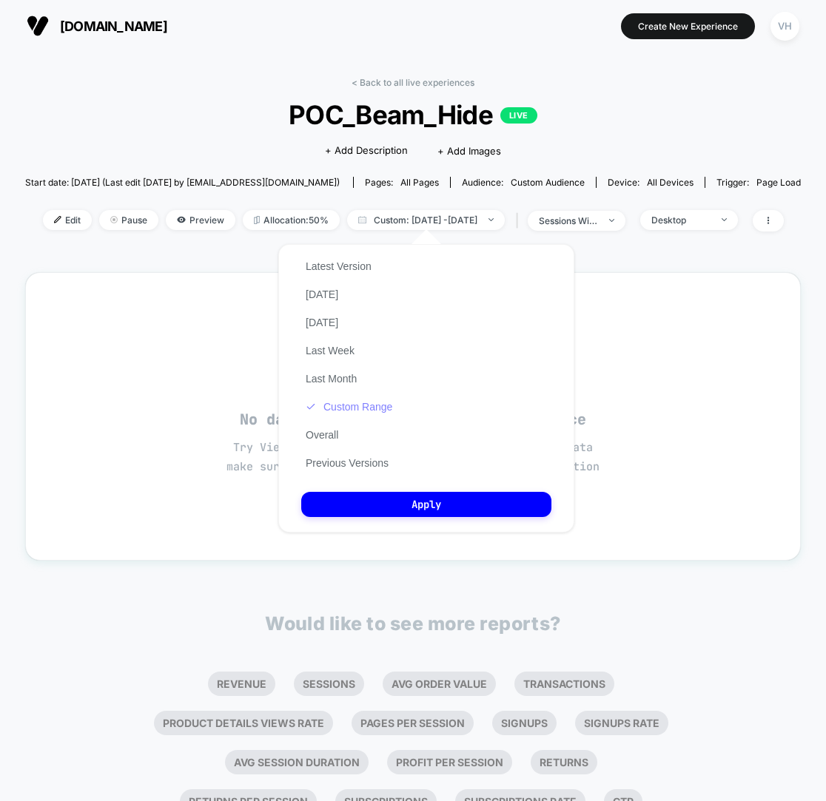
click at [333, 411] on button "Custom Range" at bounding box center [348, 406] width 95 height 13
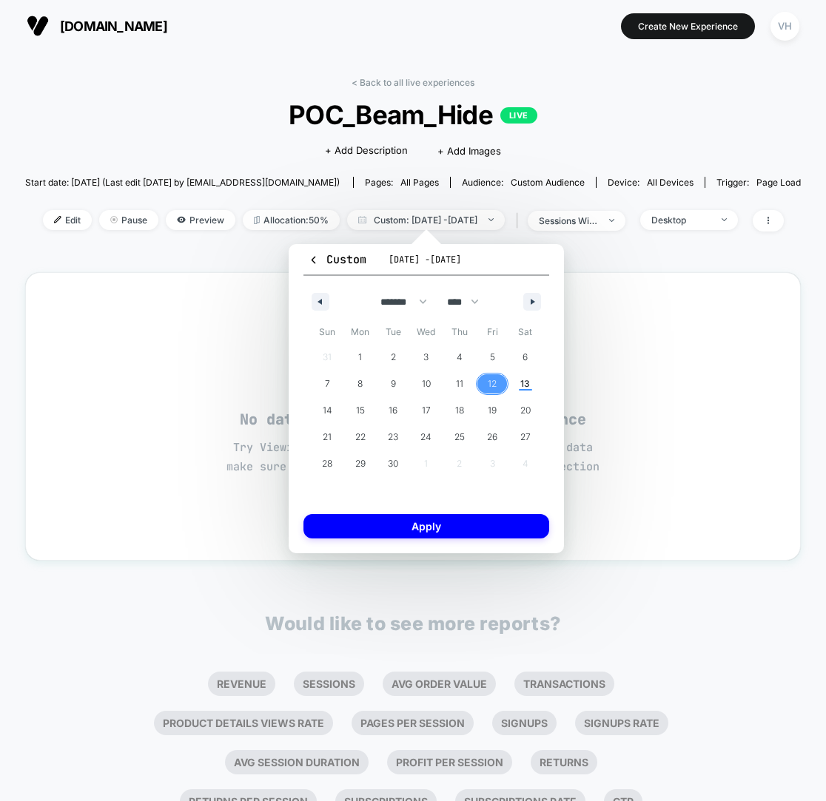
click at [488, 383] on span "12" at bounding box center [492, 384] width 9 height 27
click at [460, 516] on button "Apply" at bounding box center [426, 526] width 246 height 24
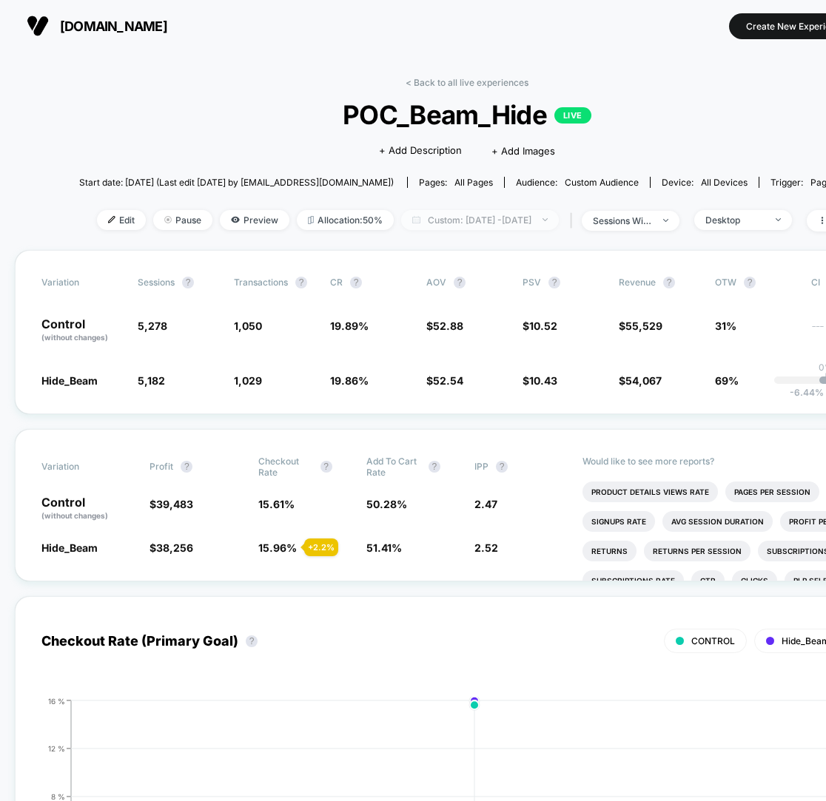
click at [537, 213] on span "Custom: [DATE] - [DATE]" at bounding box center [480, 220] width 158 height 20
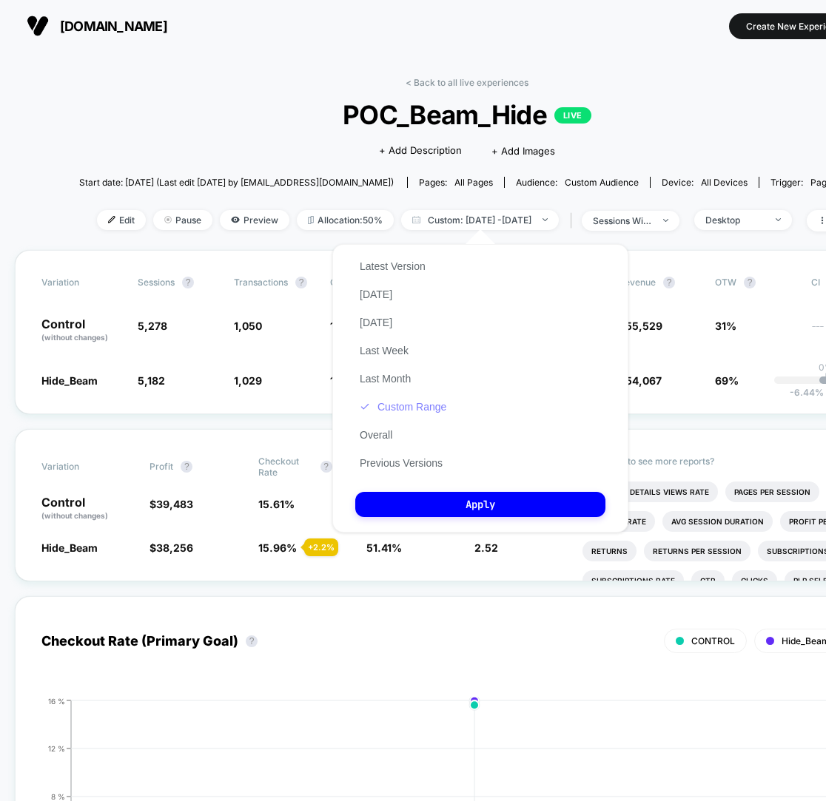
click at [396, 411] on button "Custom Range" at bounding box center [402, 406] width 95 height 13
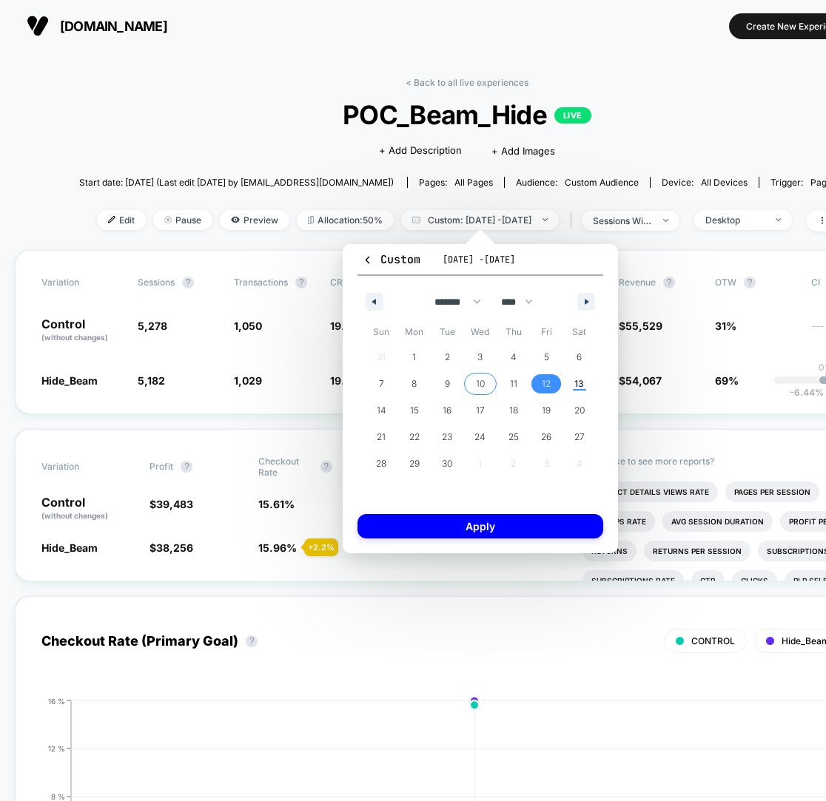
click at [485, 380] on span "10" at bounding box center [480, 383] width 33 height 19
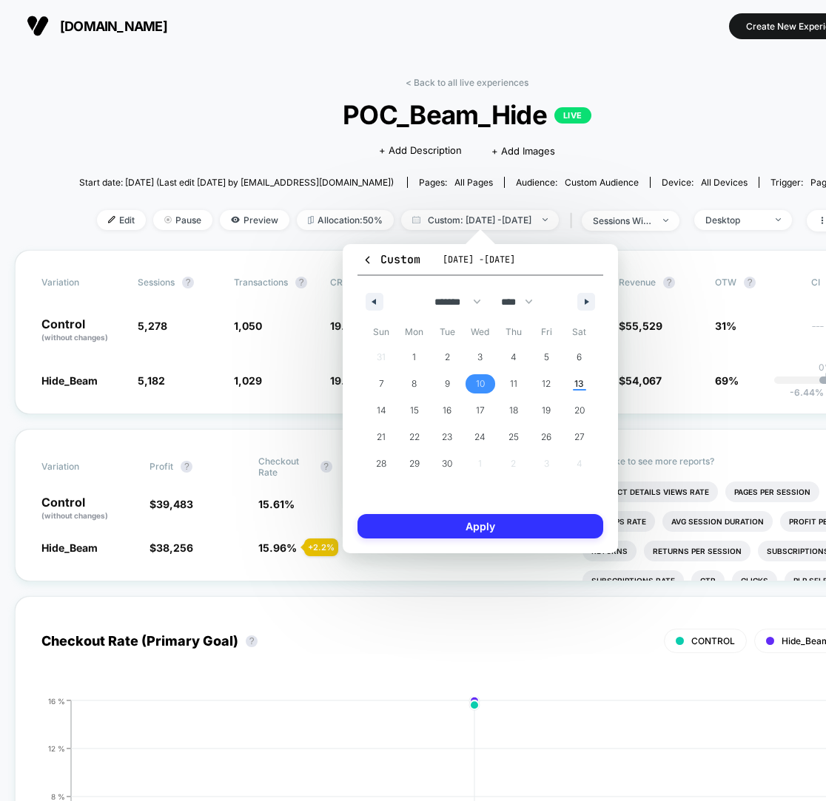
click at [465, 525] on button "Apply" at bounding box center [480, 526] width 246 height 24
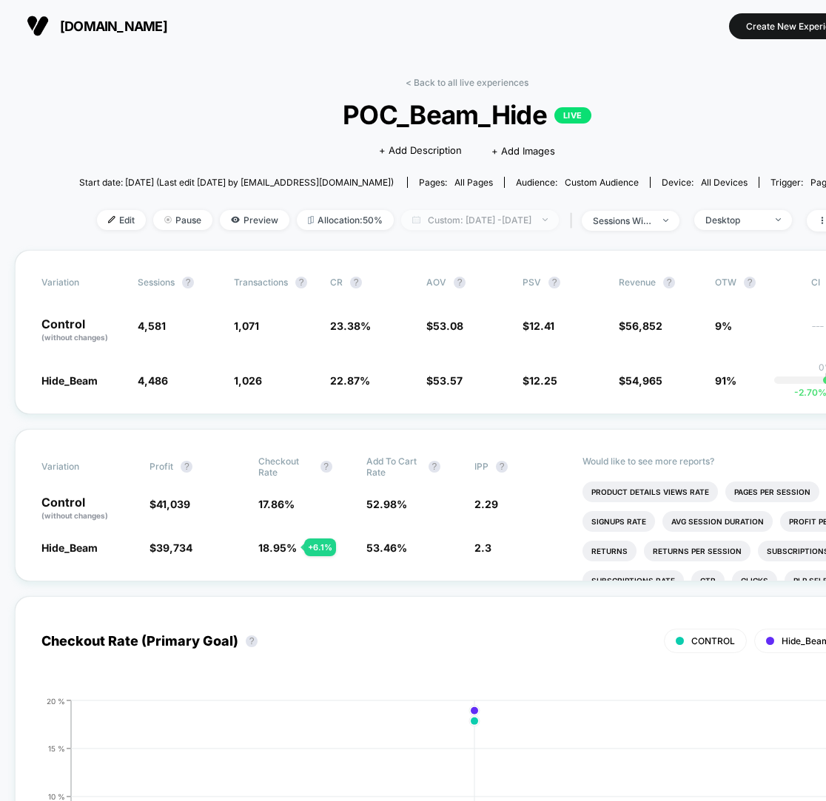
click at [488, 212] on span "Custom: [DATE] - [DATE]" at bounding box center [480, 220] width 158 height 20
select select "*"
select select "****"
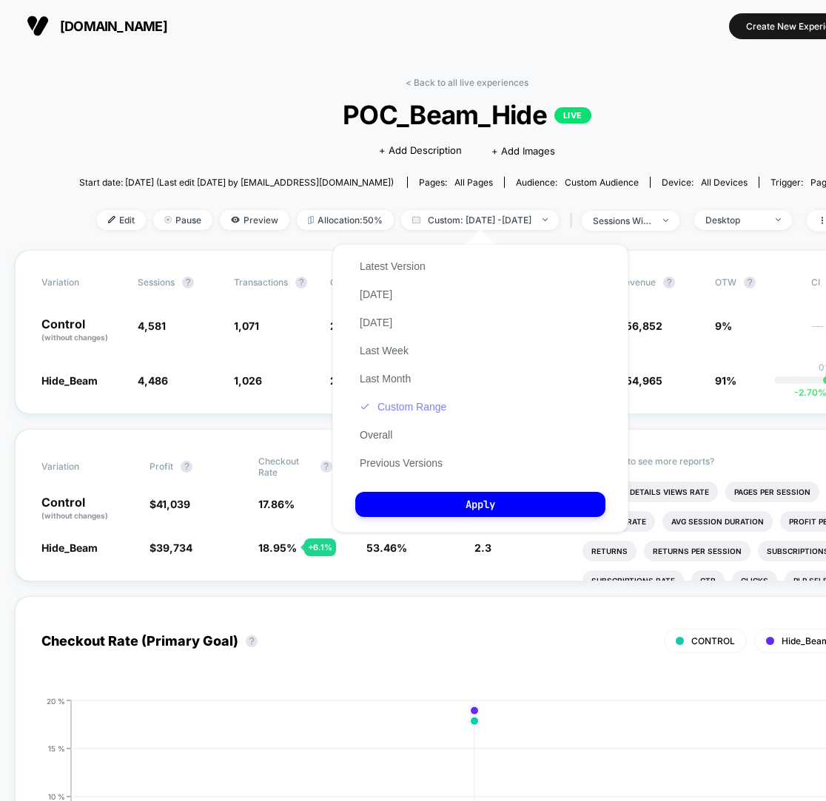
click at [419, 405] on button "Custom Range" at bounding box center [402, 406] width 95 height 13
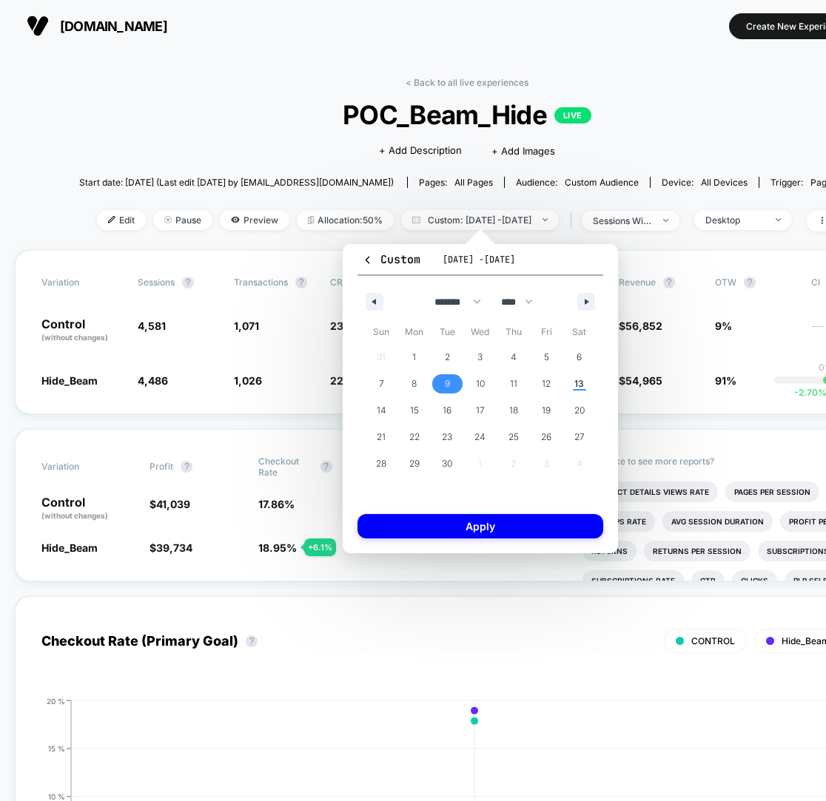
click at [445, 380] on span "9" at bounding box center [447, 384] width 5 height 27
click at [432, 520] on button "Apply" at bounding box center [480, 526] width 246 height 24
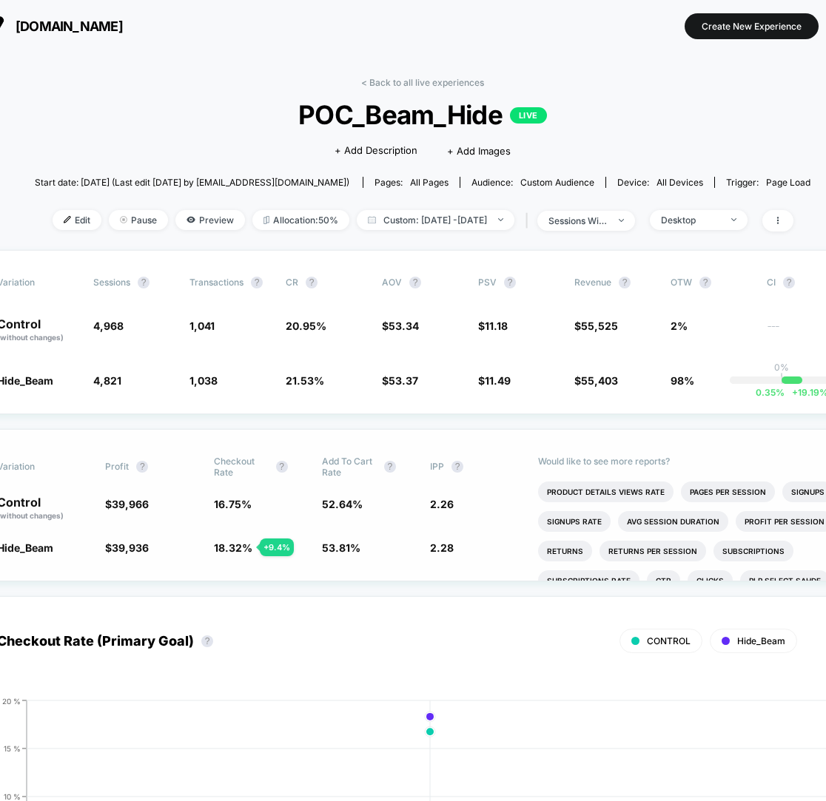
scroll to position [0, 107]
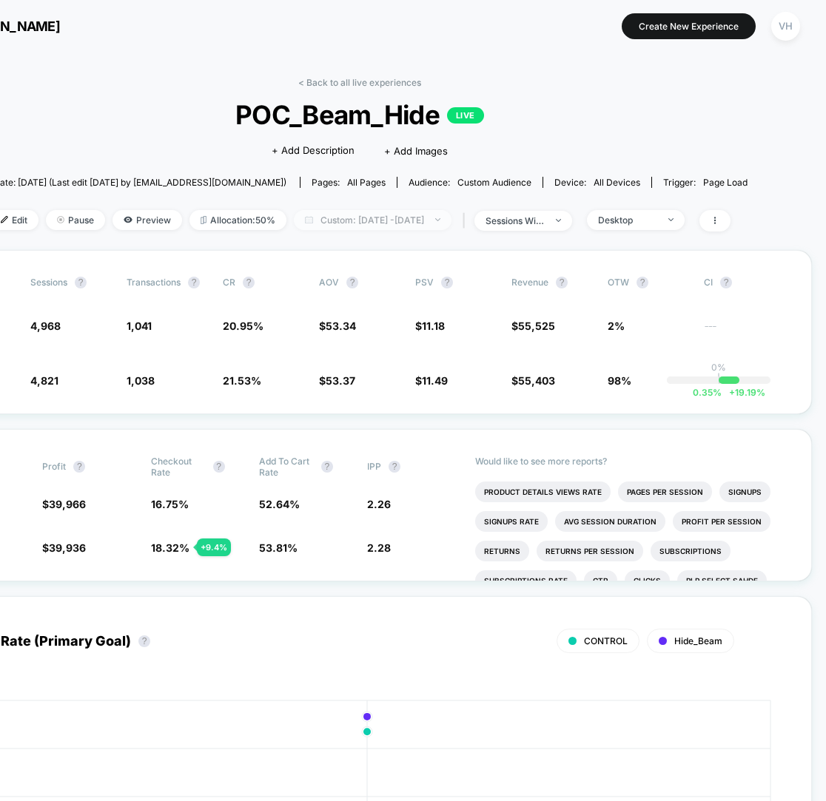
click at [419, 216] on span "Custom: [DATE] - [DATE]" at bounding box center [373, 220] width 158 height 20
select select "*"
select select "****"
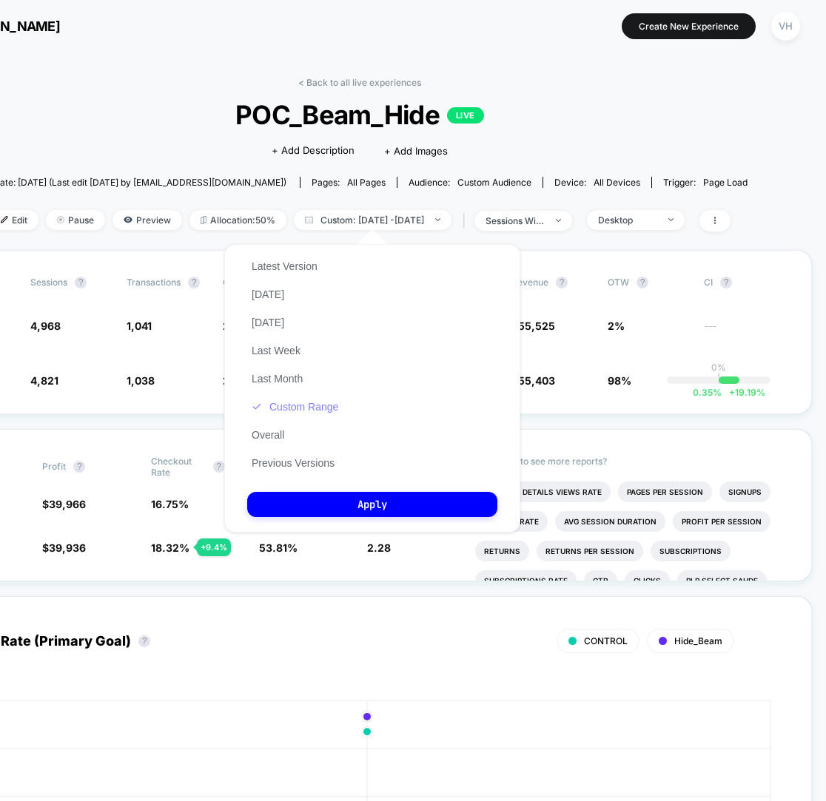
click at [306, 408] on button "Custom Range" at bounding box center [294, 406] width 95 height 13
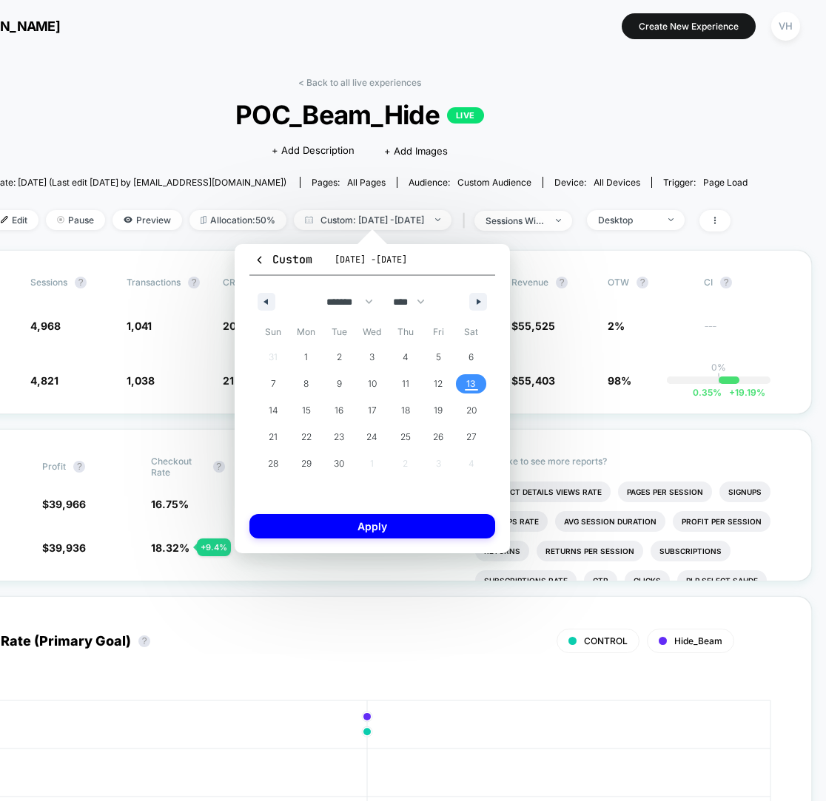
click at [471, 380] on span "13" at bounding box center [471, 384] width 10 height 27
click at [400, 523] on button "Apply" at bounding box center [372, 526] width 246 height 24
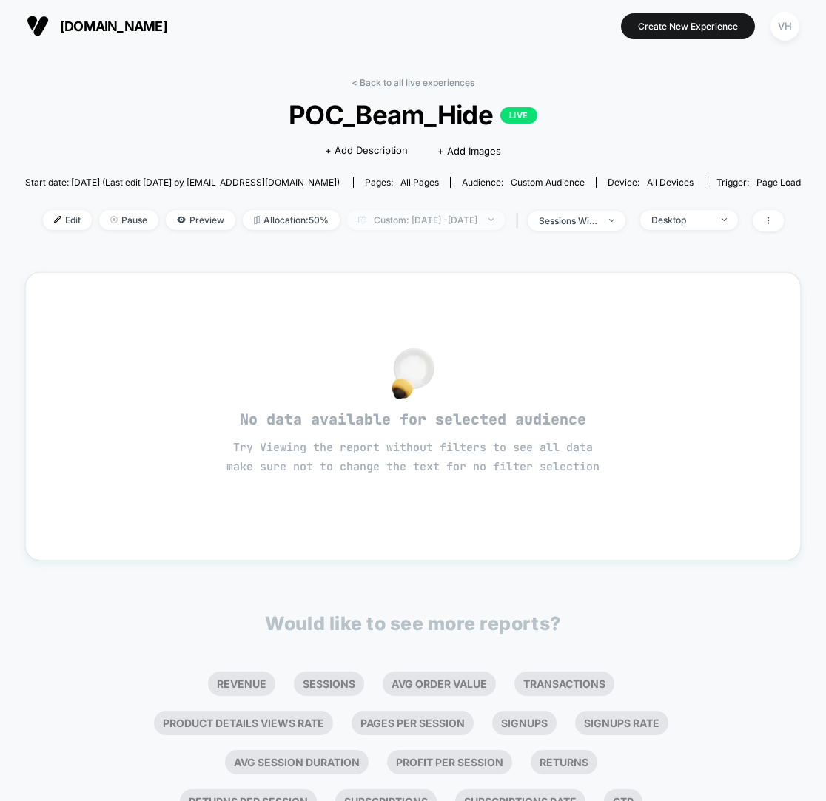
click at [394, 211] on span "Custom: [DATE] - [DATE]" at bounding box center [426, 220] width 158 height 20
select select "*"
select select "****"
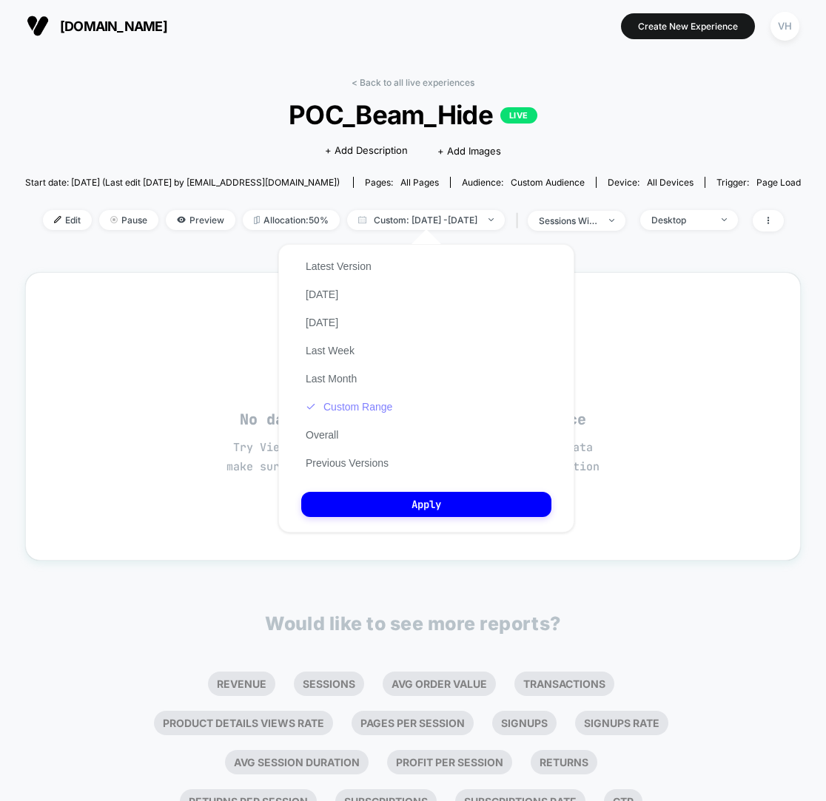
click at [348, 405] on button "Custom Range" at bounding box center [348, 406] width 95 height 13
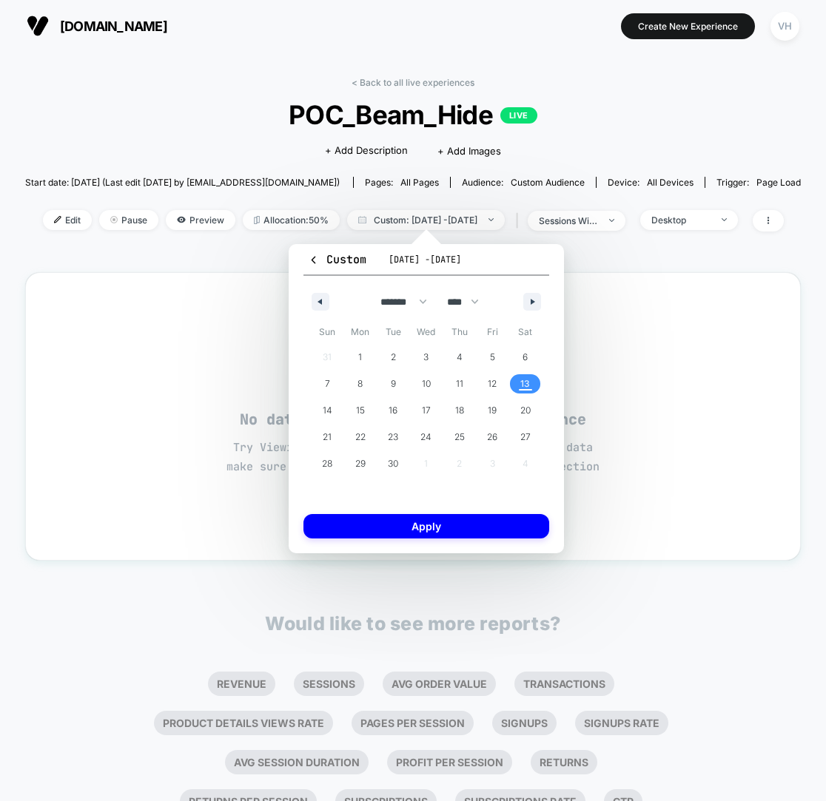
click at [533, 381] on span "13" at bounding box center [524, 383] width 33 height 19
click at [532, 381] on span "13" at bounding box center [524, 383] width 33 height 19
click at [466, 534] on button "Apply" at bounding box center [426, 526] width 246 height 24
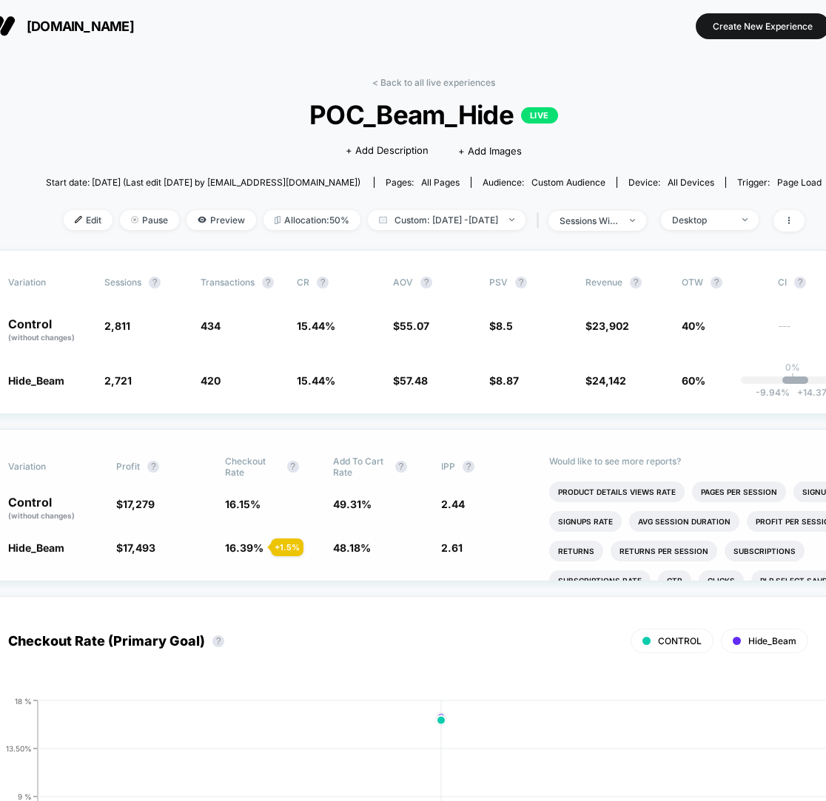
scroll to position [0, 36]
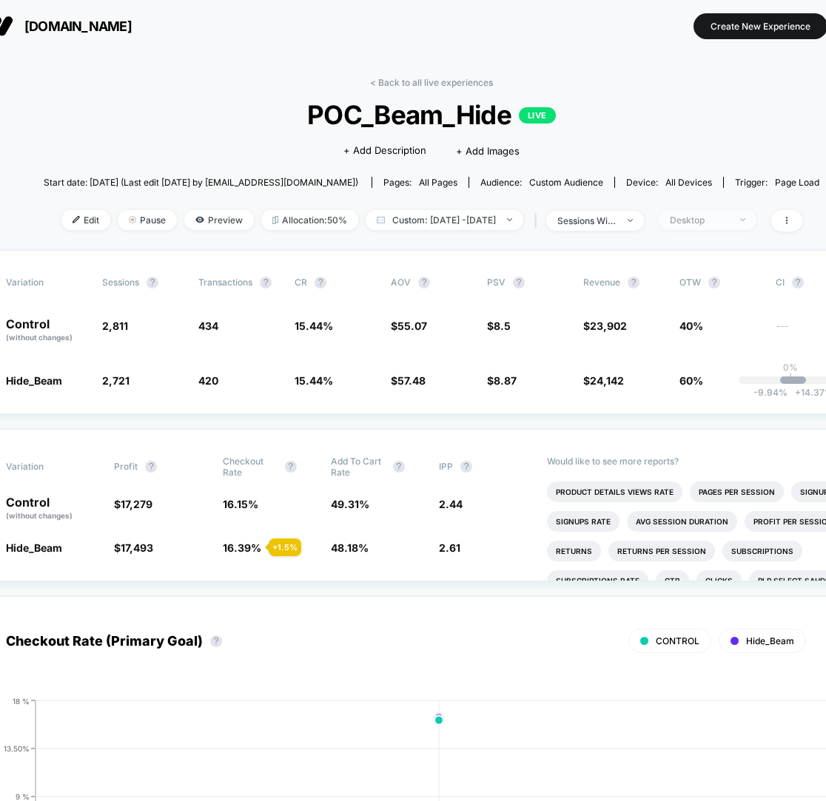
click at [734, 225] on span "Desktop" at bounding box center [707, 220] width 98 height 20
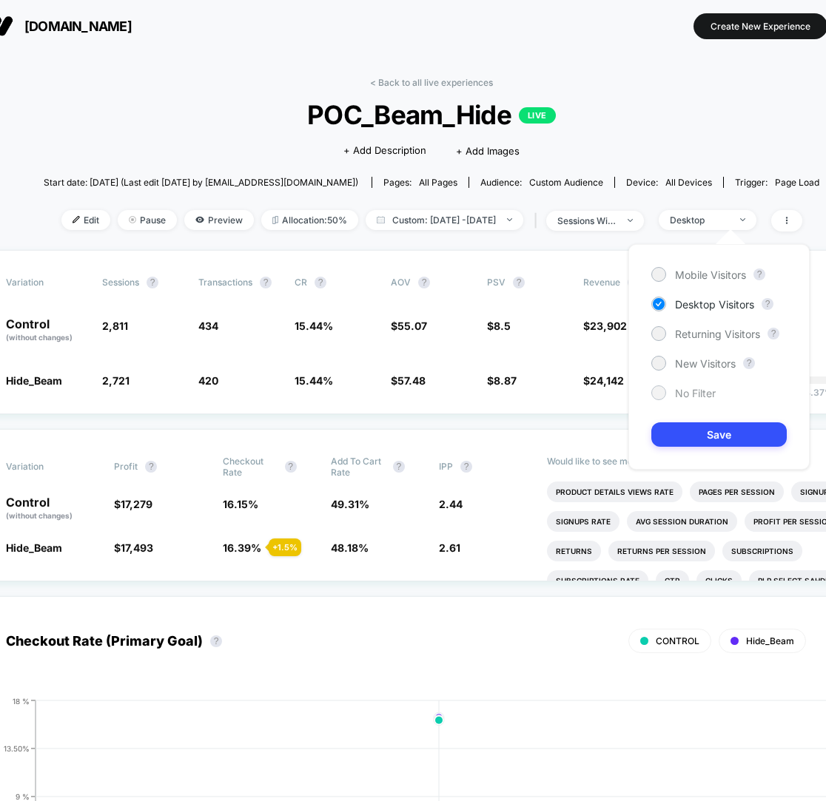
click at [685, 395] on span "No Filter" at bounding box center [695, 393] width 41 height 13
click at [685, 433] on button "Save" at bounding box center [718, 434] width 135 height 24
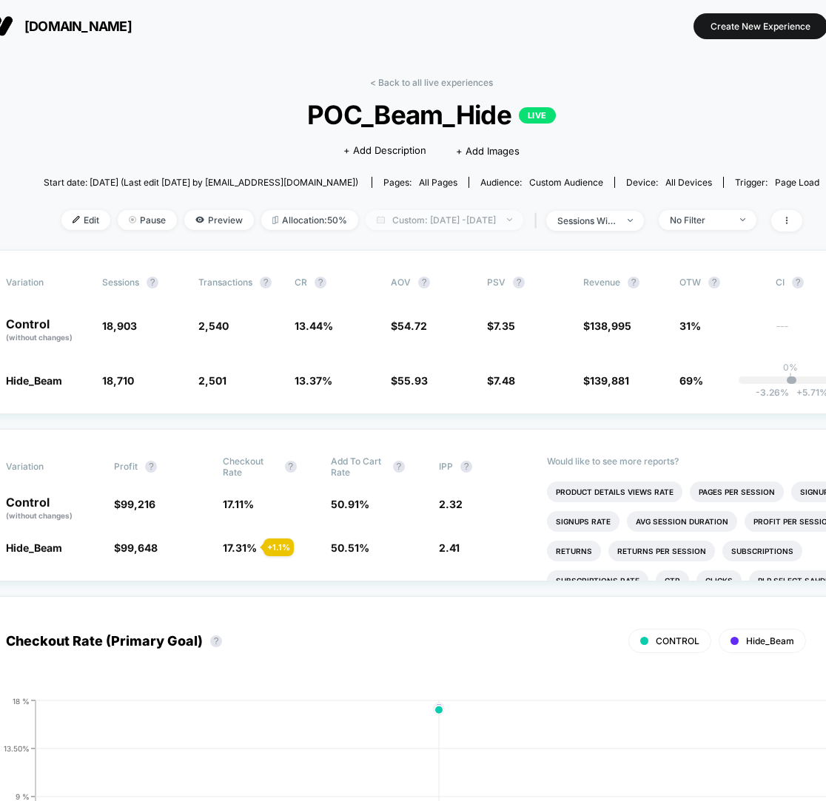
click at [514, 214] on span "Custom: [DATE] - [DATE]" at bounding box center [444, 220] width 158 height 20
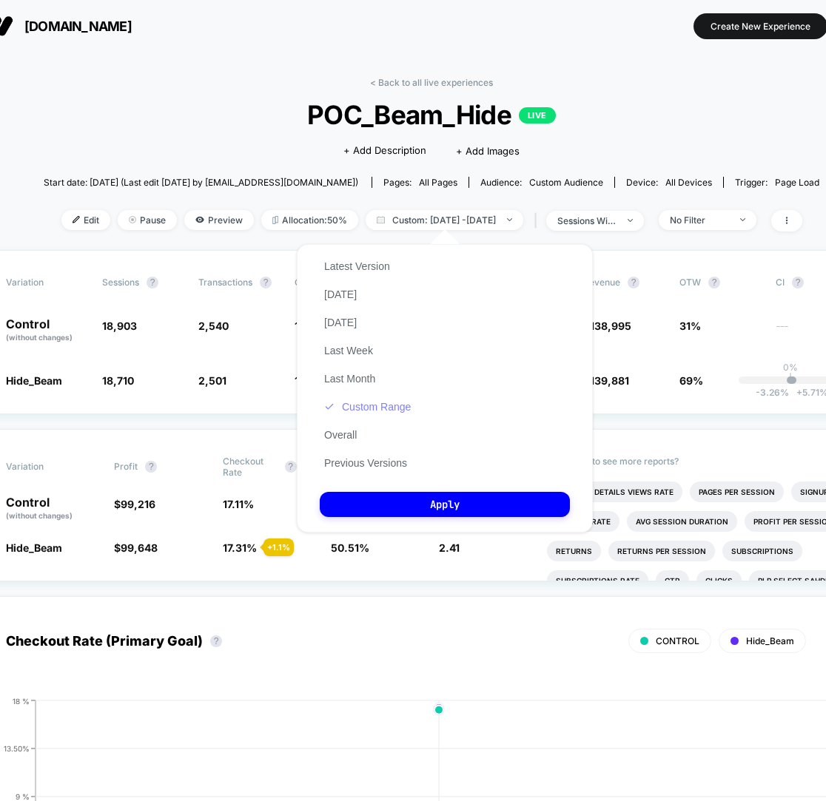
click at [399, 412] on button "Custom Range" at bounding box center [367, 406] width 95 height 13
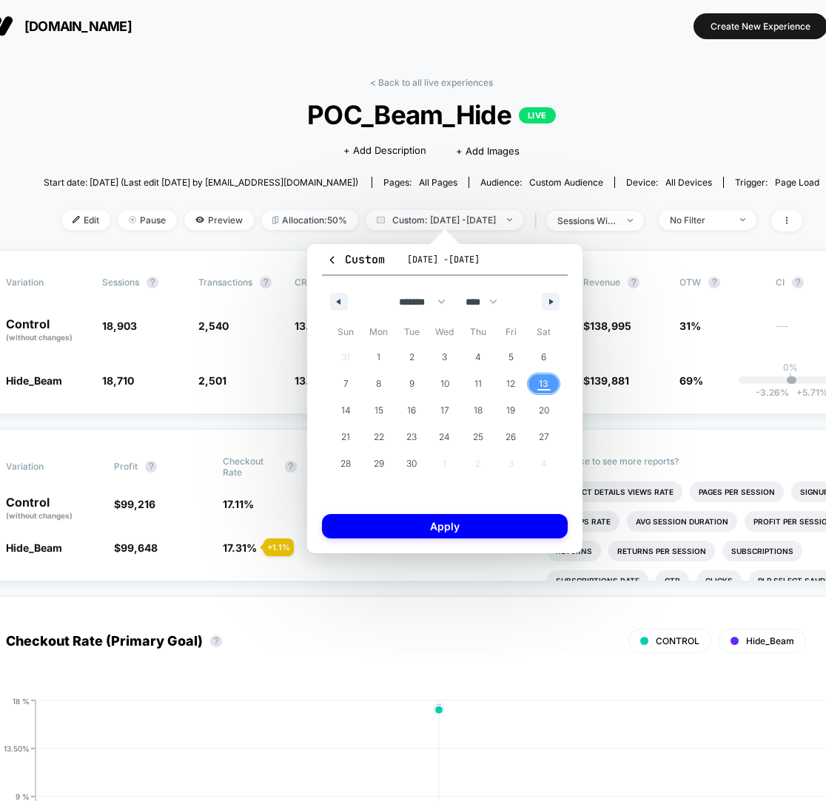
click at [542, 384] on span "13" at bounding box center [544, 384] width 10 height 27
click at [491, 522] on button "Apply" at bounding box center [445, 526] width 246 height 24
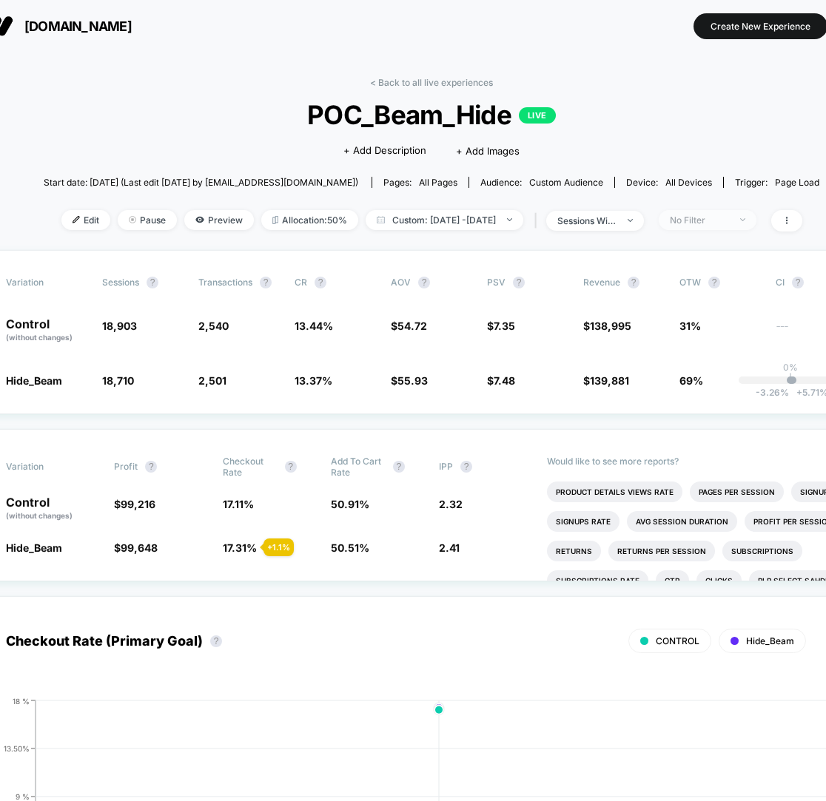
click at [729, 220] on div "No Filter" at bounding box center [699, 220] width 59 height 11
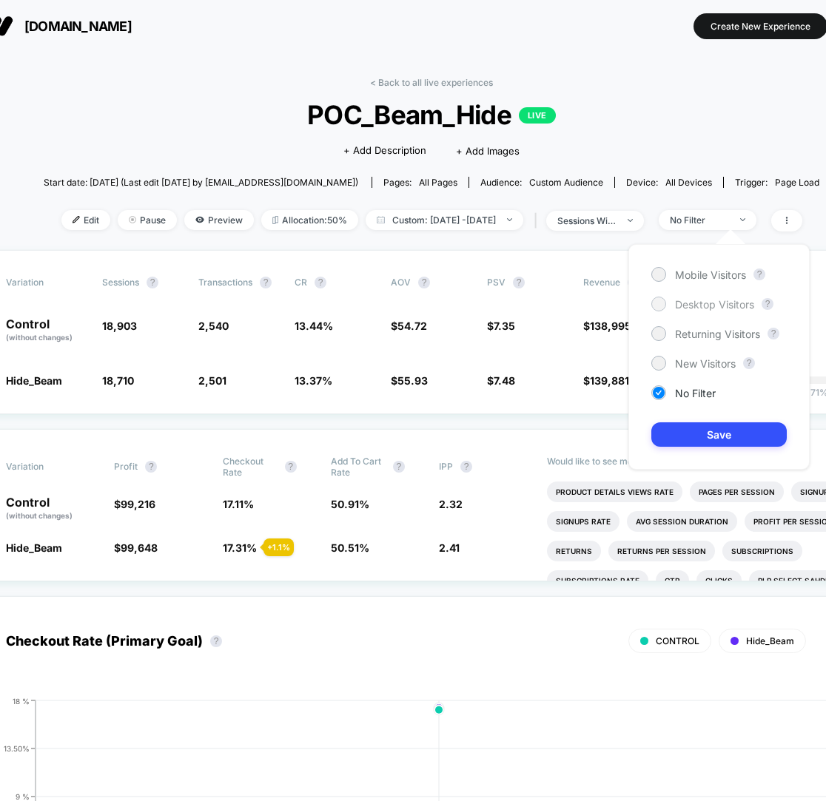
click at [707, 304] on span "Desktop Visitors" at bounding box center [714, 304] width 79 height 13
click at [706, 431] on button "Save" at bounding box center [718, 434] width 135 height 24
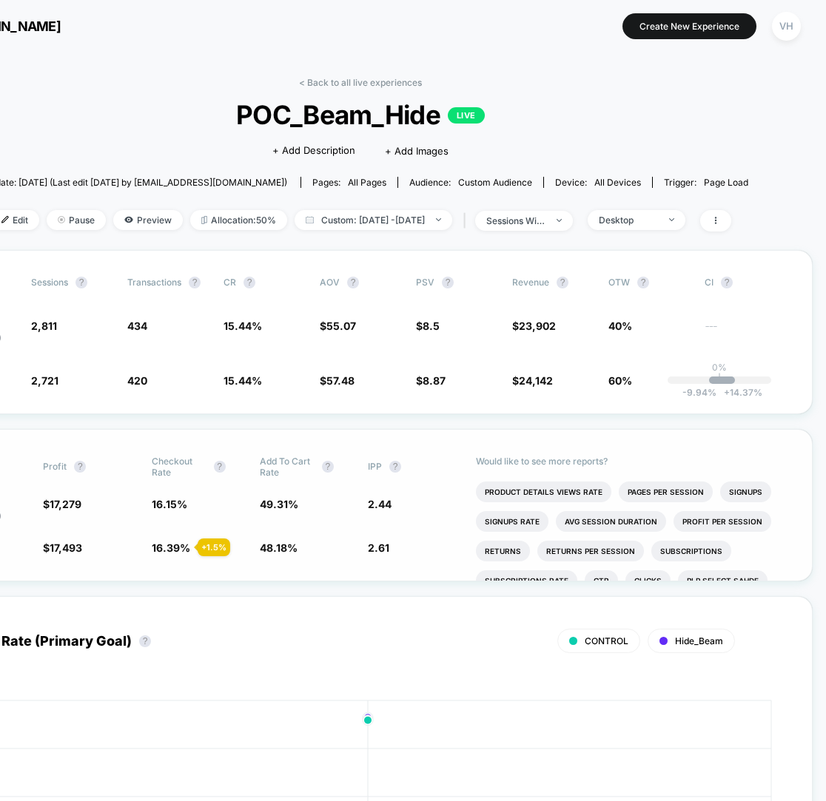
scroll to position [0, 107]
click at [638, 224] on div "Desktop" at bounding box center [627, 220] width 59 height 11
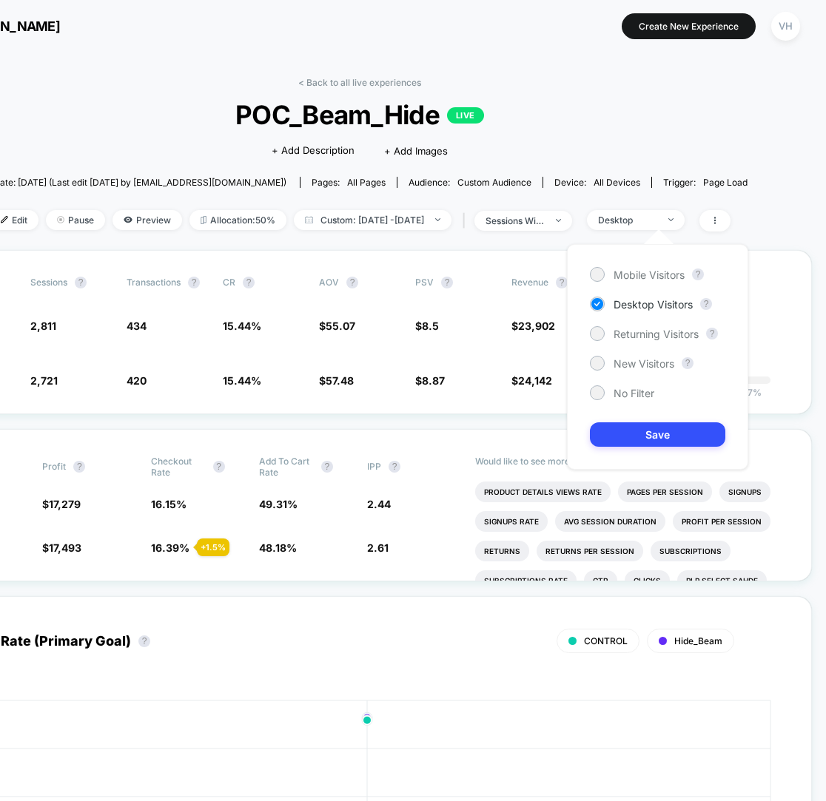
click at [616, 265] on div "Mobile Visitors ? Desktop Visitors ? Returning Visitors ? New Visitors ? No Fil…" at bounding box center [657, 357] width 181 height 226
click at [616, 275] on span "Mobile Visitors" at bounding box center [648, 275] width 71 height 13
click at [687, 434] on button "Save" at bounding box center [657, 434] width 135 height 24
